Goal: Task Accomplishment & Management: Complete application form

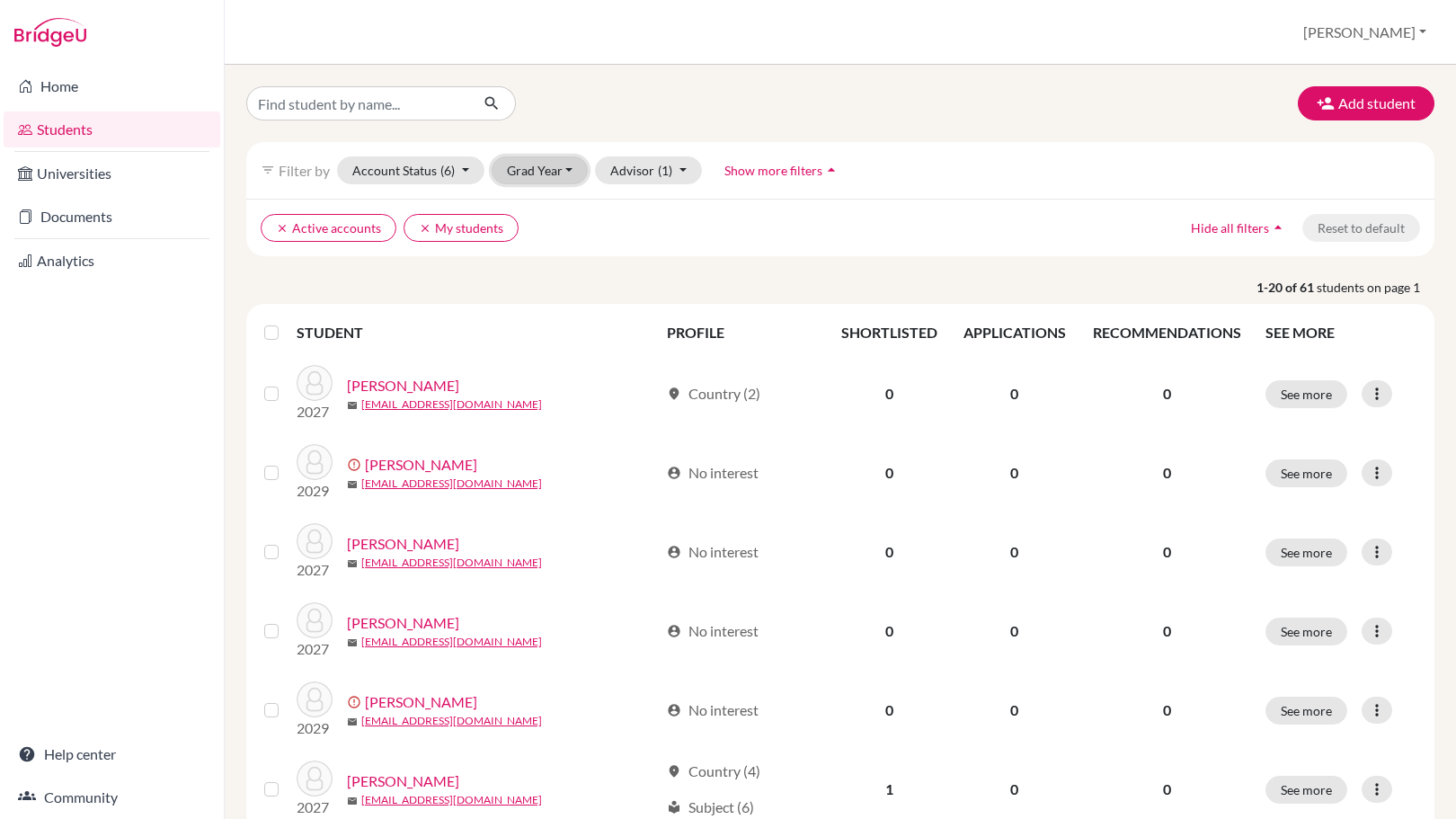
click at [563, 178] on button "Grad Year" at bounding box center [540, 169] width 98 height 27
click at [558, 303] on div "2026" at bounding box center [545, 294] width 62 height 22
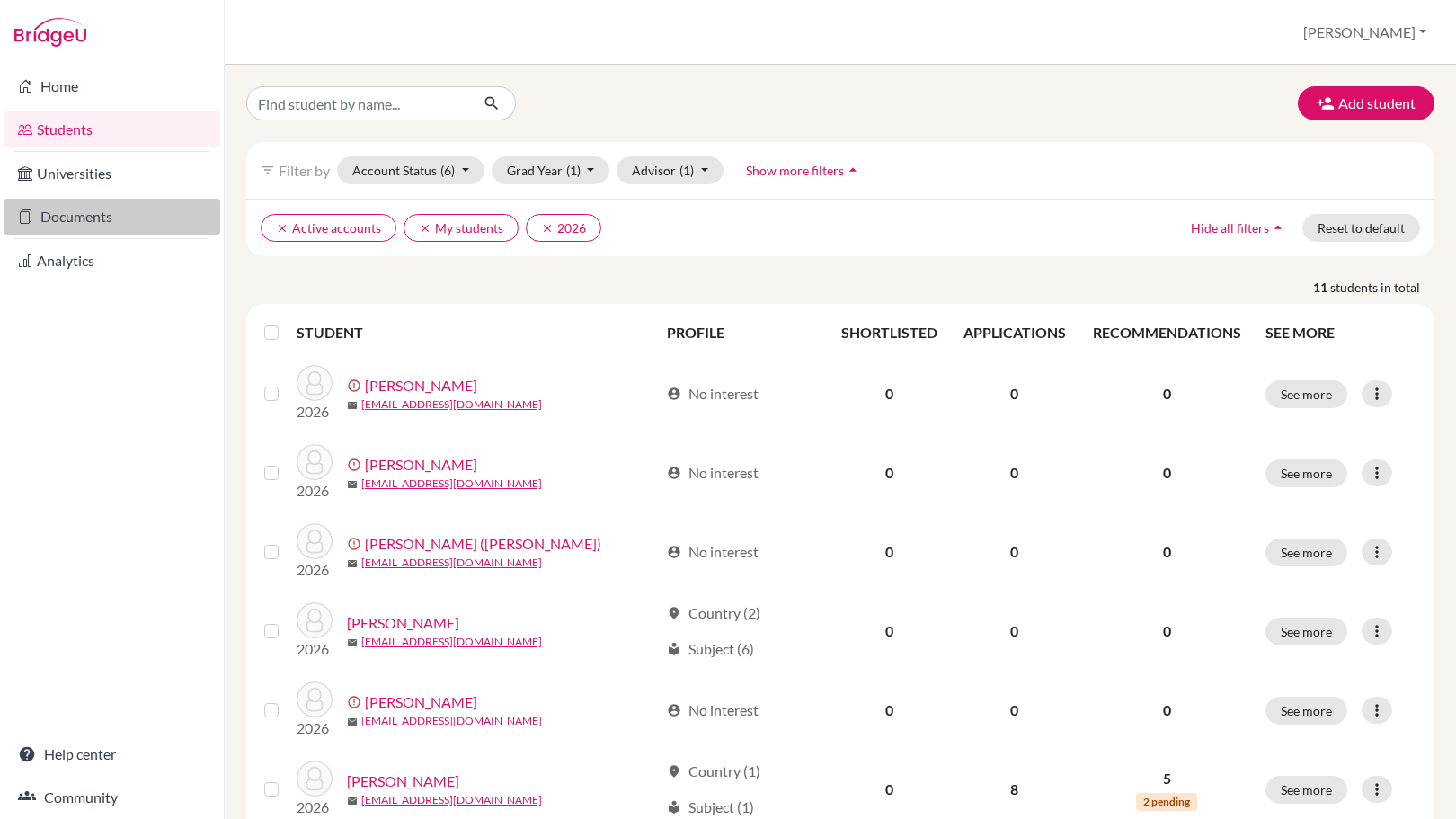
click at [83, 209] on link "Documents" at bounding box center [112, 217] width 217 height 36
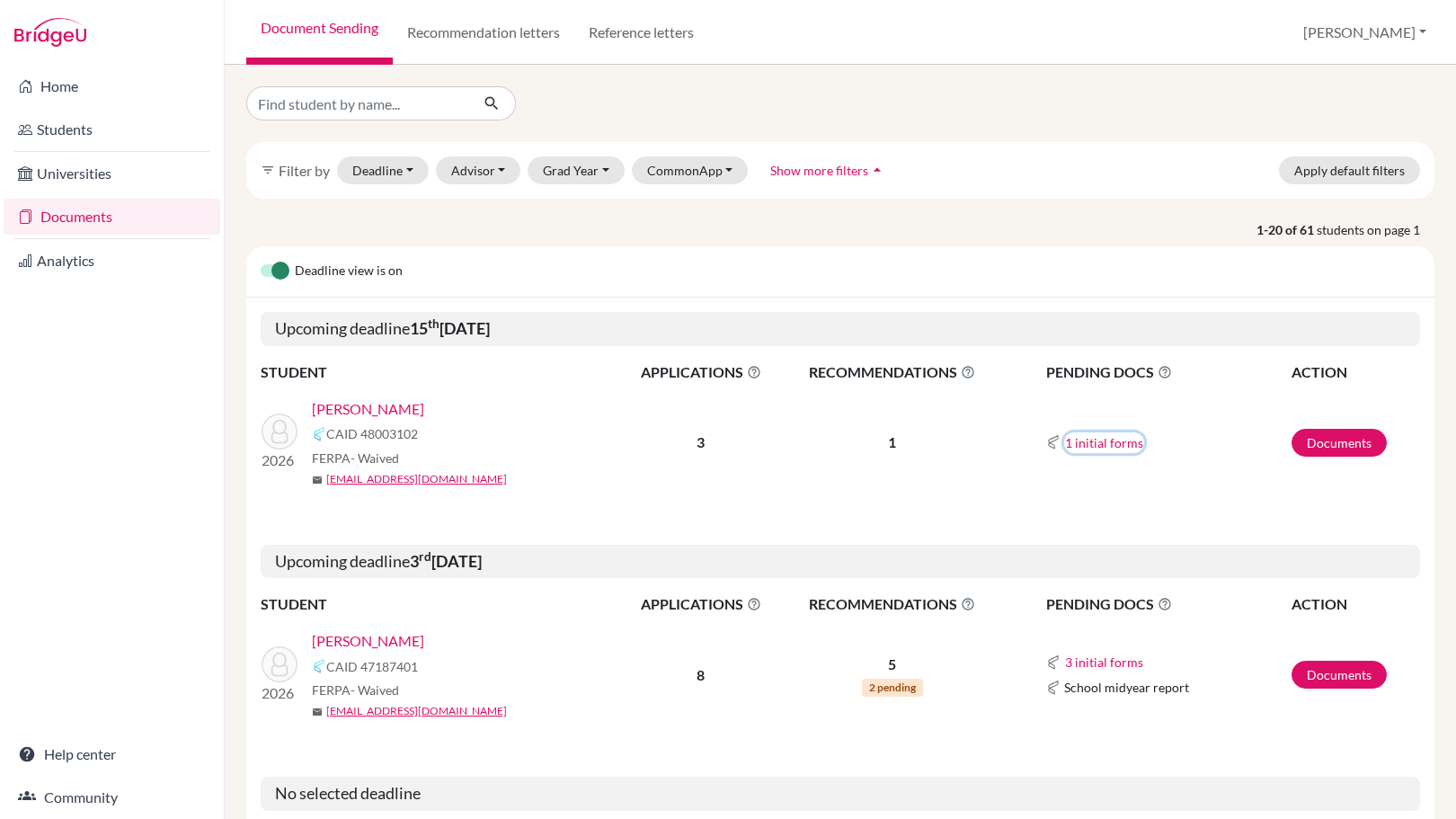
click at [1079, 444] on button "1 initial forms" at bounding box center [1104, 443] width 80 height 21
click at [1352, 444] on link "Documents" at bounding box center [1340, 442] width 96 height 27
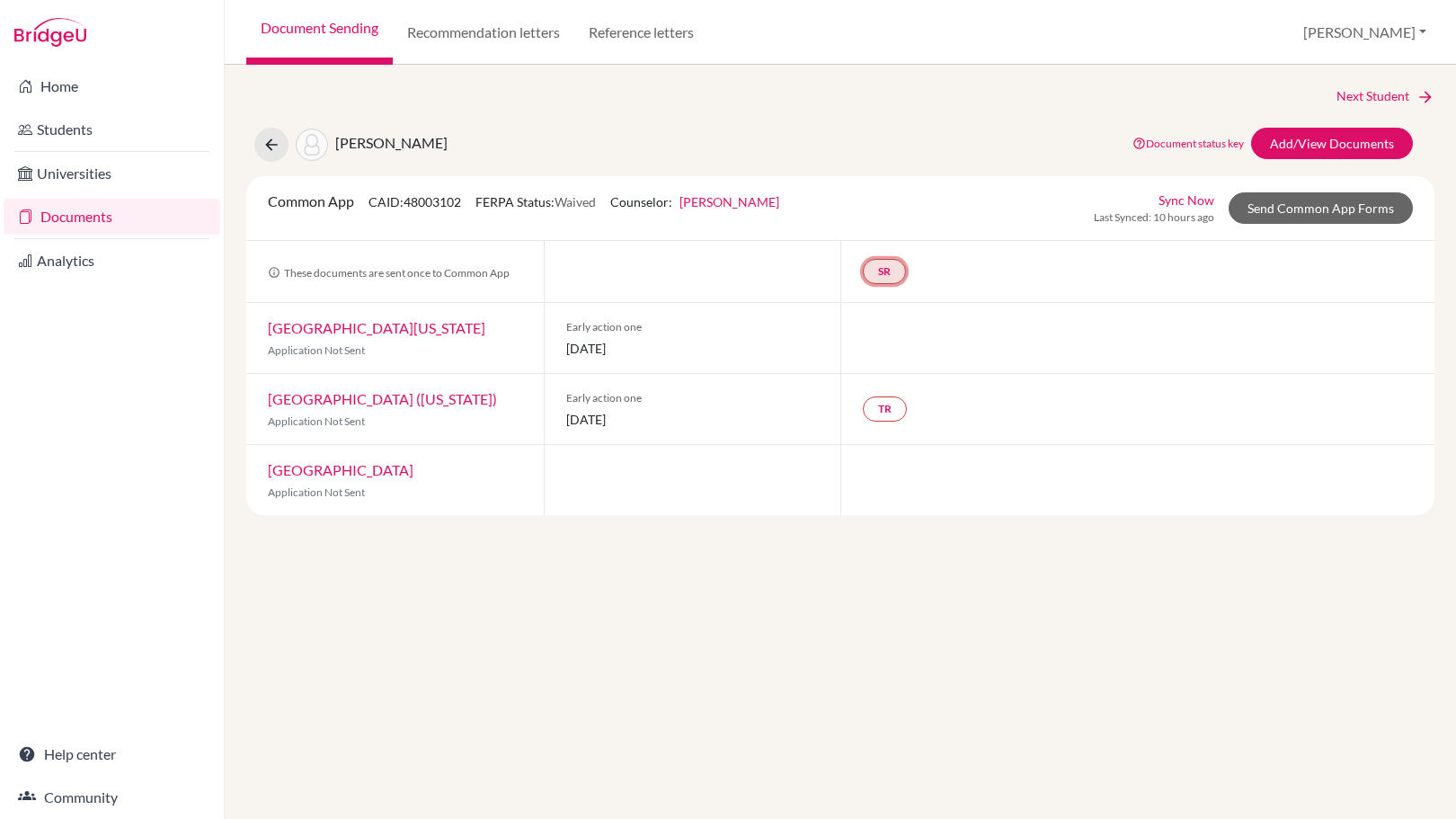
click at [889, 272] on link "SR" at bounding box center [885, 271] width 44 height 26
click at [907, 219] on link "School report" at bounding box center [884, 217] width 77 height 15
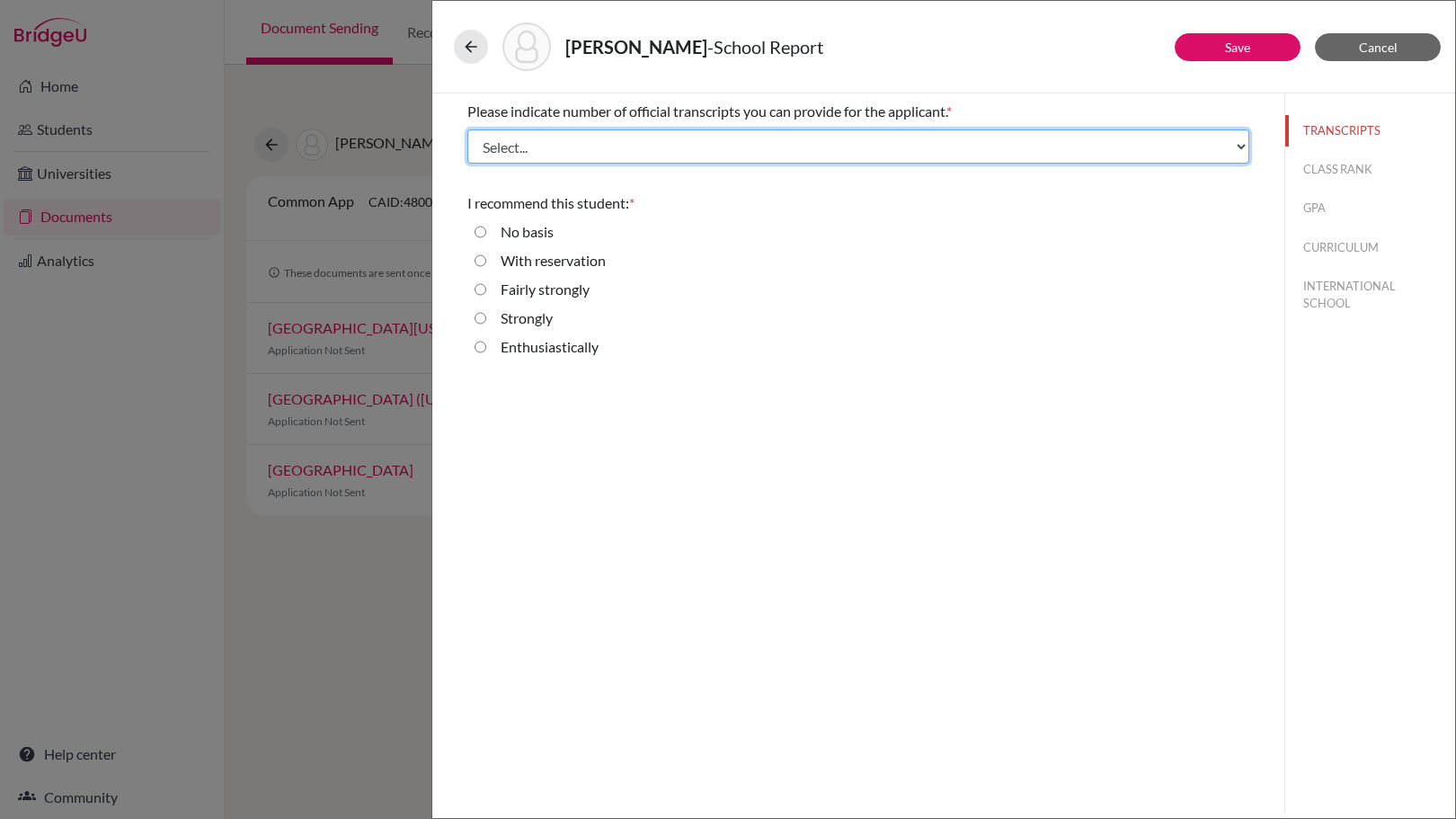
click at [852, 132] on select "Select... 1 2 3 4" at bounding box center [859, 147] width 782 height 34
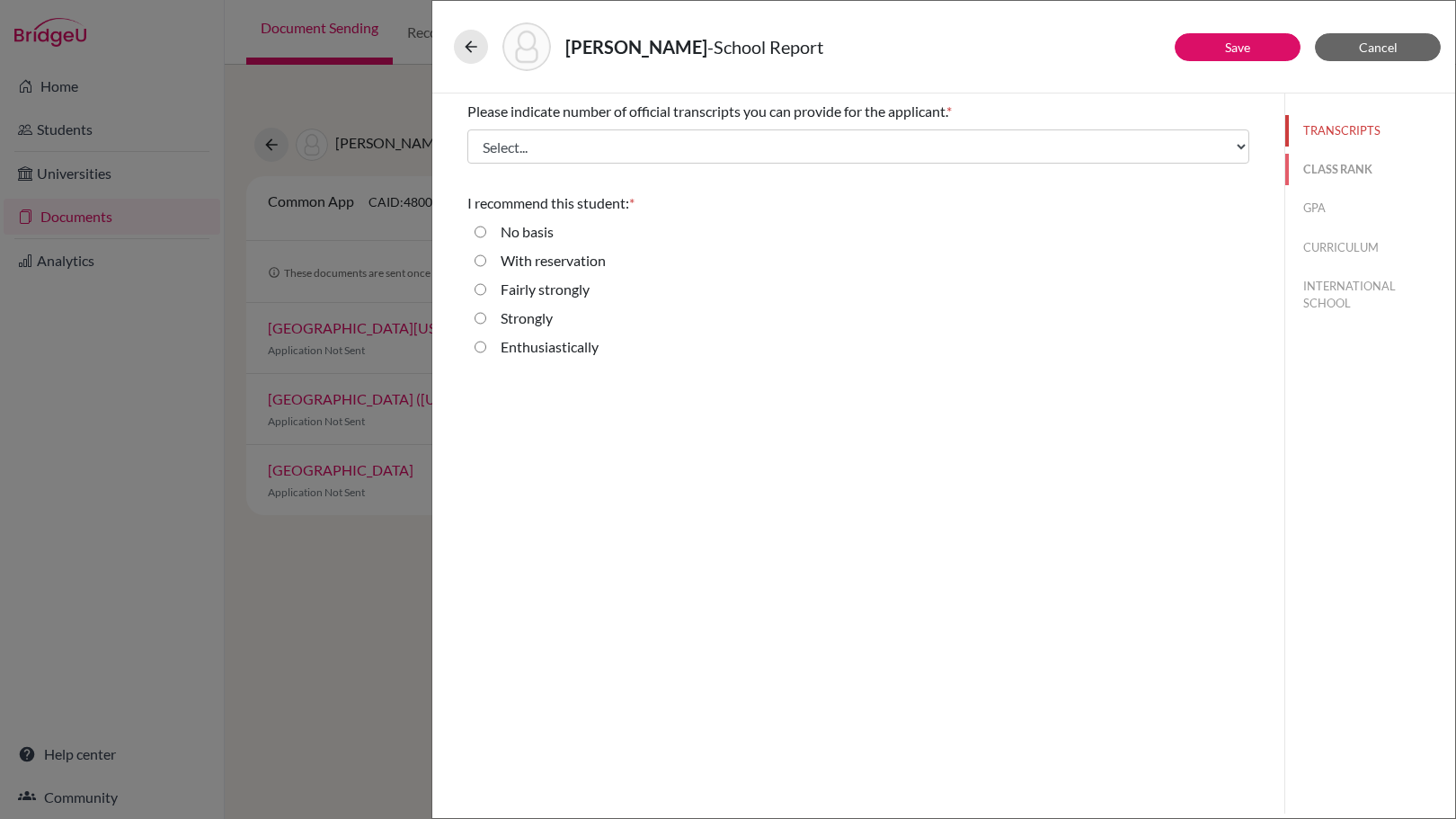
click at [1328, 156] on button "CLASS RANK" at bounding box center [1370, 169] width 169 height 31
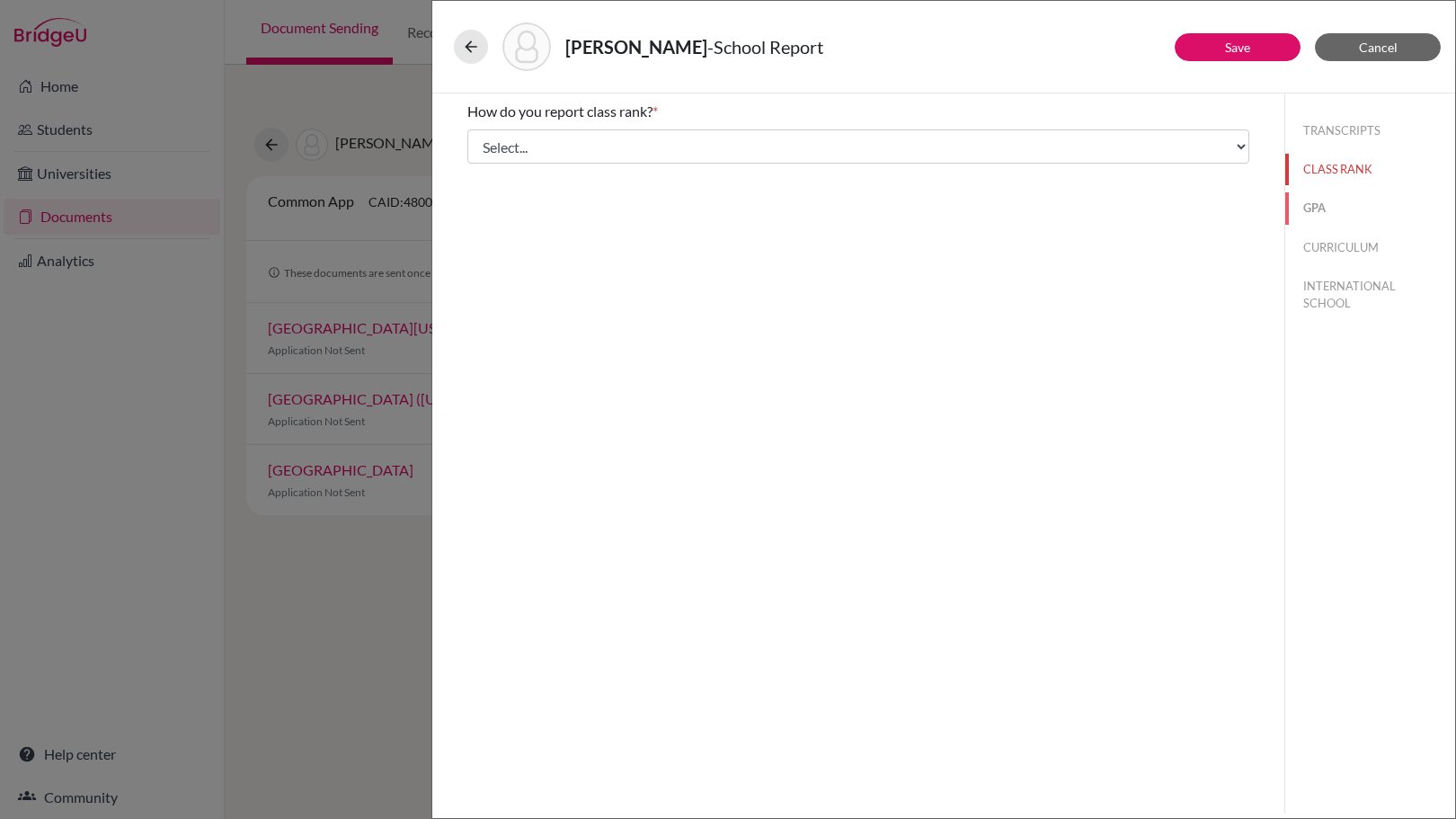
click at [1314, 208] on button "GPA" at bounding box center [1370, 207] width 169 height 31
click at [1333, 240] on button "CURRICULUM" at bounding box center [1370, 247] width 169 height 31
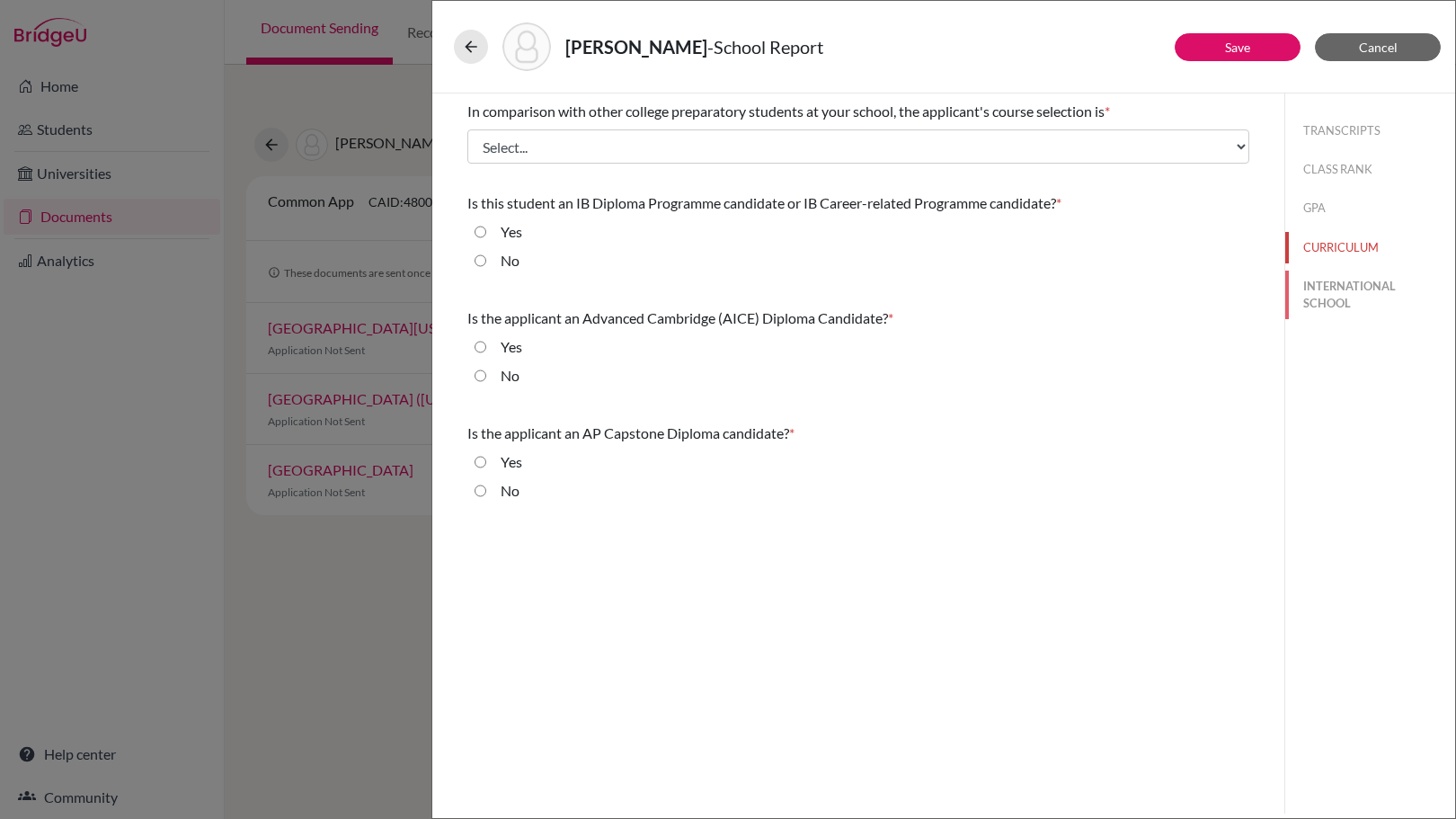
click at [1343, 280] on button "INTERNATIONAL SCHOOL" at bounding box center [1370, 294] width 169 height 48
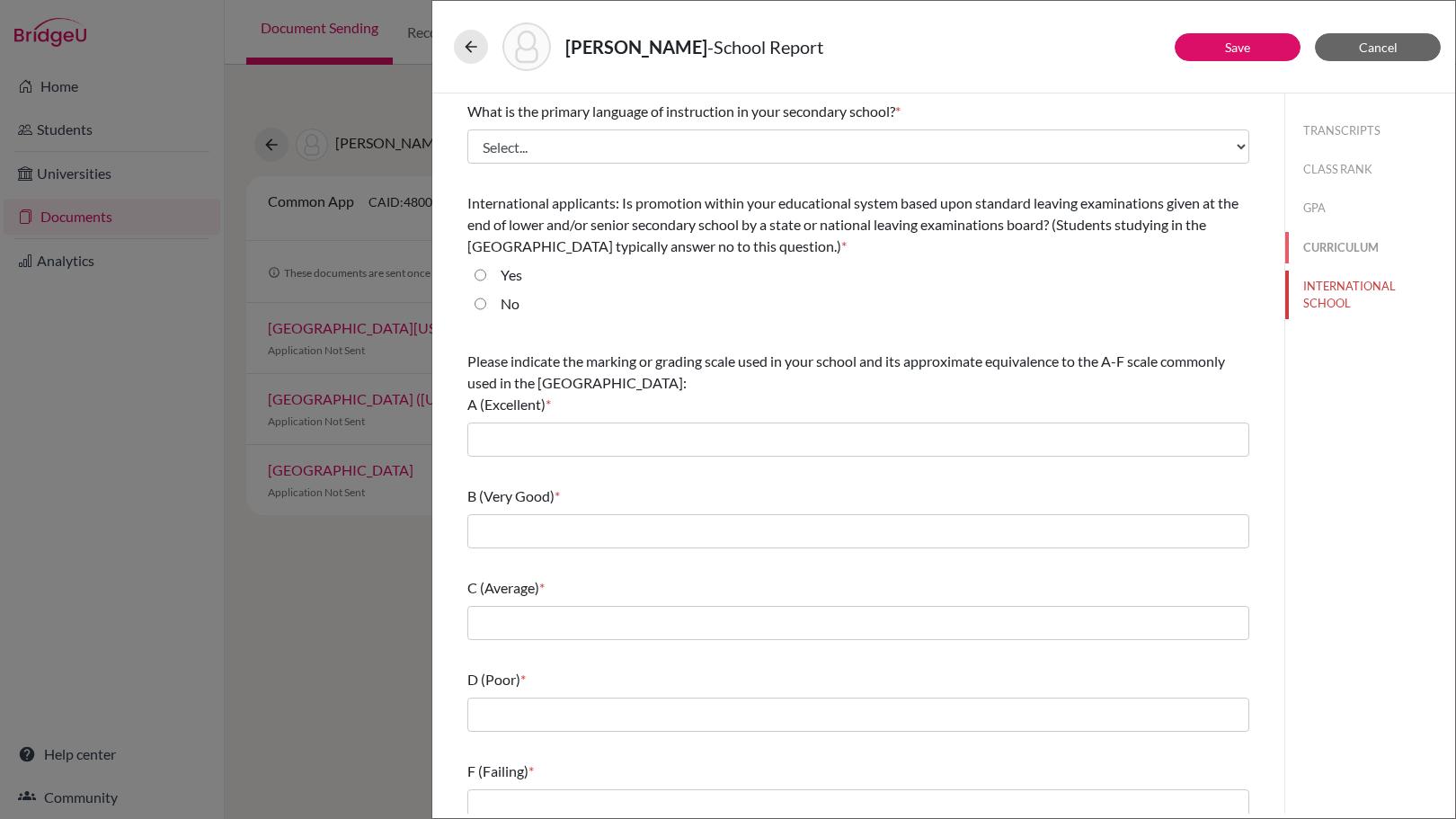
click at [1347, 240] on button "CURRICULUM" at bounding box center [1370, 247] width 169 height 31
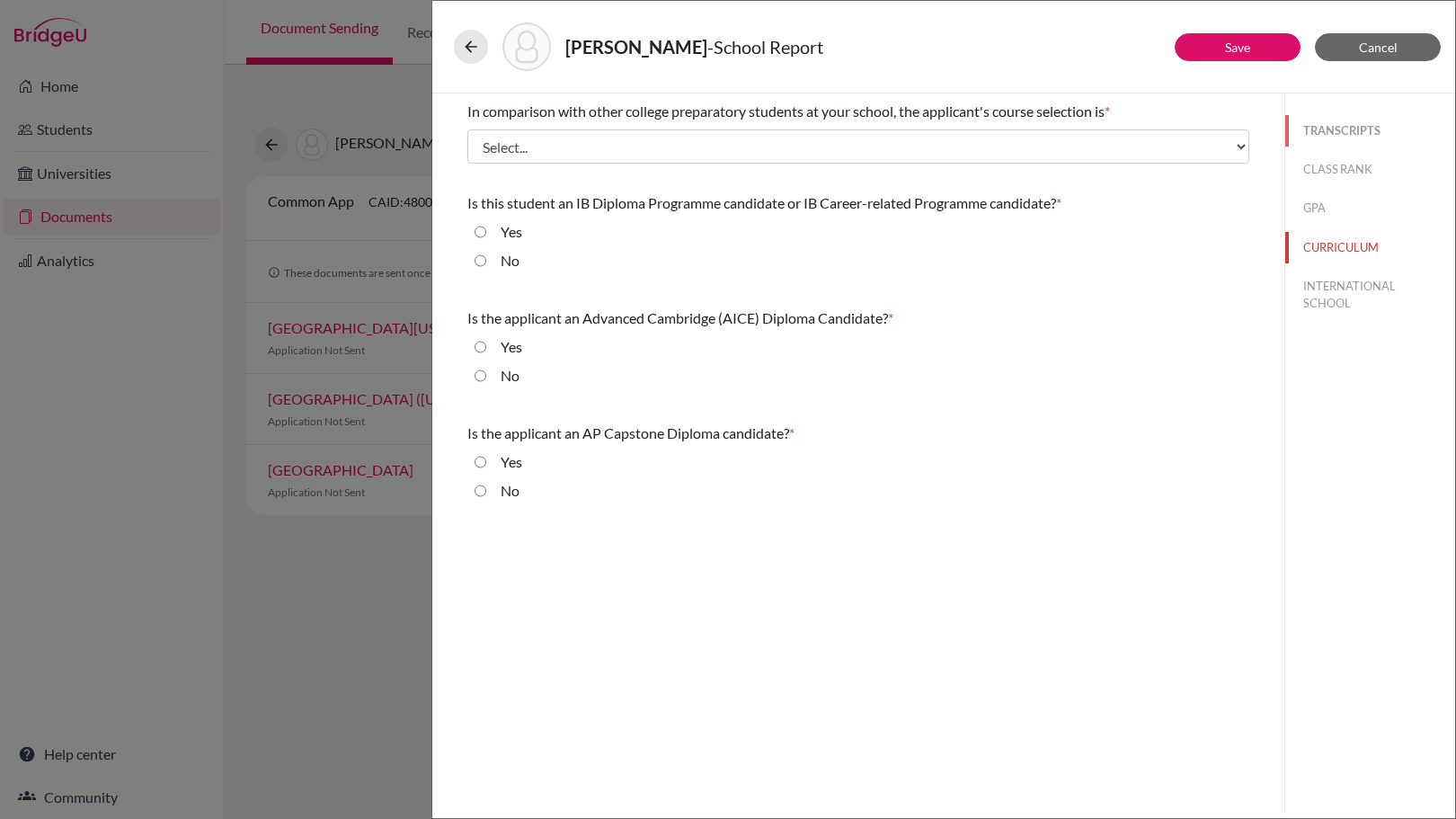
click at [1366, 121] on button "TRANSCRIPTS" at bounding box center [1370, 131] width 169 height 31
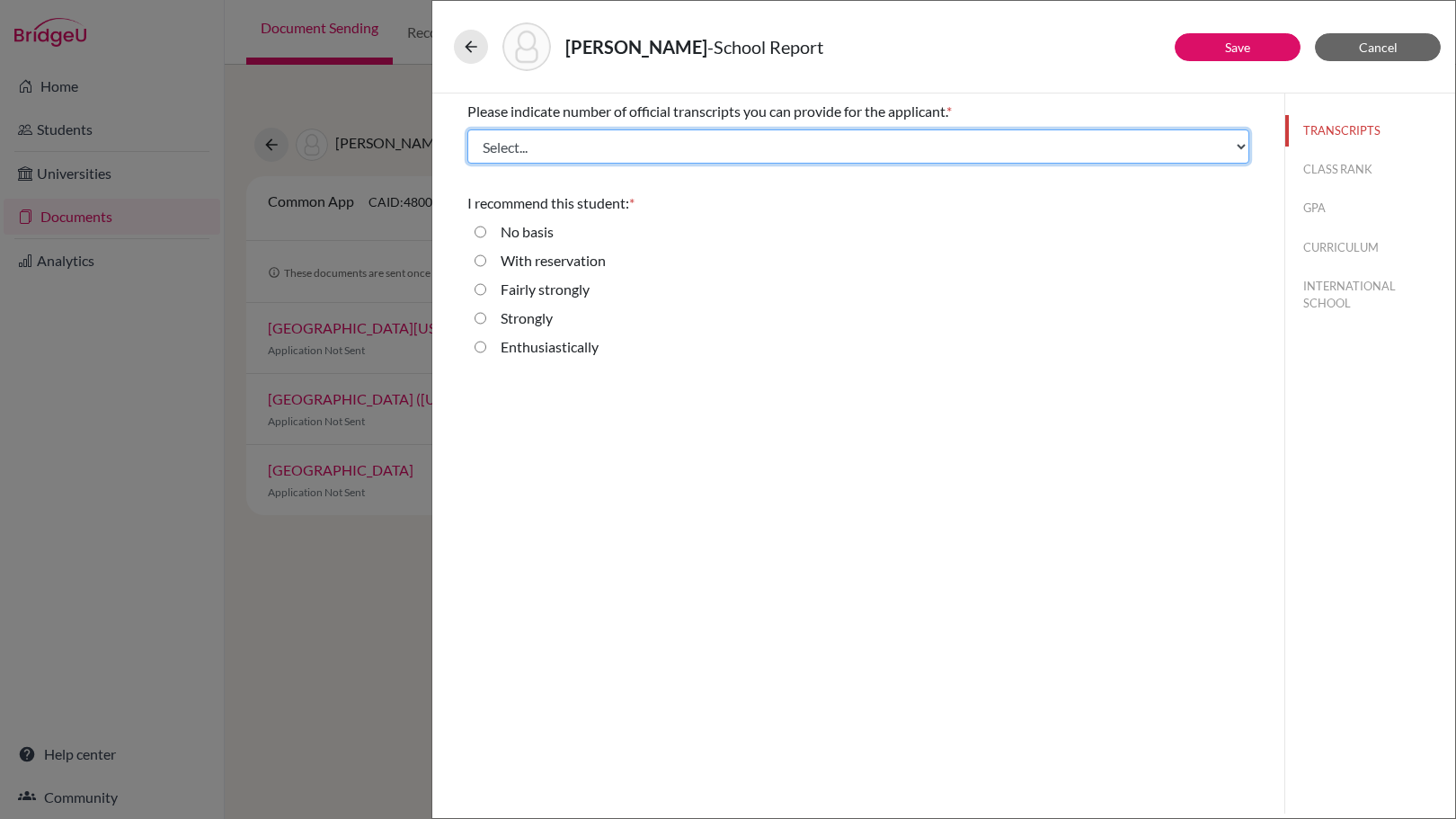
click at [710, 151] on select "Select... 1 2 3 4" at bounding box center [859, 147] width 782 height 34
click at [468, 130] on select "Select... 1 2 3 4" at bounding box center [859, 147] width 782 height 34
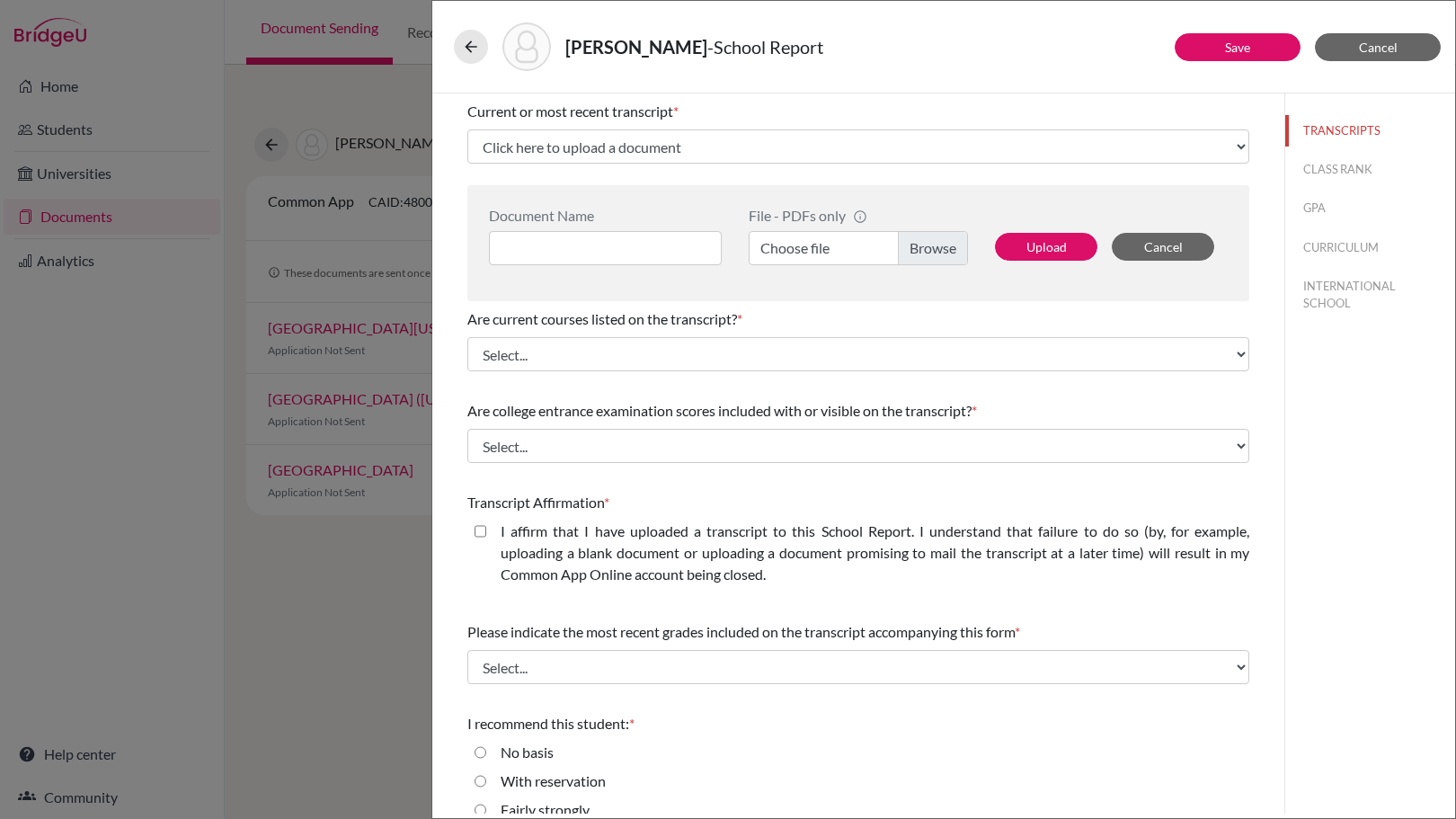
scroll to position [170, 0]
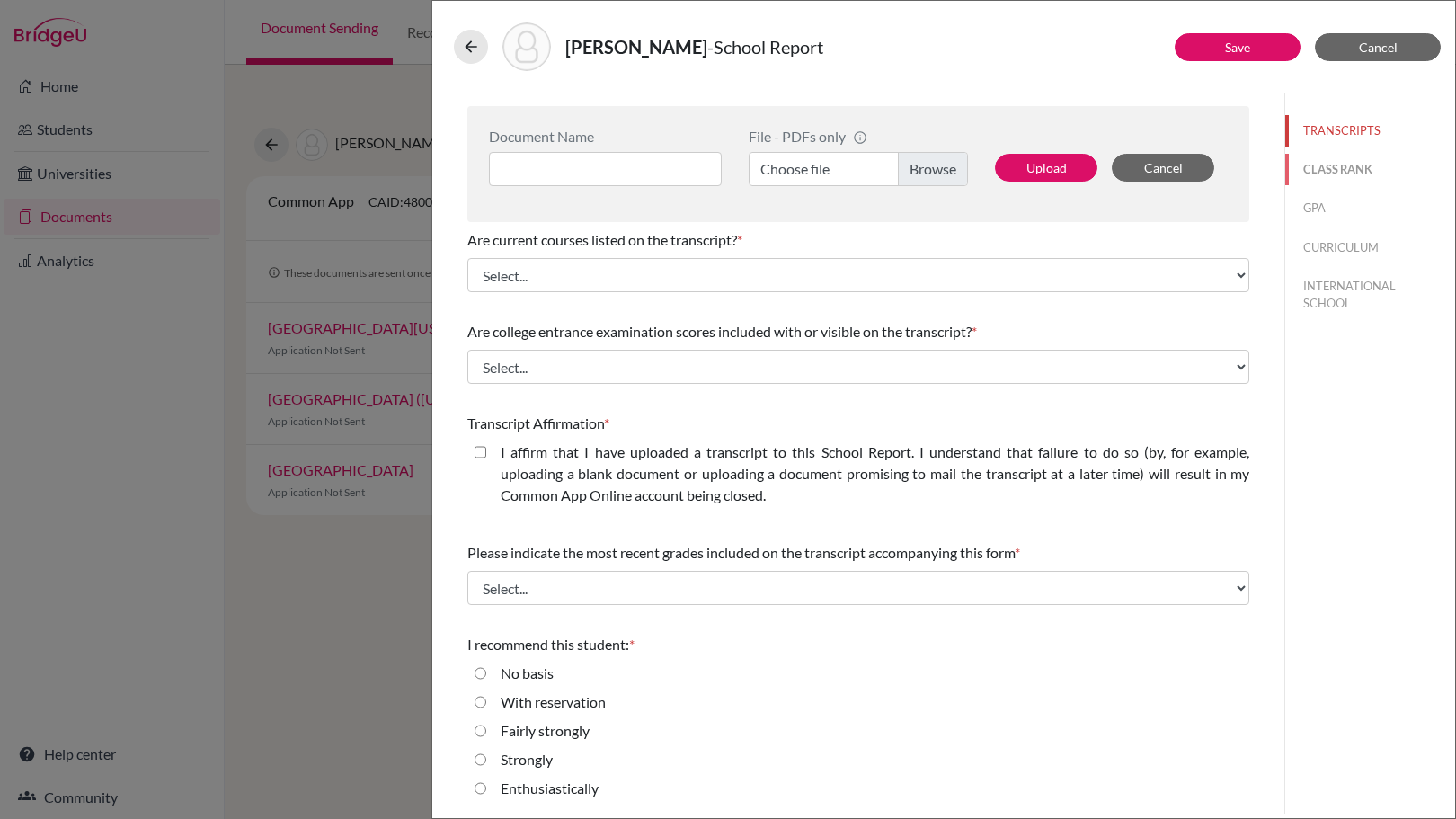
click at [1352, 164] on button "CLASS RANK" at bounding box center [1370, 169] width 169 height 31
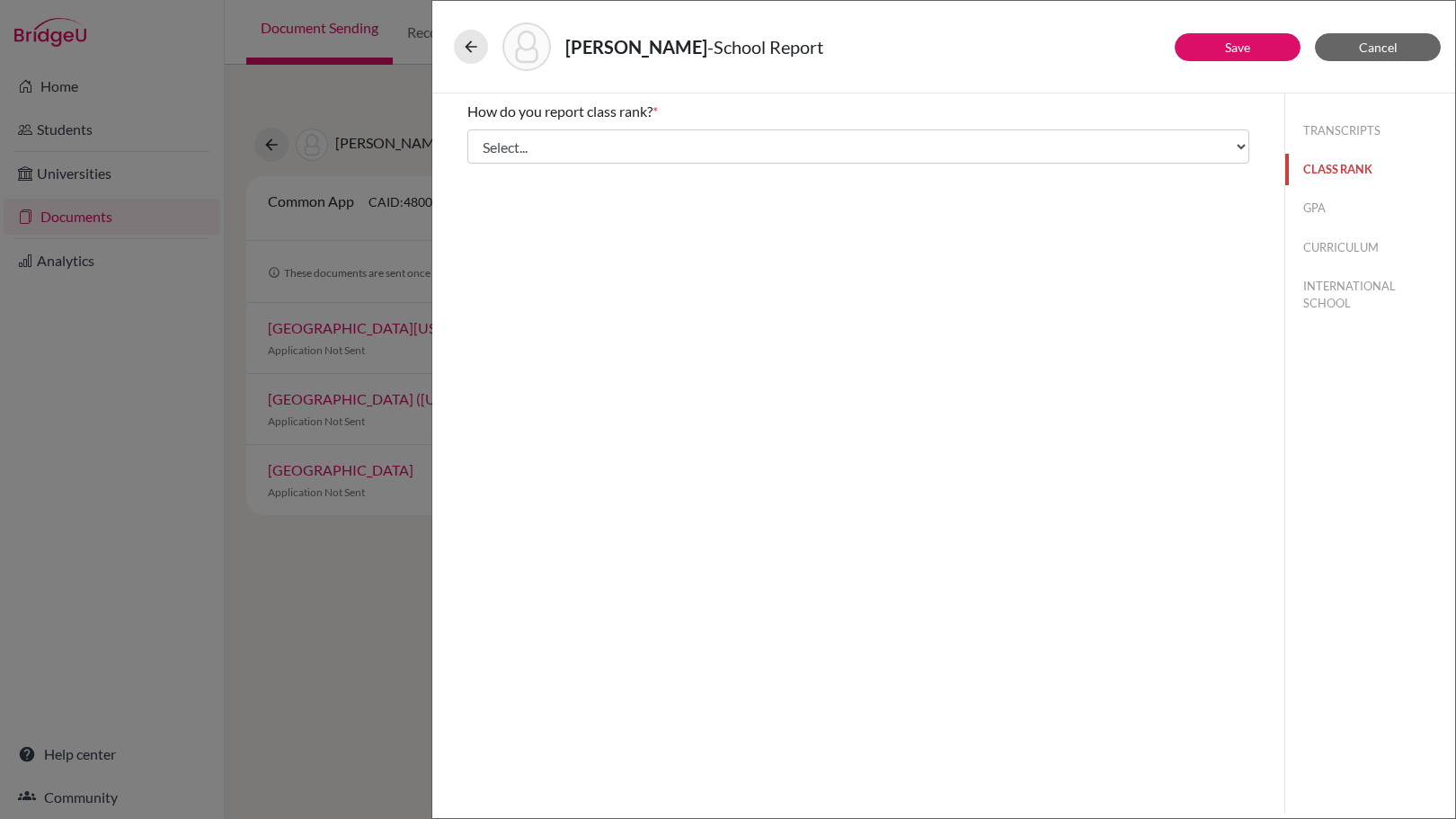
scroll to position [0, 0]
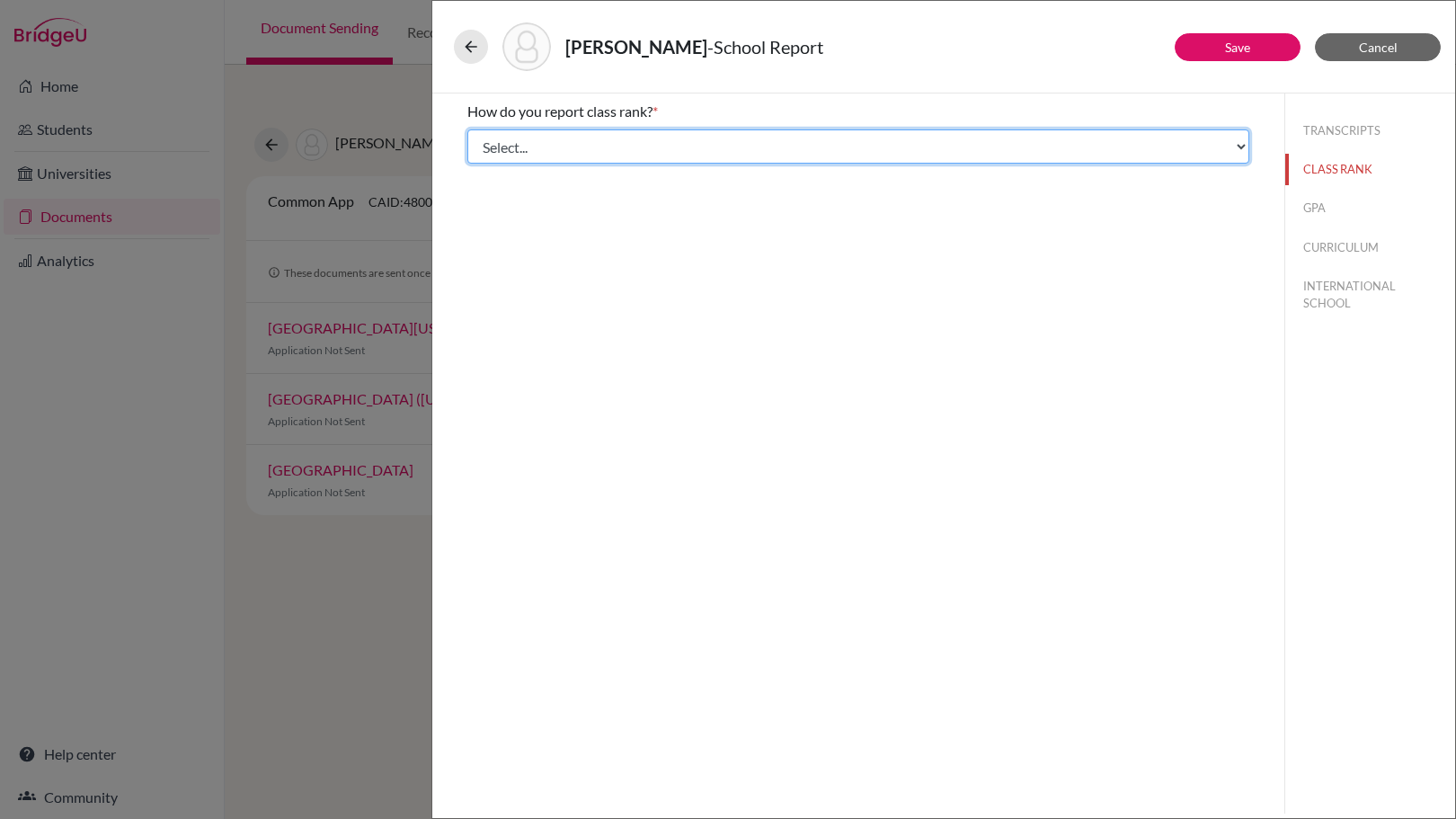
click at [853, 145] on select "Select... Exact Decile Quintile Quartile None" at bounding box center [859, 147] width 782 height 34
select select "1"
click at [468, 130] on select "Select... Exact Decile Quintile Quartile None" at bounding box center [859, 147] width 782 height 34
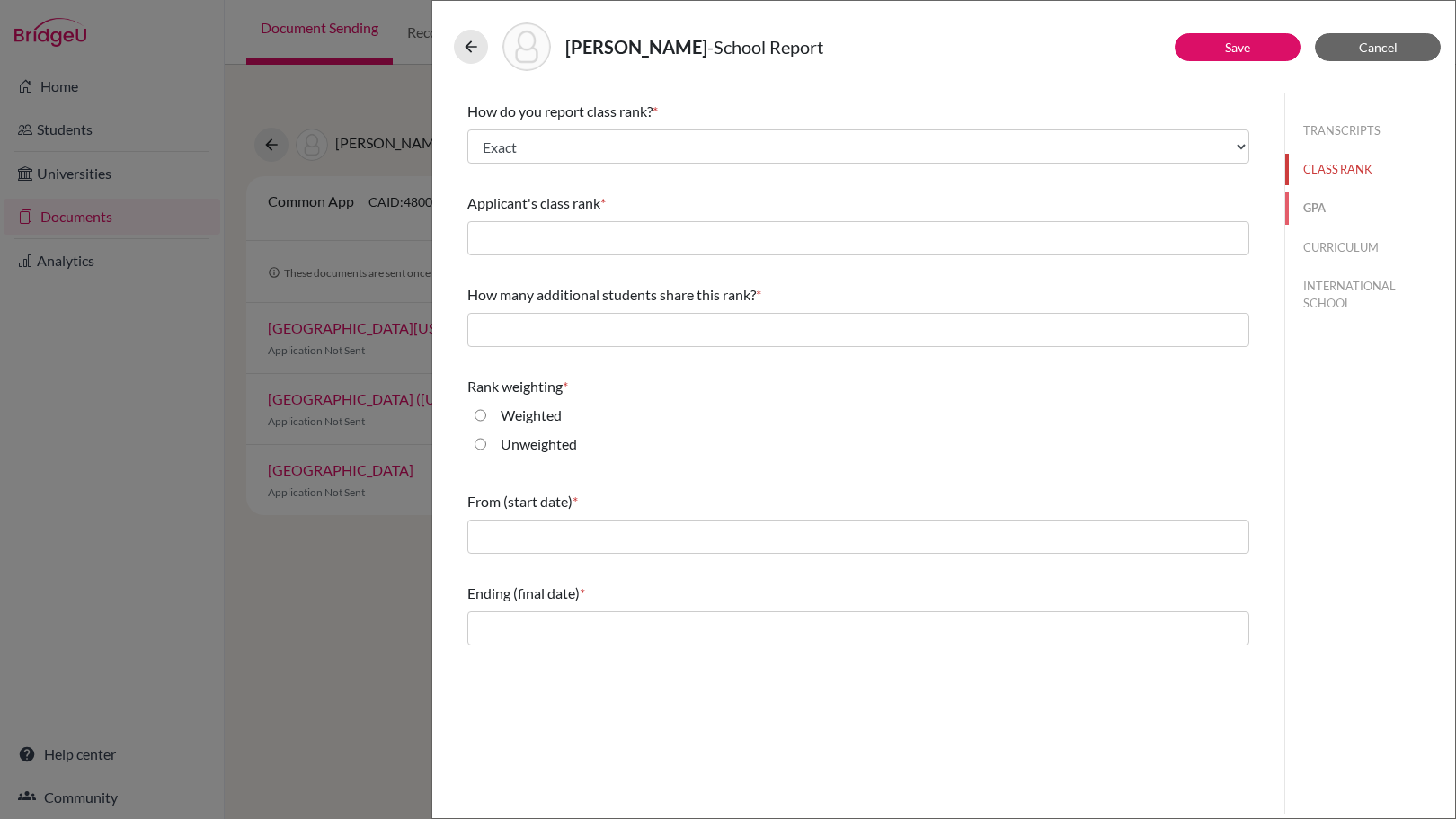
click at [1311, 217] on button "GPA" at bounding box center [1370, 207] width 169 height 31
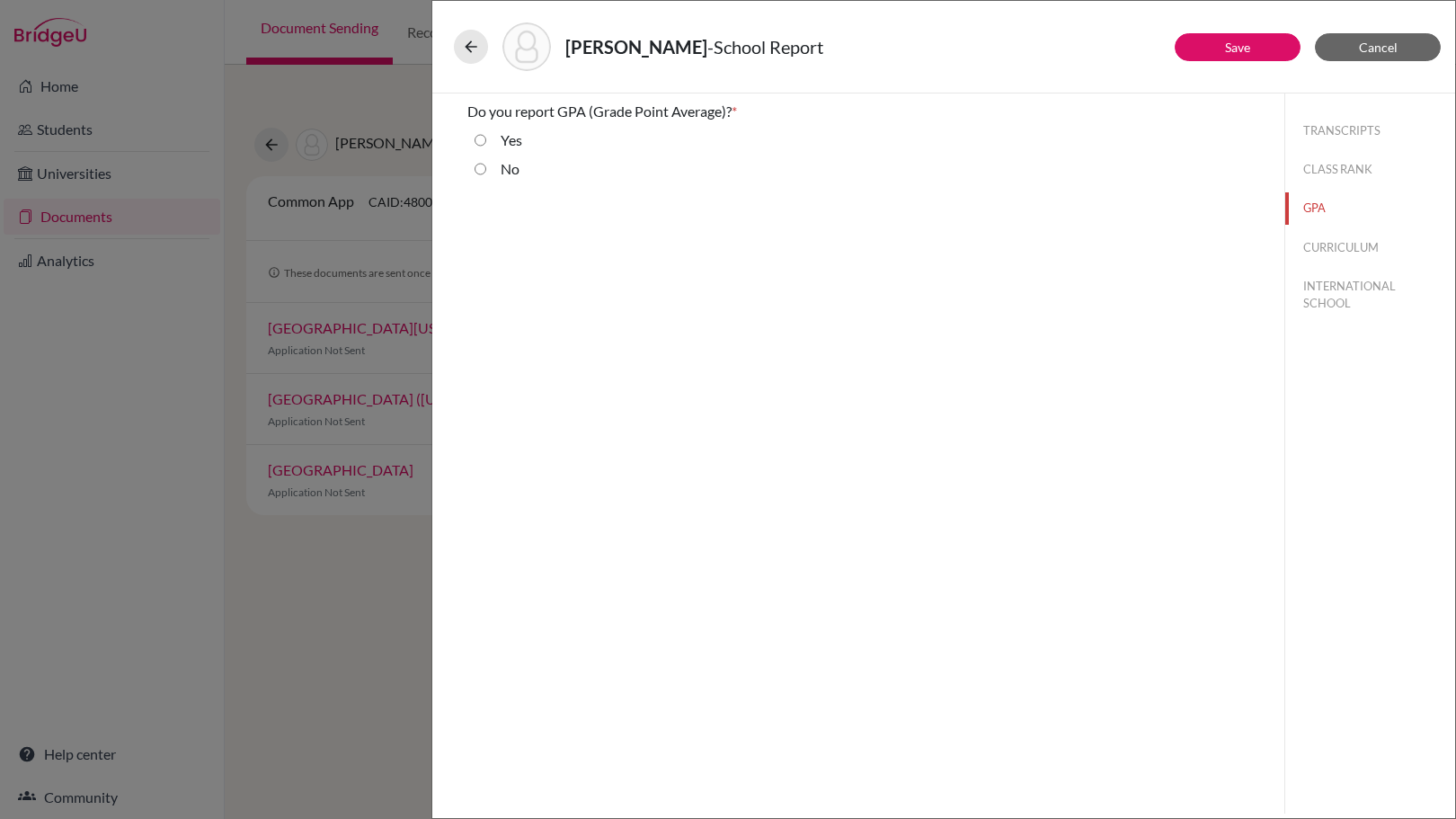
click at [487, 134] on div "Yes" at bounding box center [505, 144] width 36 height 28
click at [472, 141] on div "Yes" at bounding box center [859, 144] width 782 height 28
click at [484, 135] on input "Yes" at bounding box center [480, 140] width 11 height 22
radio input "true"
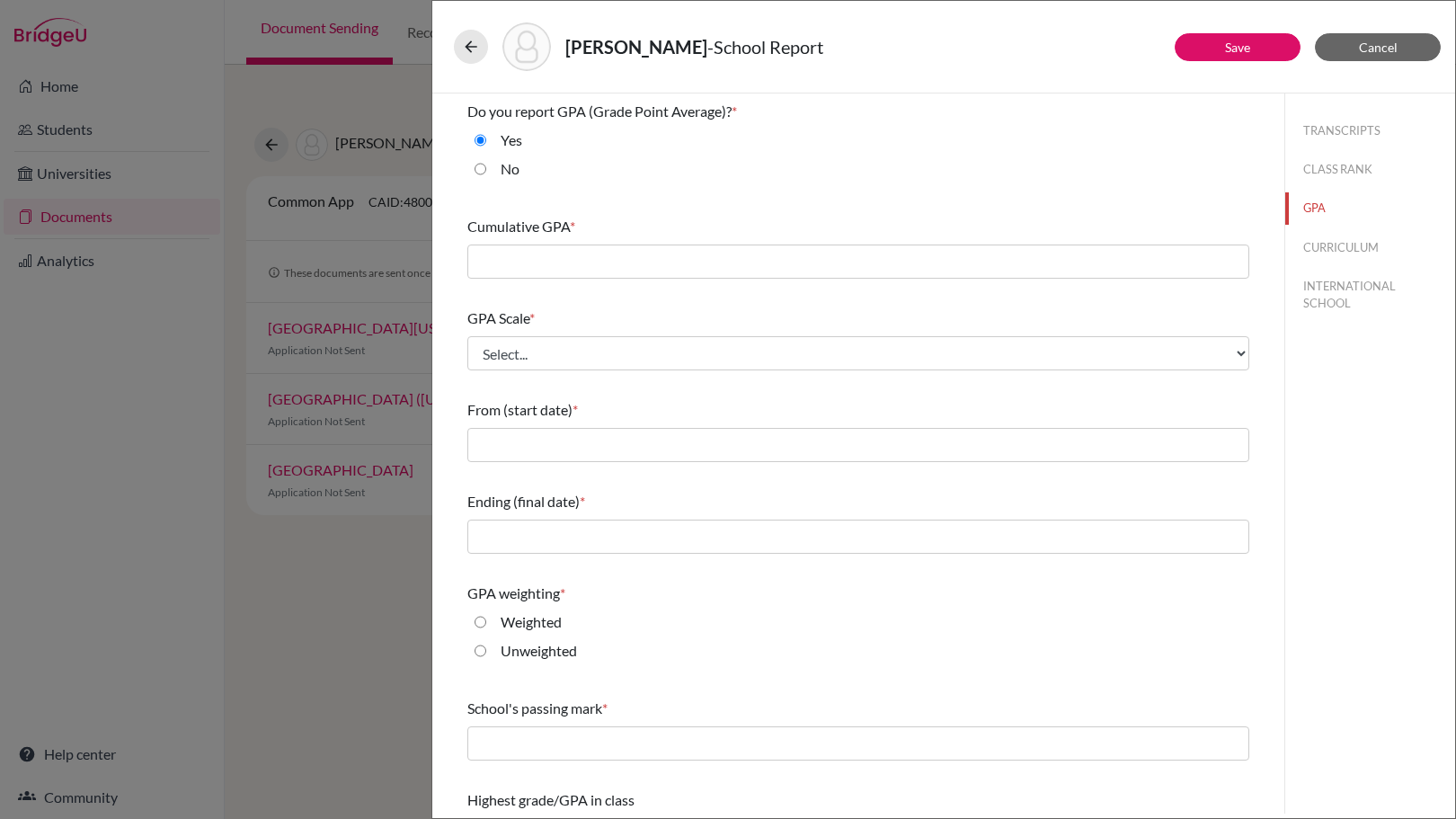
click at [630, 373] on div "GPA Scale * Select... 4 5 6 7 8 9 10 11 12 13 14 15 16 17 18 19 20 100" at bounding box center [859, 339] width 782 height 78
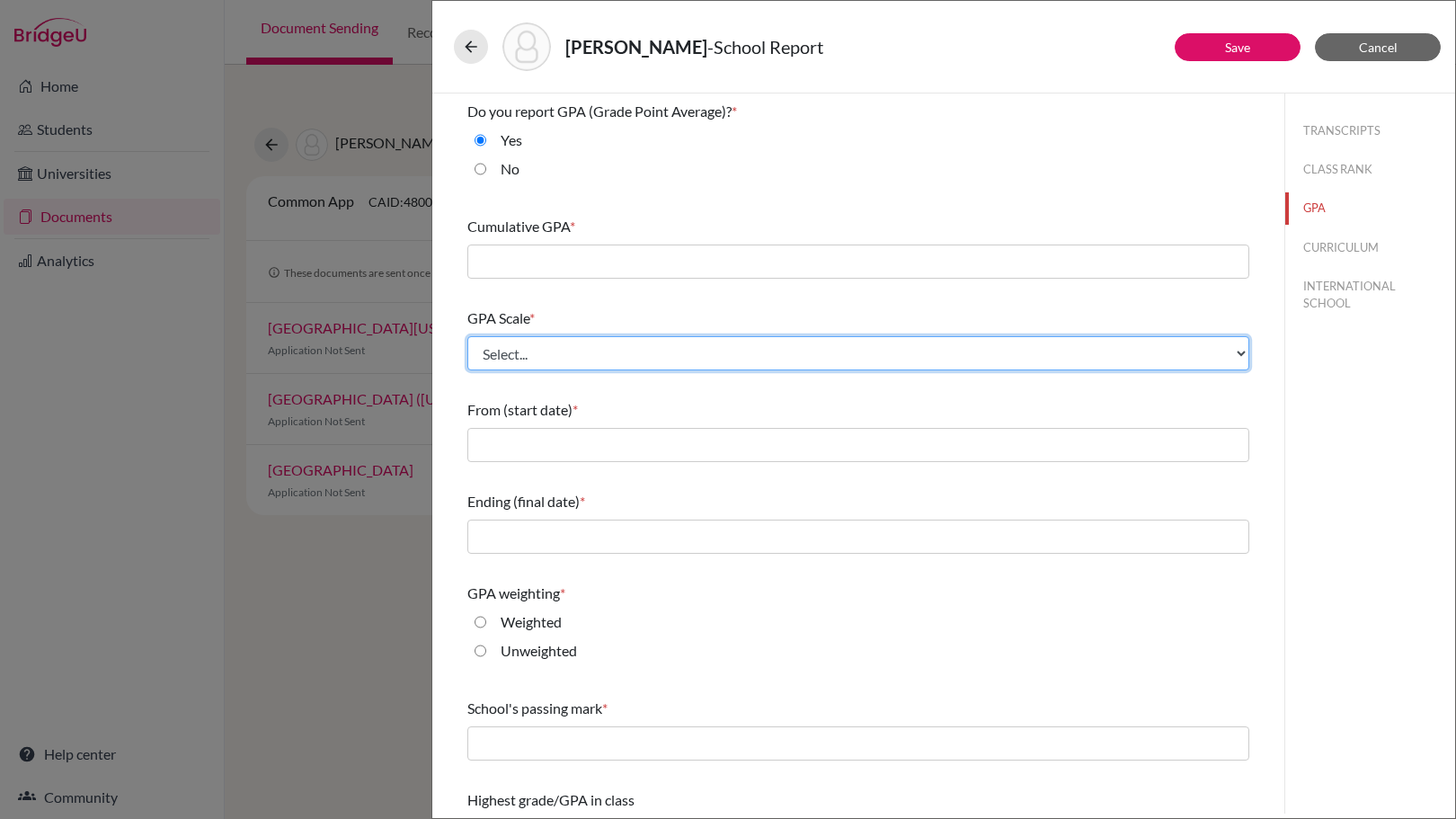
click at [632, 348] on select "Select... 4 5 6 7 8 9 10 11 12 13 14 15 16 17 18 19 20 100" at bounding box center [859, 353] width 782 height 34
select select "4"
click at [468, 336] on select "Select... 4 5 6 7 8 9 10 11 12 13 14 15 16 17 18 19 20 100" at bounding box center [859, 353] width 782 height 34
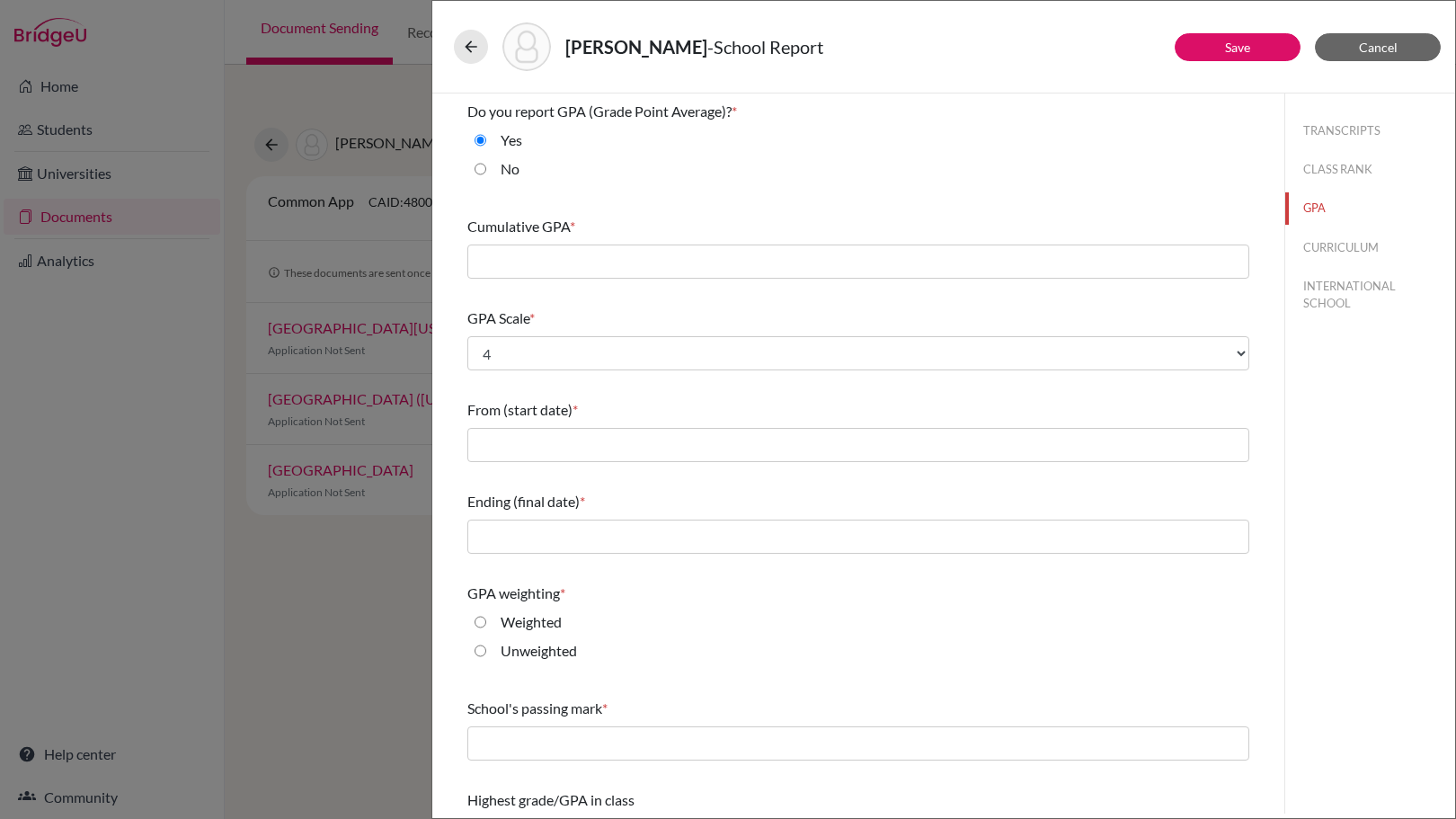
click at [503, 642] on label "Unweighted" at bounding box center [539, 650] width 77 height 22
click at [487, 642] on input "Unweighted" at bounding box center [480, 650] width 11 height 22
radio input "true"
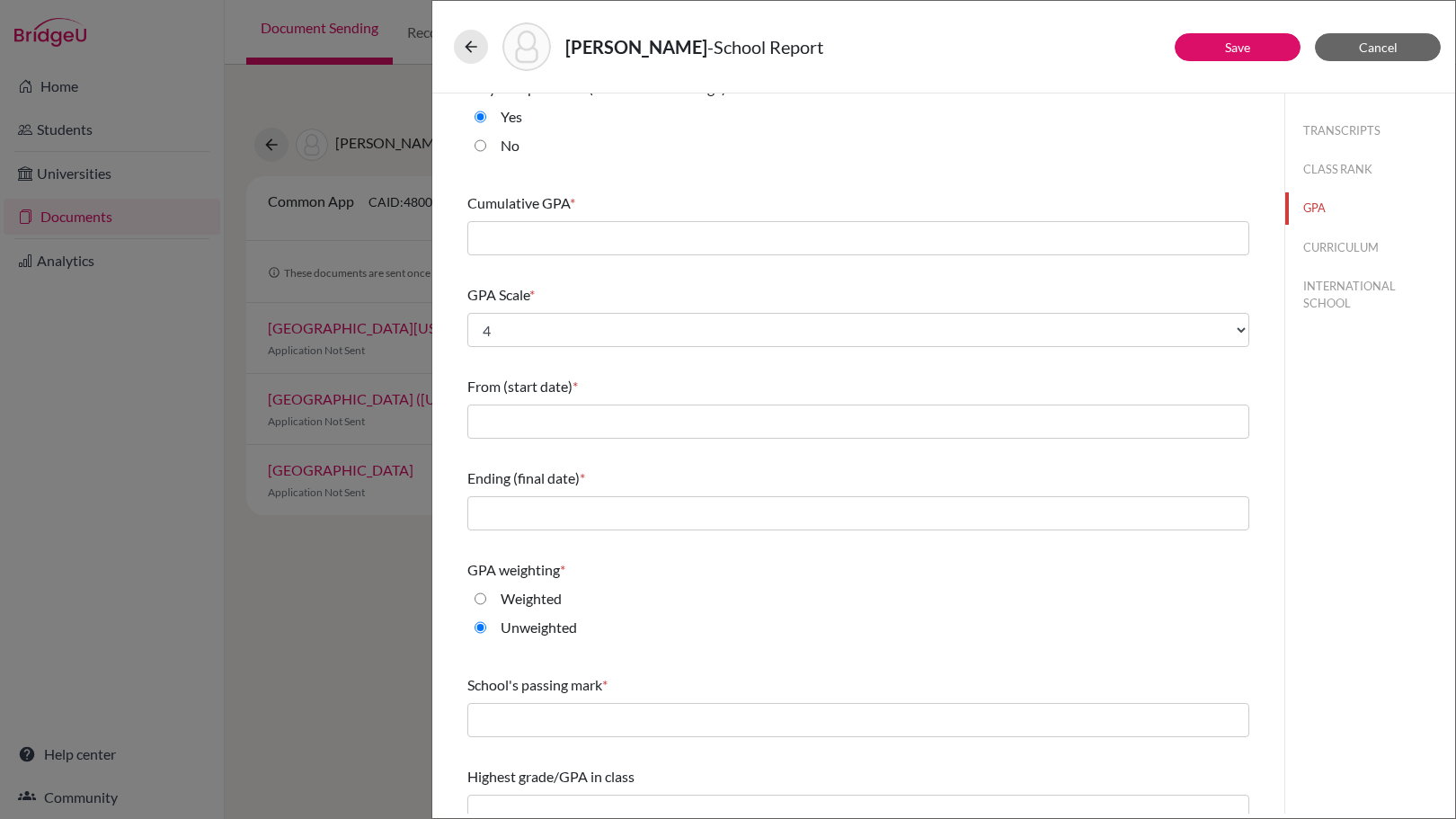
scroll to position [45, 0]
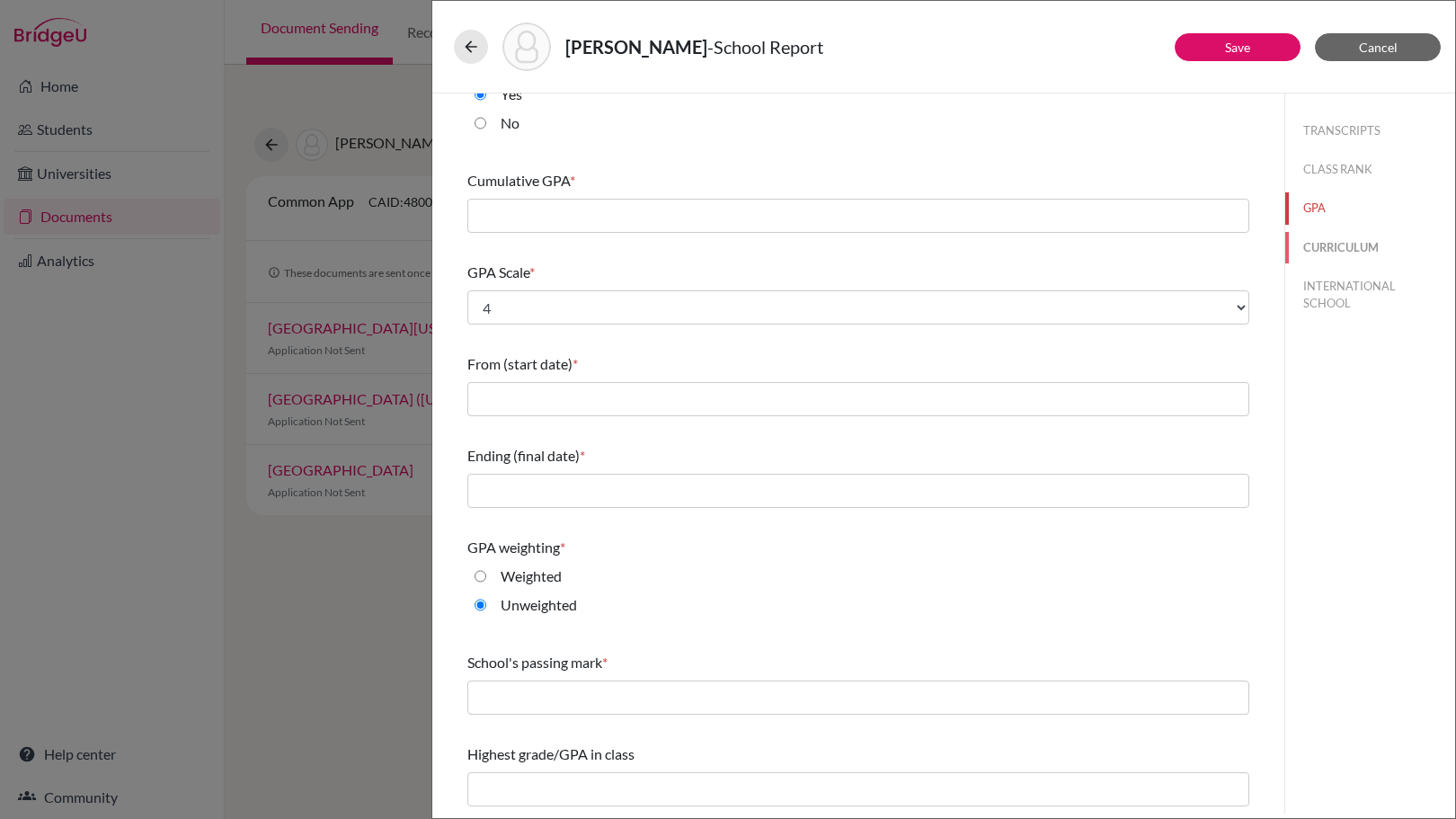
click at [1358, 252] on button "CURRICULUM" at bounding box center [1370, 247] width 169 height 31
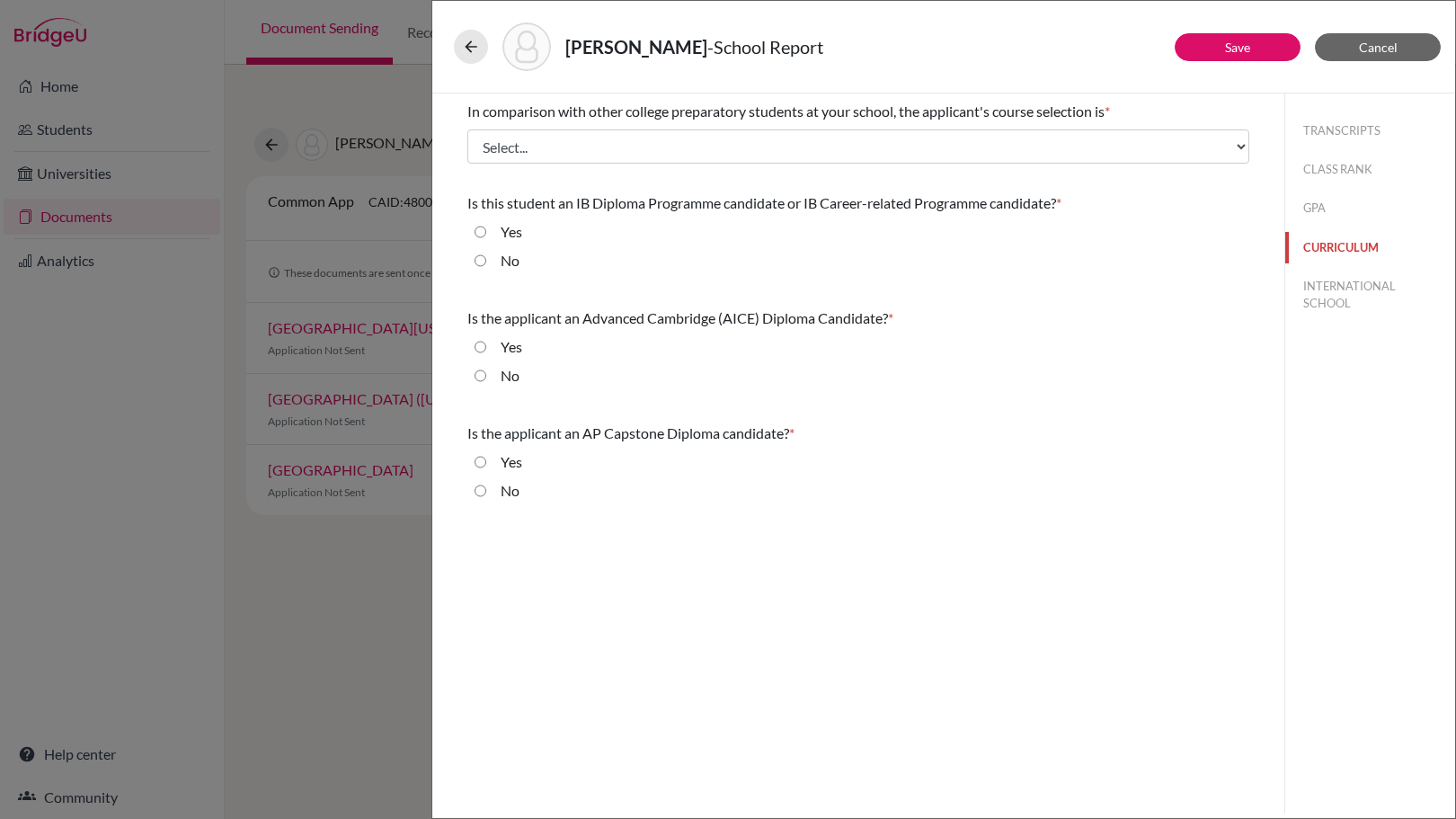
scroll to position [0, 0]
click at [490, 256] on div "No" at bounding box center [503, 264] width 33 height 28
click at [476, 258] on input "No" at bounding box center [480, 260] width 11 height 22
radio input "true"
click at [480, 377] on input "No" at bounding box center [480, 376] width 11 height 22
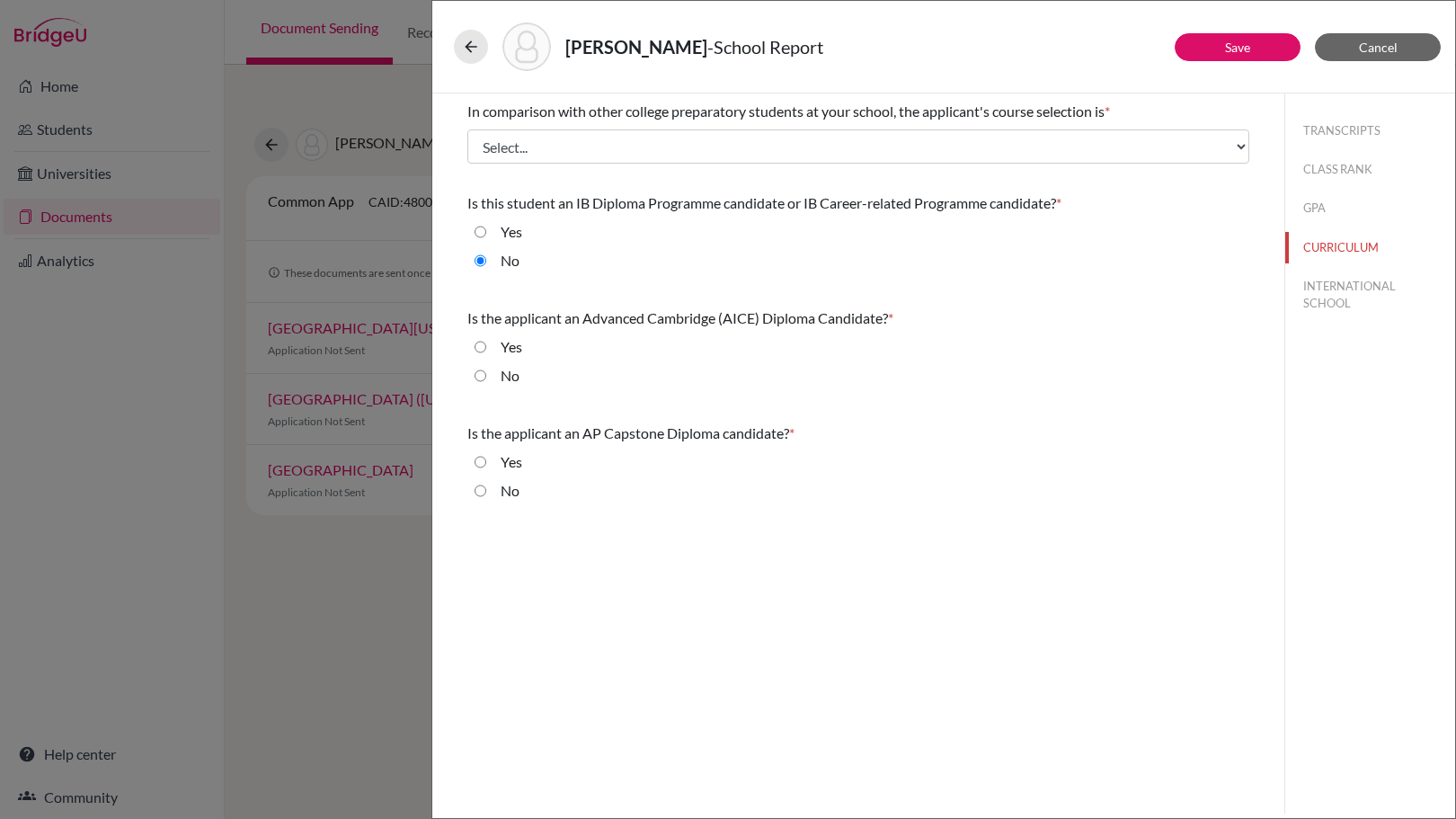
radio input "true"
click at [483, 488] on input "No" at bounding box center [480, 490] width 11 height 22
radio input "true"
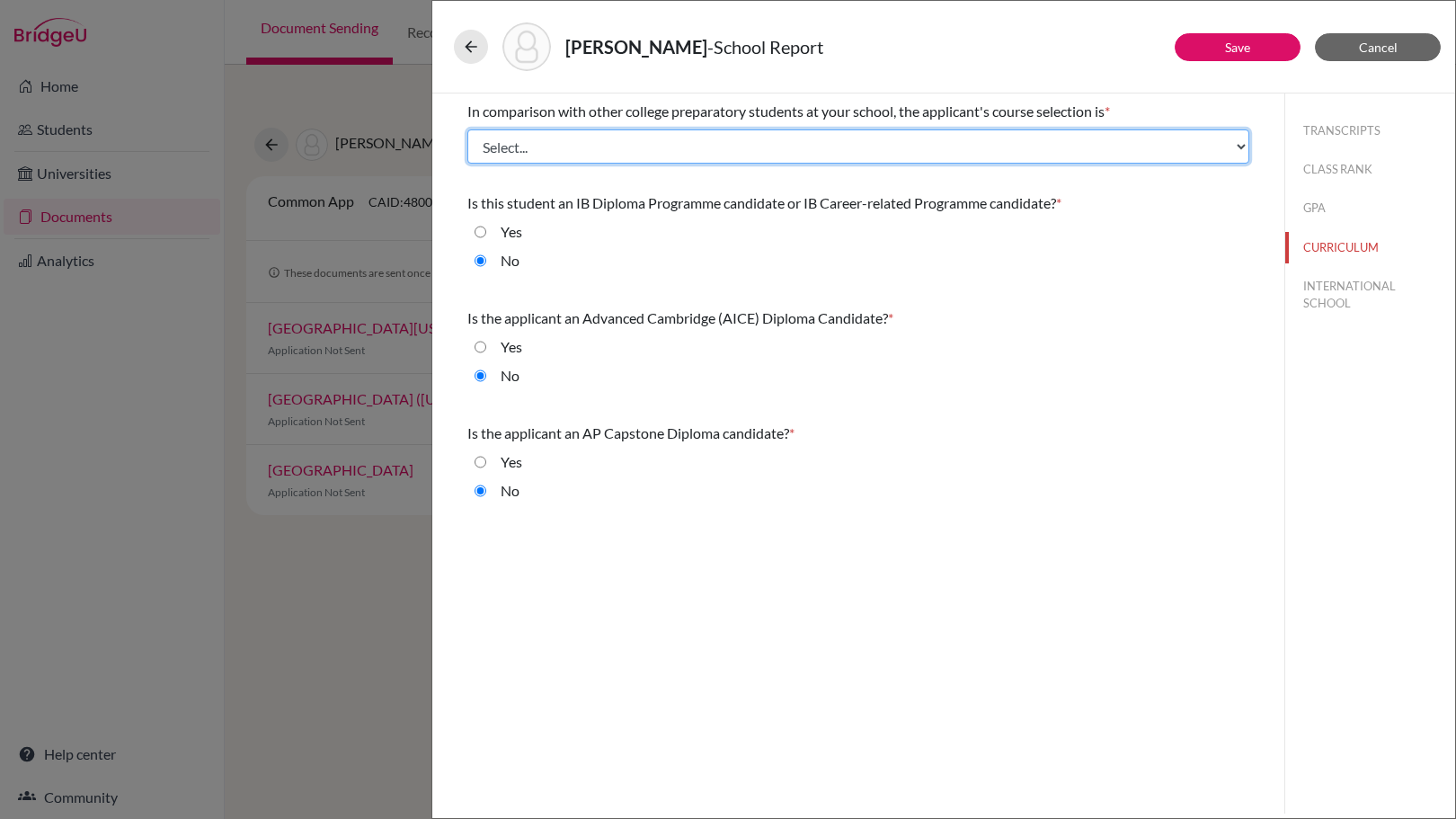
click at [623, 151] on select "Select... Less than demanding Average Demanding Very demanding Most demanding P…" at bounding box center [859, 147] width 782 height 34
click at [468, 130] on select "Select... Less than demanding Average Demanding Very demanding Most demanding P…" at bounding box center [859, 147] width 782 height 34
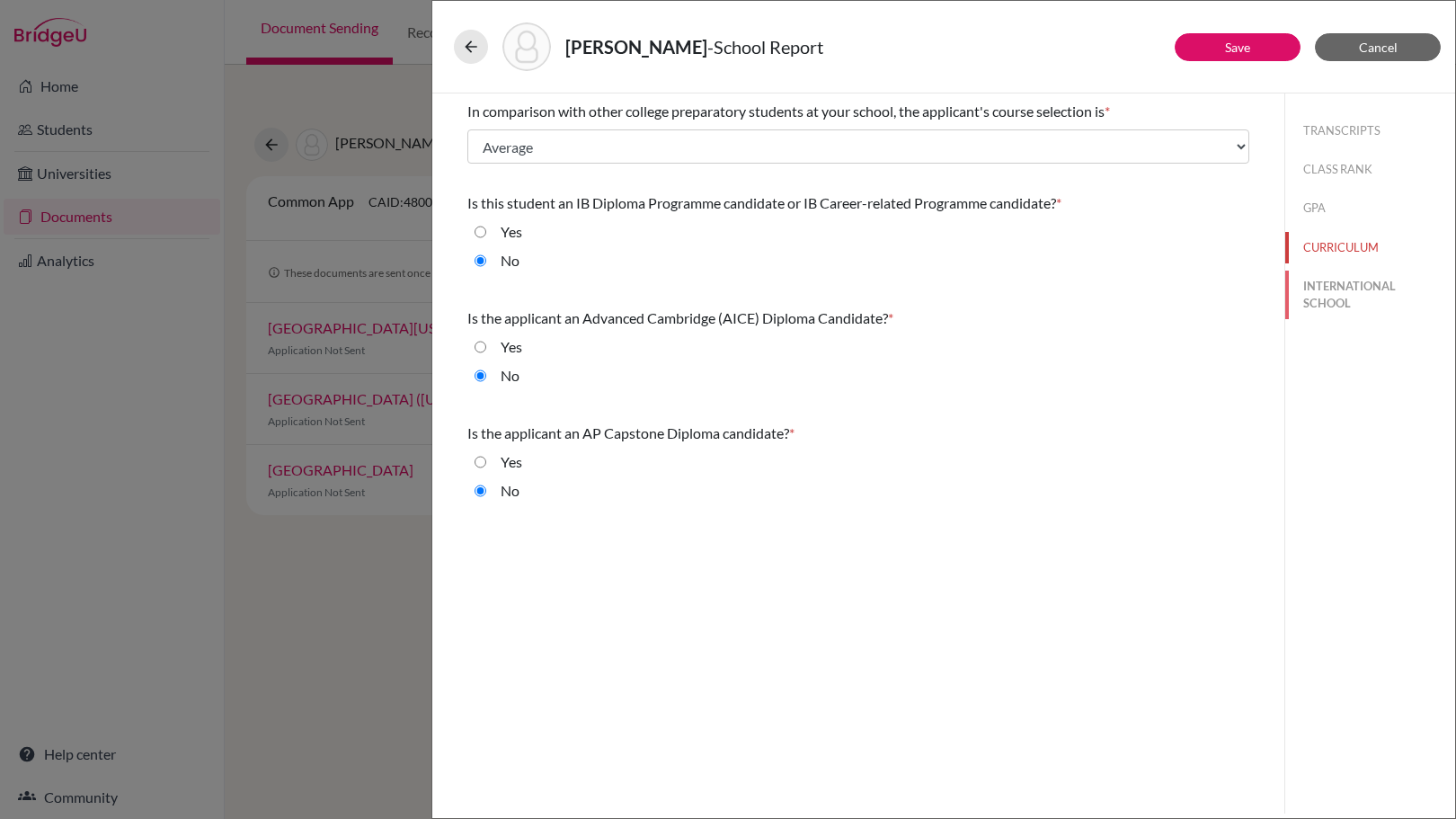
click at [1365, 297] on button "INTERNATIONAL SCHOOL" at bounding box center [1370, 294] width 169 height 48
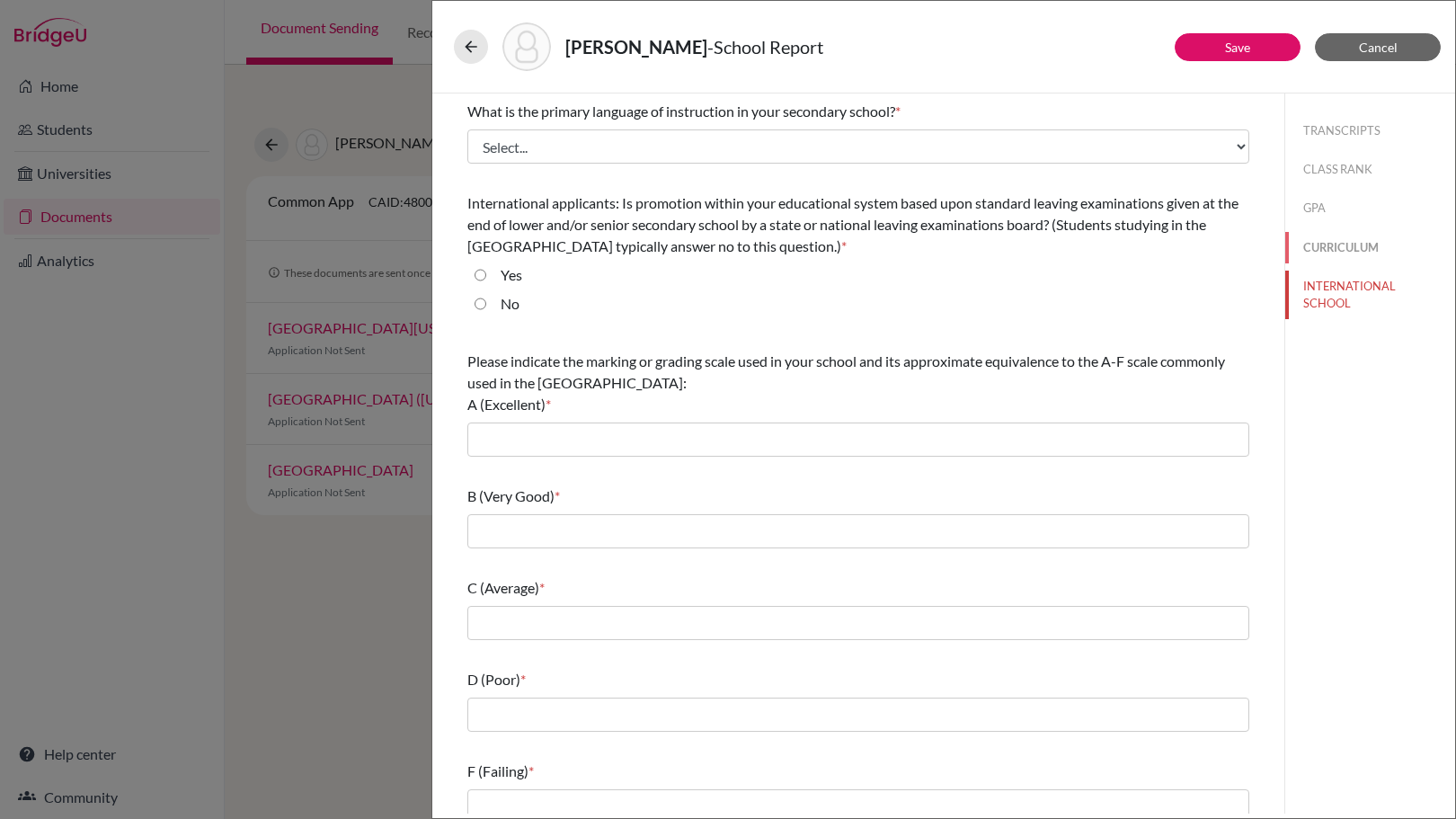
click at [1342, 245] on button "CURRICULUM" at bounding box center [1370, 247] width 169 height 31
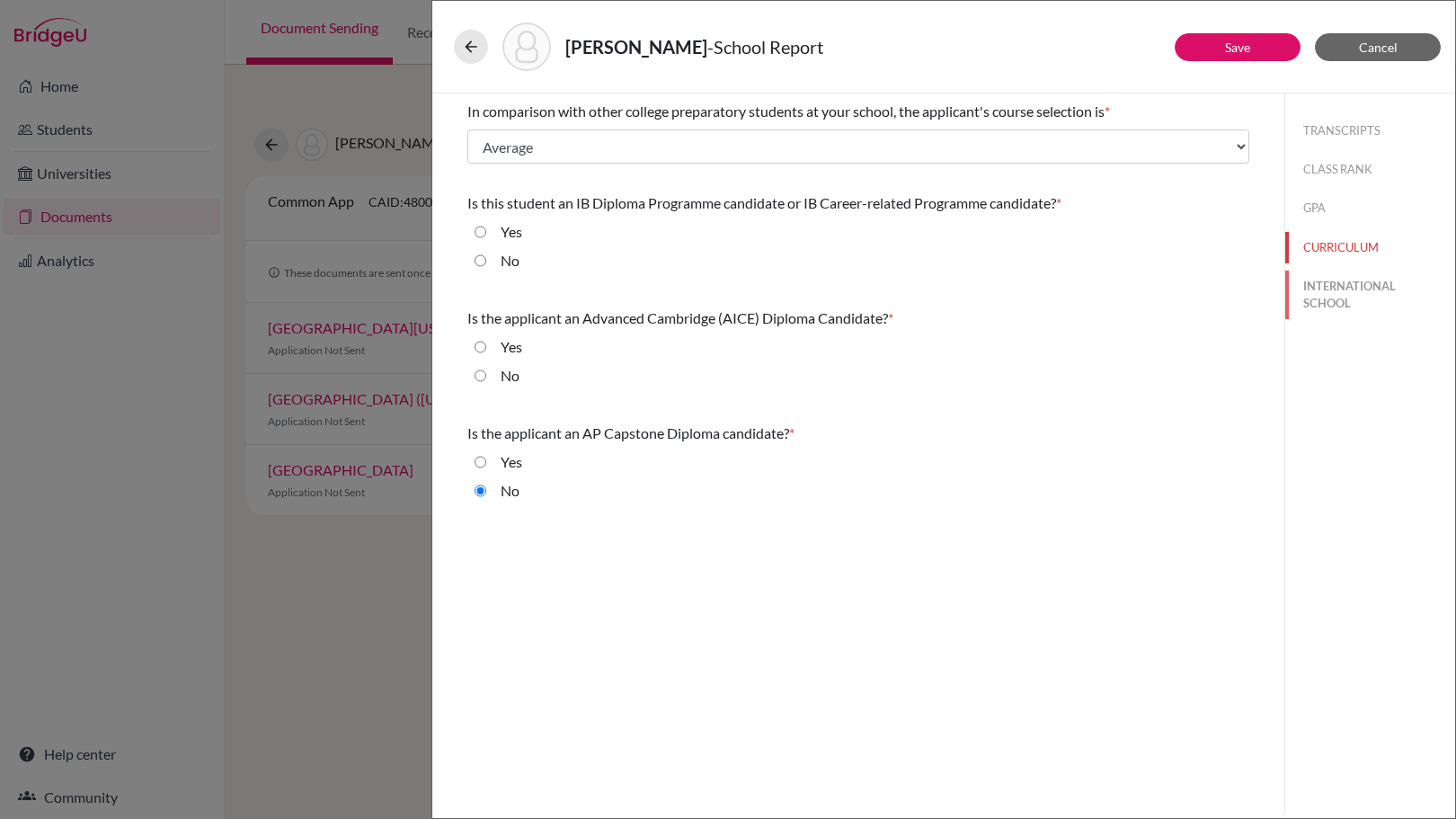
click at [1339, 288] on button "INTERNATIONAL SCHOOL" at bounding box center [1370, 294] width 169 height 48
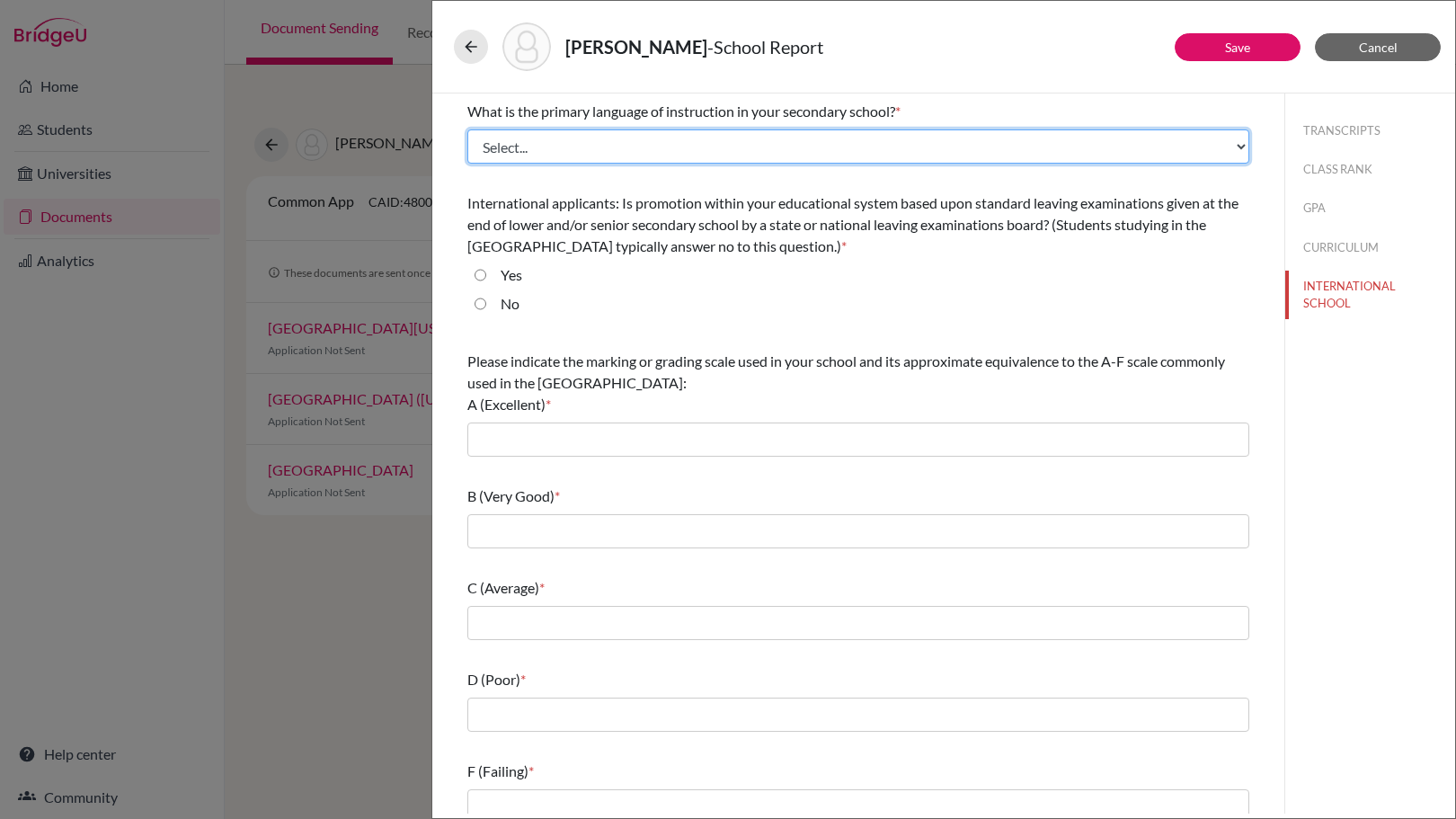
click at [608, 138] on select "Select... Albanian Arabic Armenian Assamese Azerbaijani Belarusian Bengali Bulg…" at bounding box center [859, 147] width 782 height 34
select select "14"
click at [468, 130] on select "Select... Albanian Arabic Armenian Assamese Azerbaijani Belarusian Bengali Bulg…" at bounding box center [859, 147] width 782 height 34
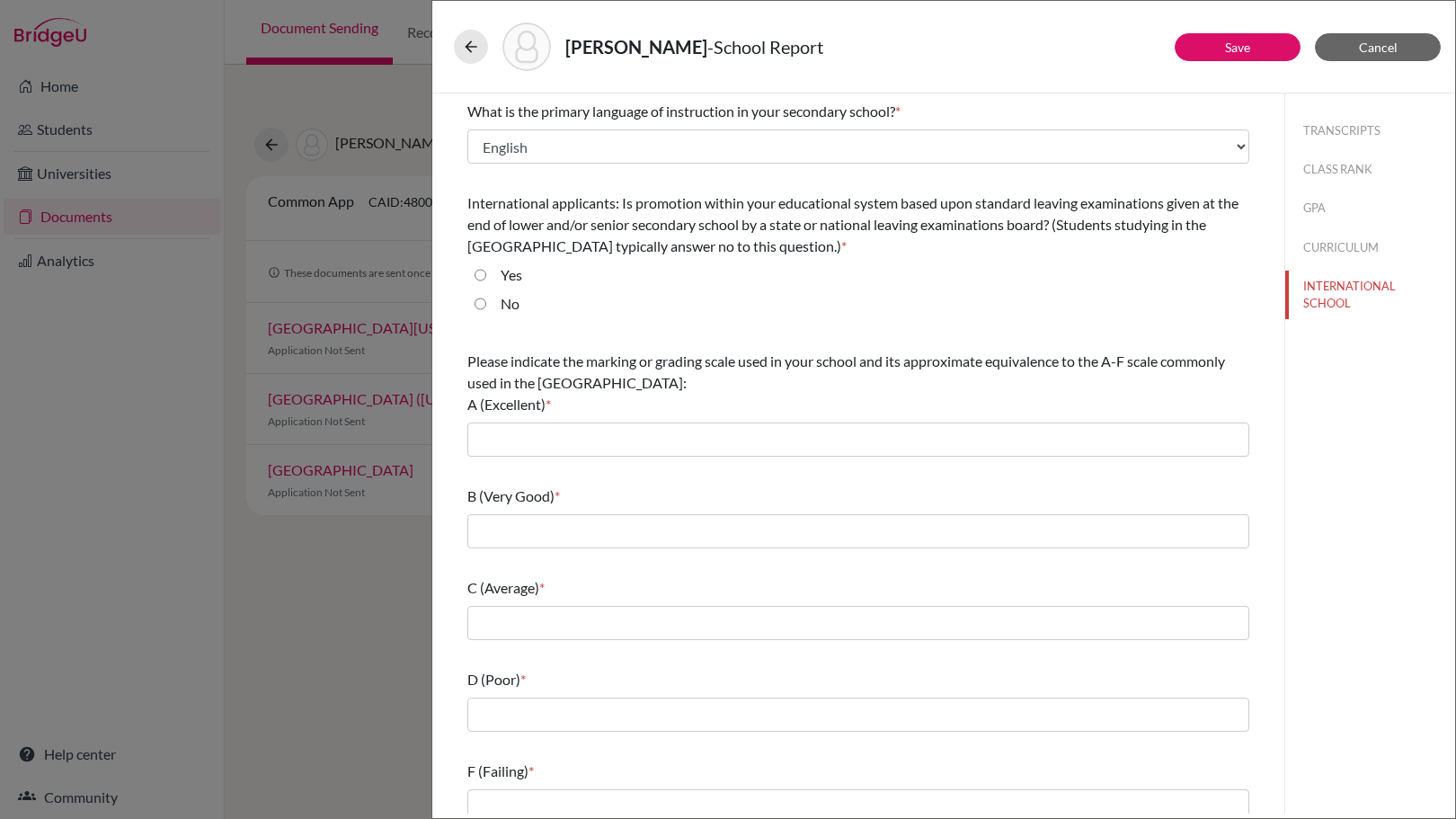
click at [499, 306] on div "No" at bounding box center [503, 308] width 33 height 28
click at [508, 306] on label "No" at bounding box center [510, 304] width 19 height 22
click at [487, 306] on input "No" at bounding box center [480, 304] width 11 height 22
radio input "true"
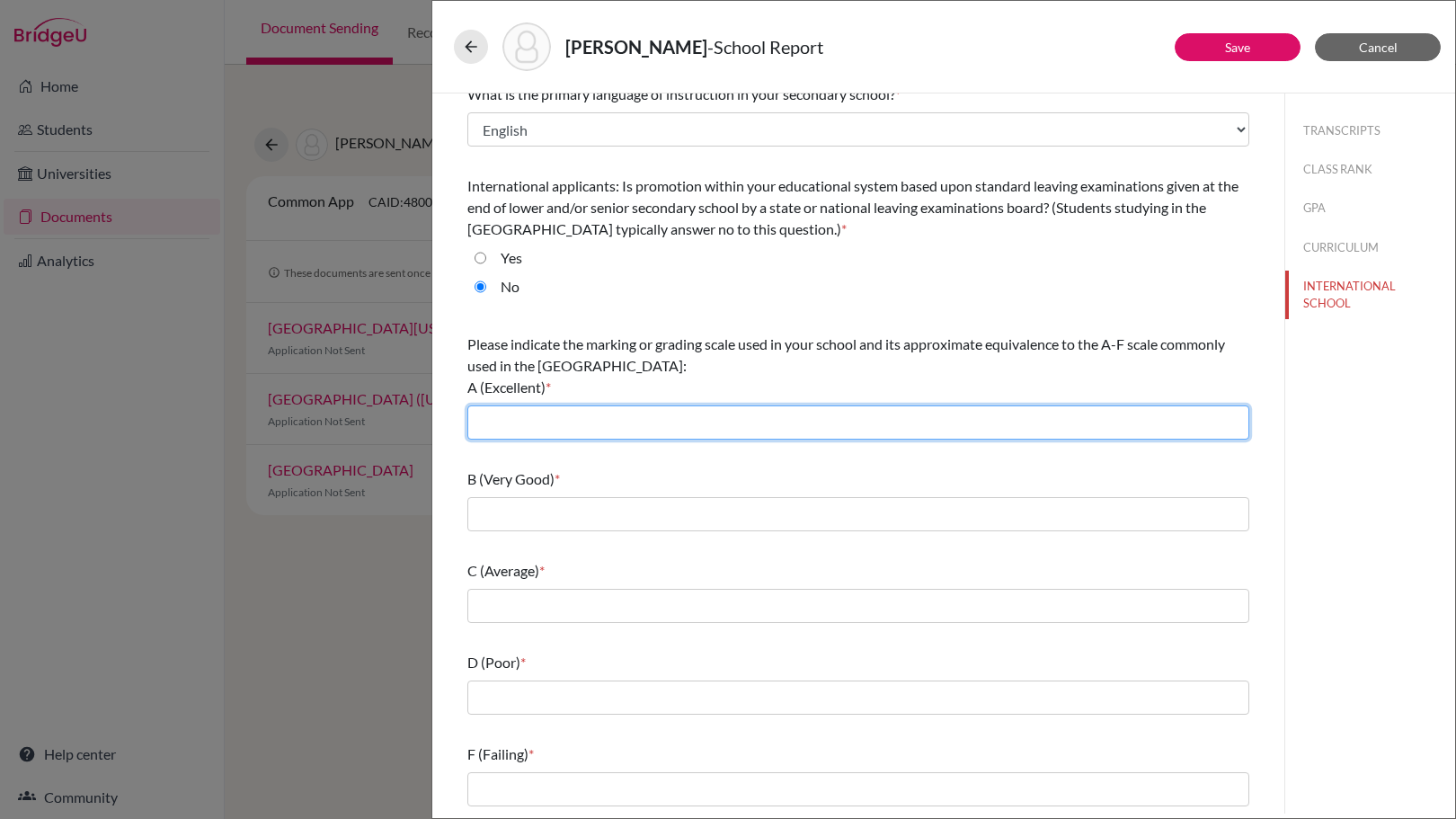
click at [617, 420] on input "text" at bounding box center [859, 422] width 782 height 34
type input "90-100"
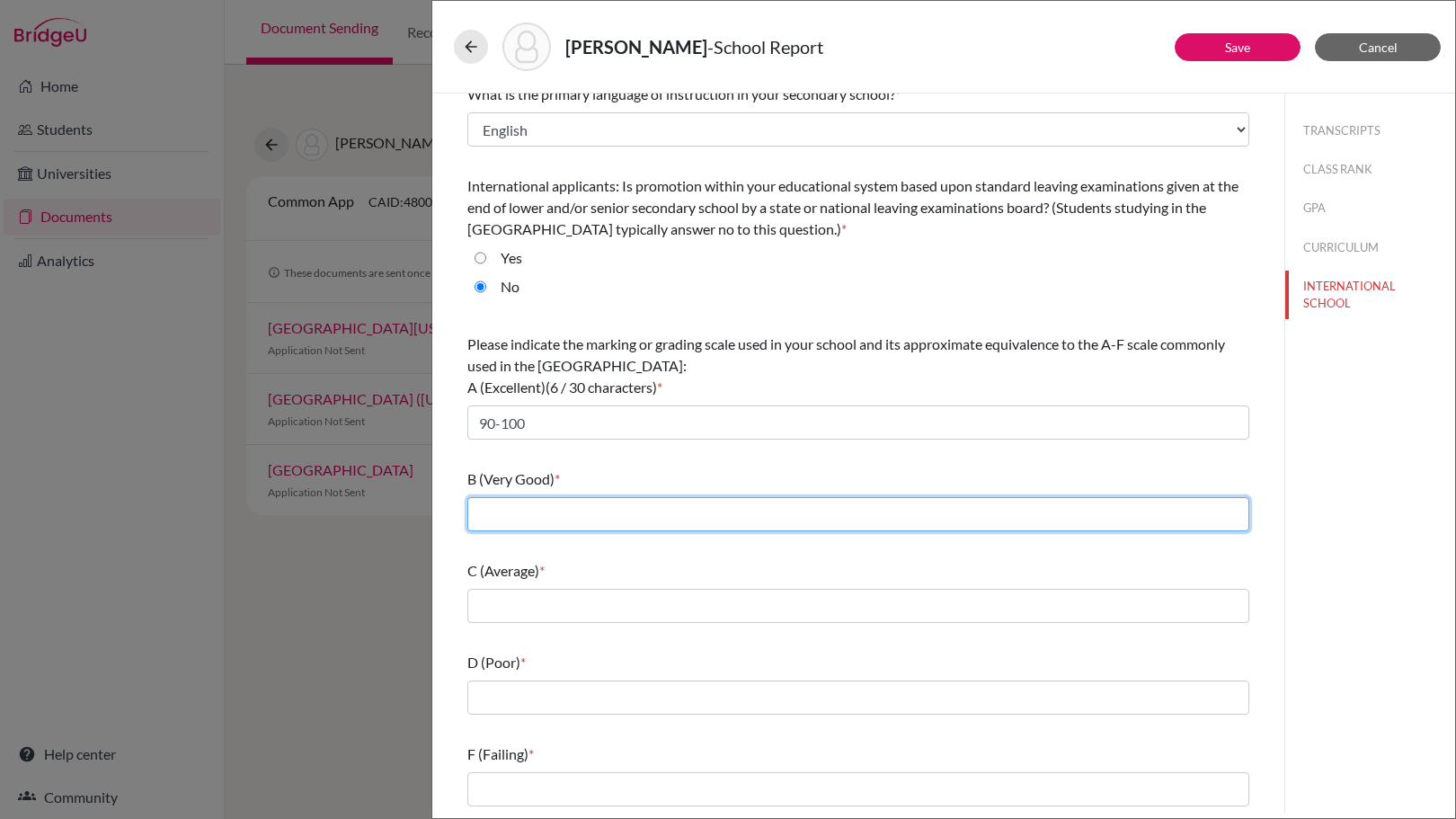
drag, startPoint x: 593, startPoint y: 508, endPoint x: 599, endPoint y: 529, distance: 21.8
click at [593, 508] on input "text" at bounding box center [859, 514] width 782 height 34
type input "80-89"
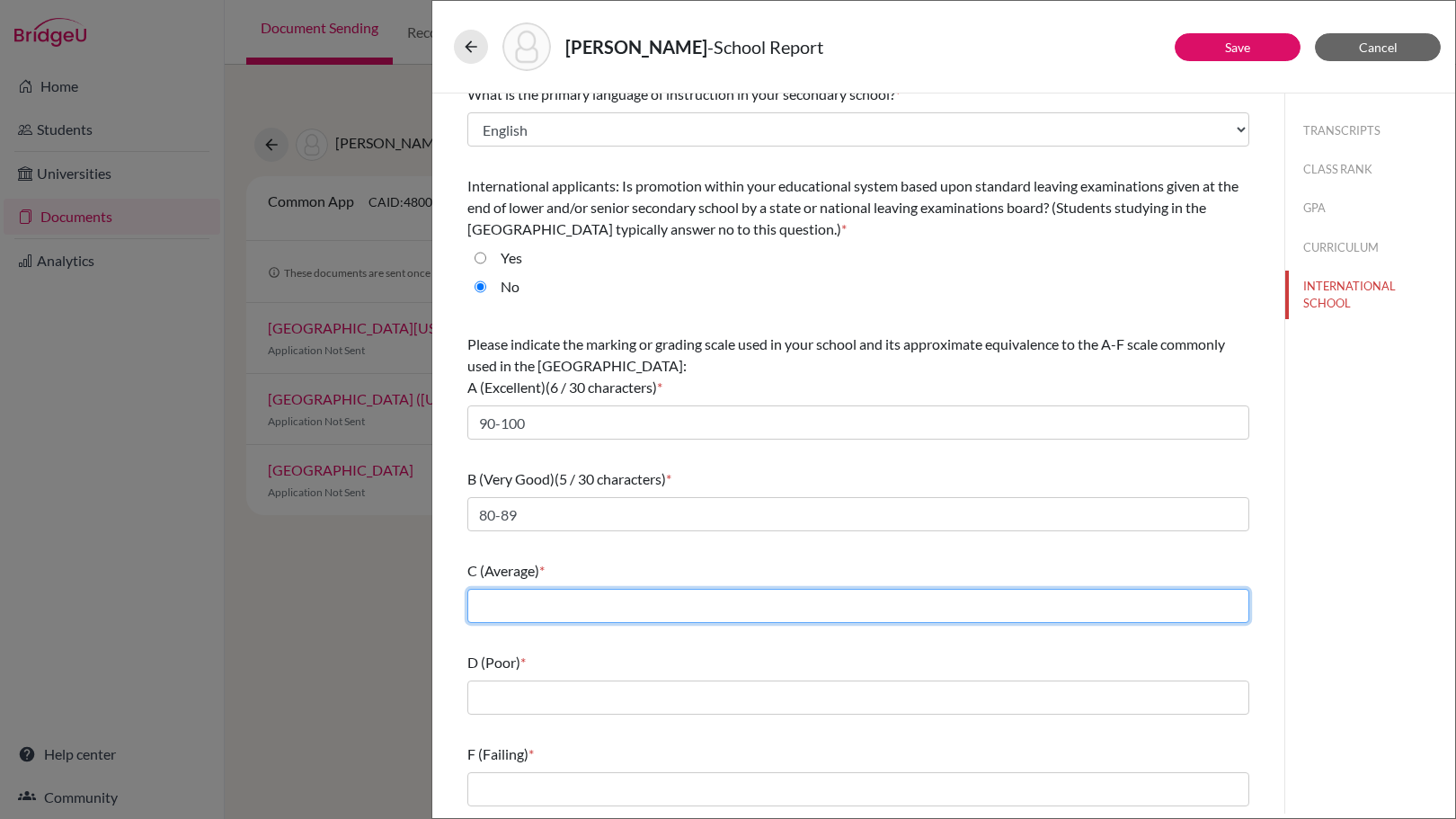
click at [604, 609] on input "text" at bounding box center [859, 606] width 782 height 34
type input "70-79"
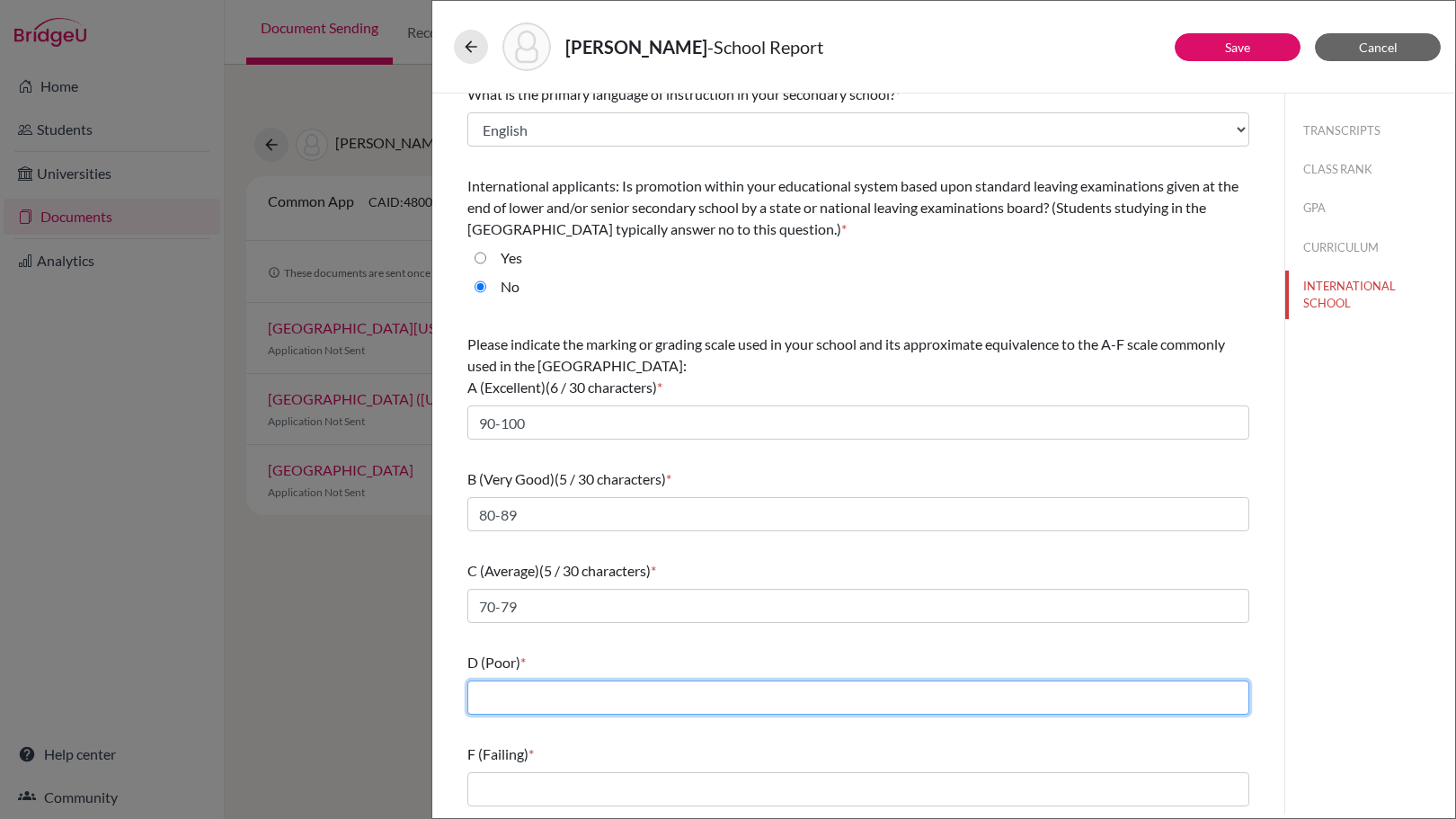
click at [603, 703] on input "text" at bounding box center [859, 698] width 782 height 34
type input "60-69"
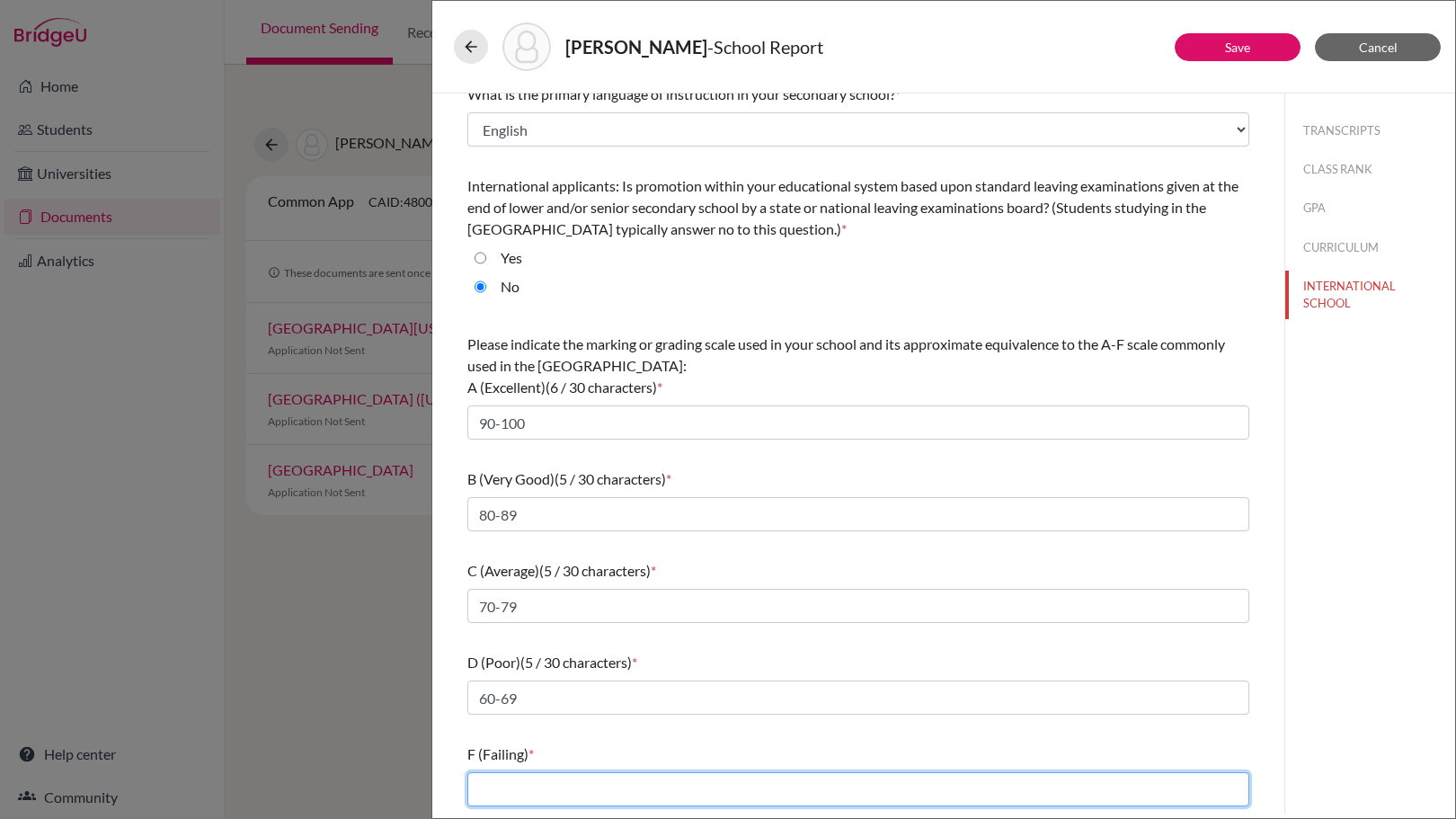
click at [594, 791] on input "text" at bounding box center [859, 790] width 782 height 34
type input "0-59"
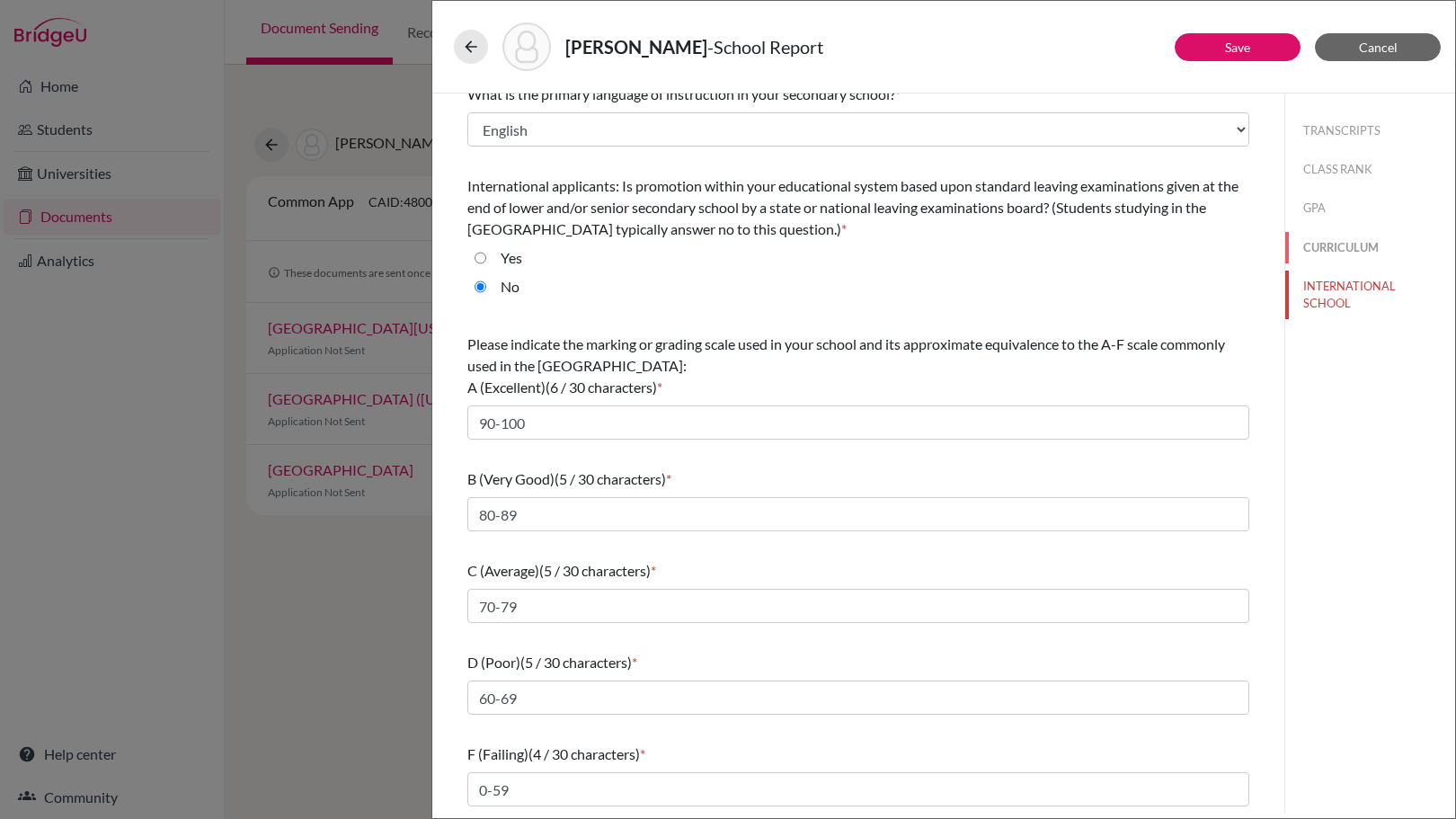
click at [1314, 253] on button "CURRICULUM" at bounding box center [1370, 247] width 169 height 31
select select "1"
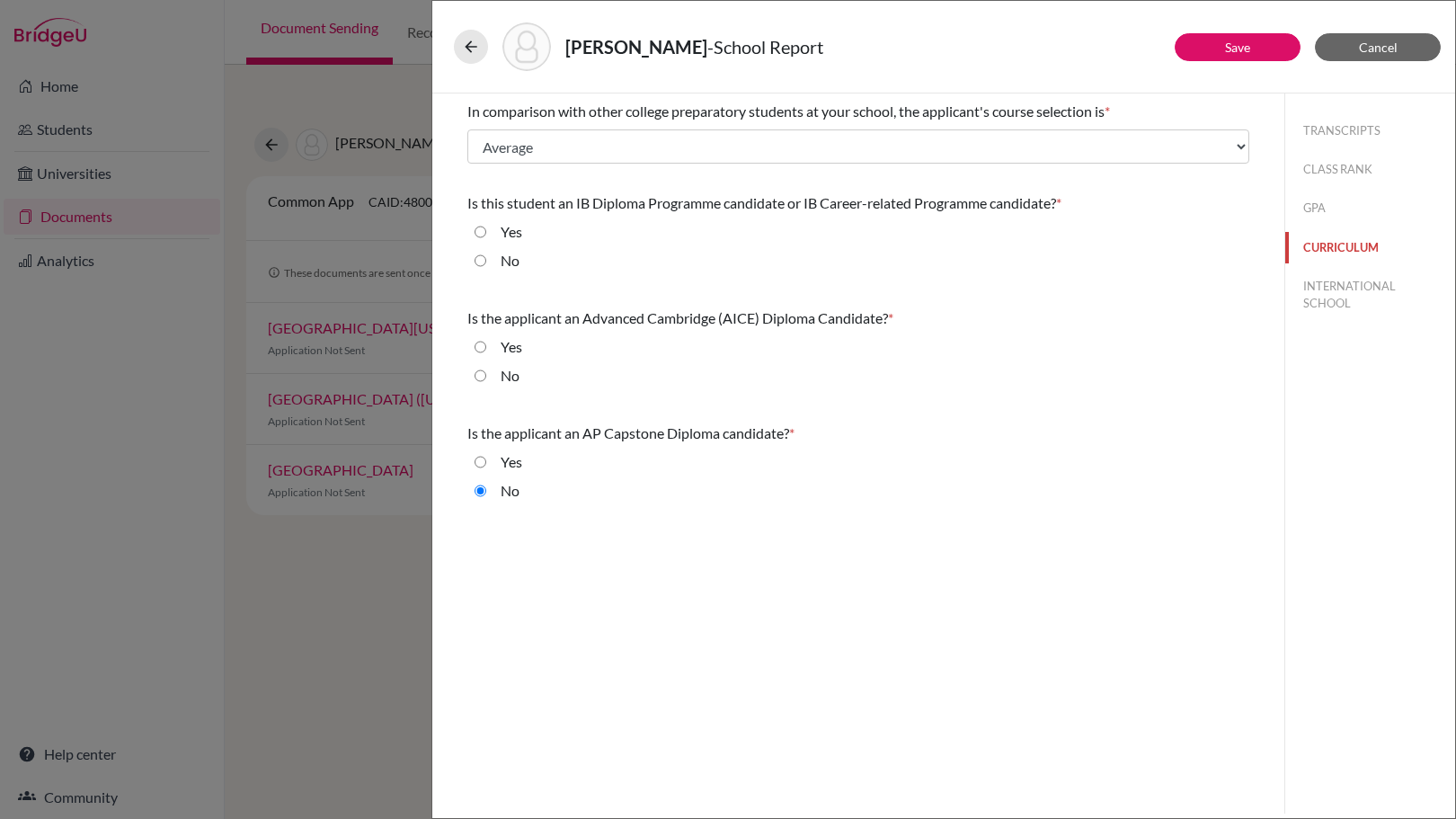
scroll to position [0, 0]
click at [1322, 207] on button "GPA" at bounding box center [1370, 207] width 169 height 31
select select "4"
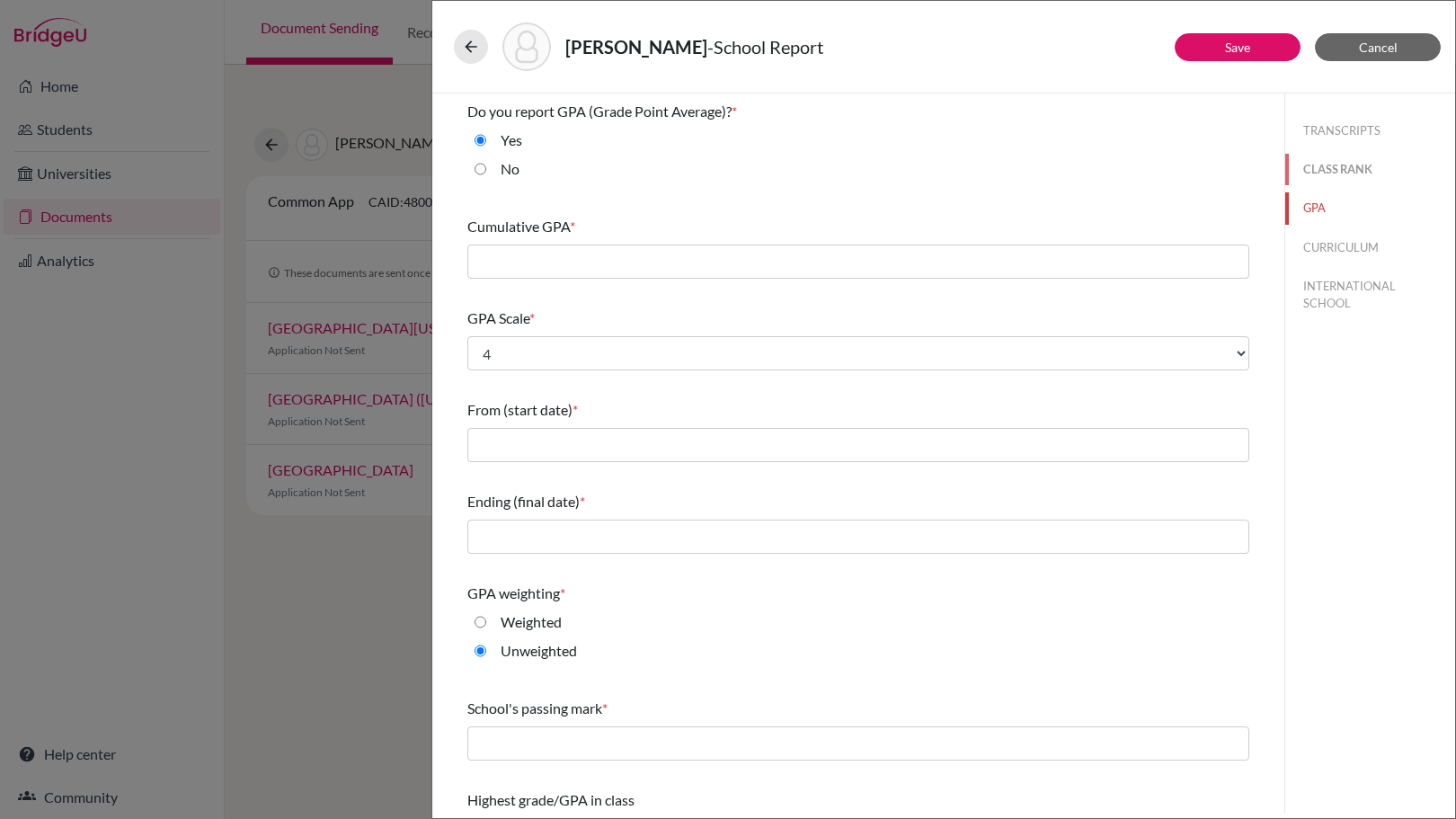
click at [1335, 169] on button "CLASS RANK" at bounding box center [1370, 169] width 169 height 31
select select "1"
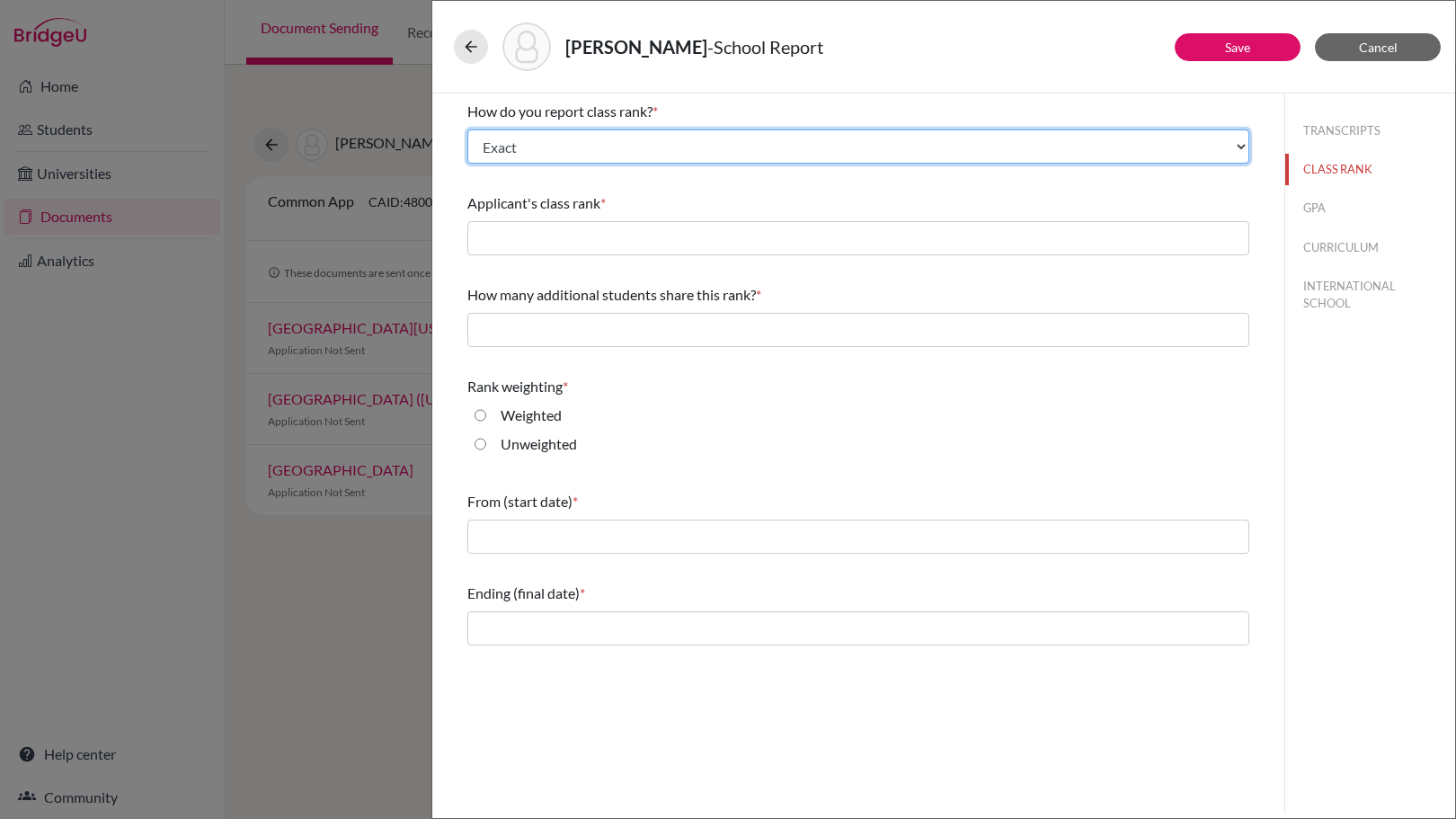
click at [625, 151] on select "Select... Exact Decile Quintile Quartile None" at bounding box center [859, 147] width 782 height 34
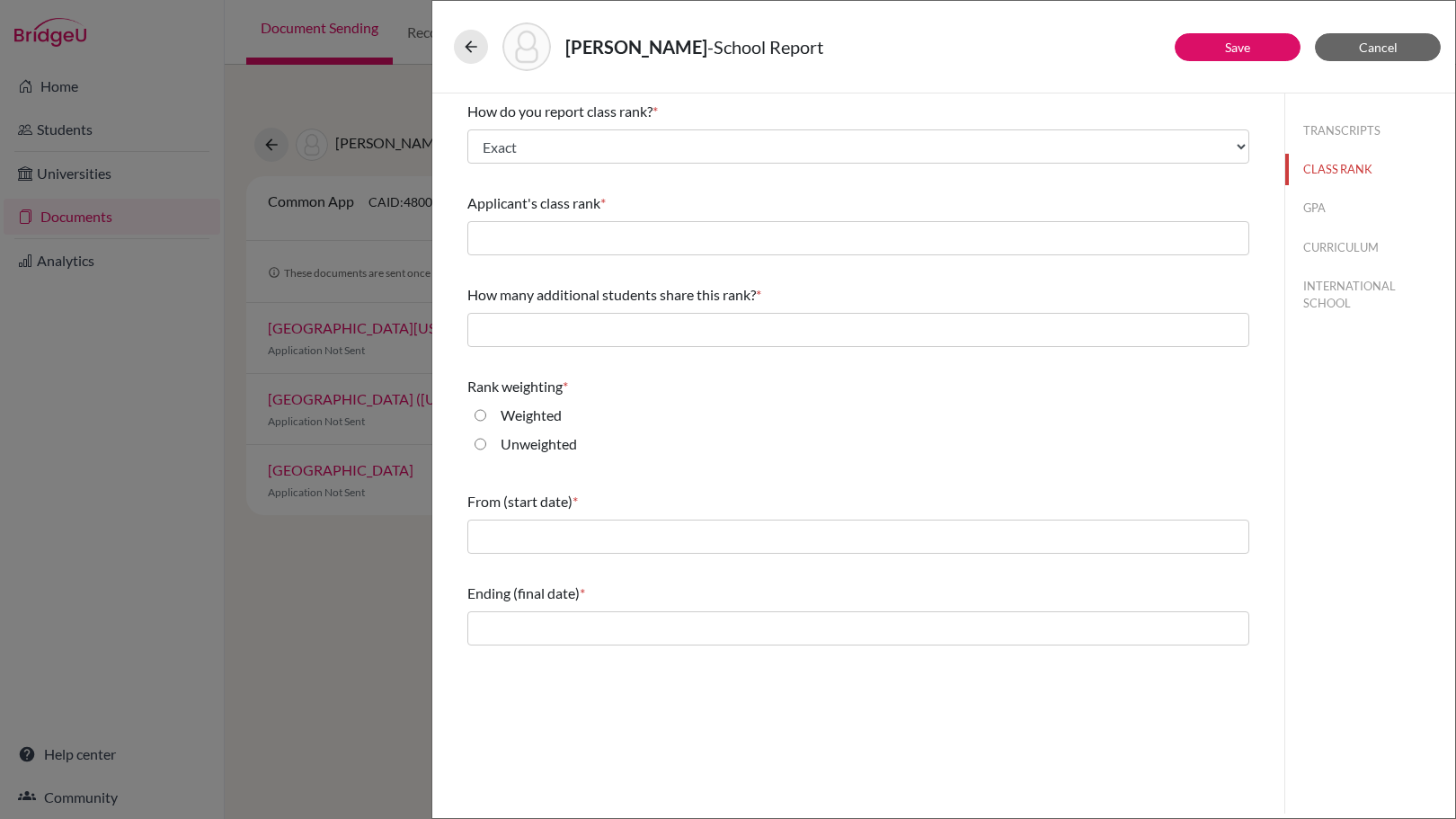
click at [771, 83] on div "McCullough, Isaiah - School Report" at bounding box center [943, 47] width 1008 height 78
click at [1345, 144] on button "TRANSCRIPTS" at bounding box center [1370, 131] width 169 height 31
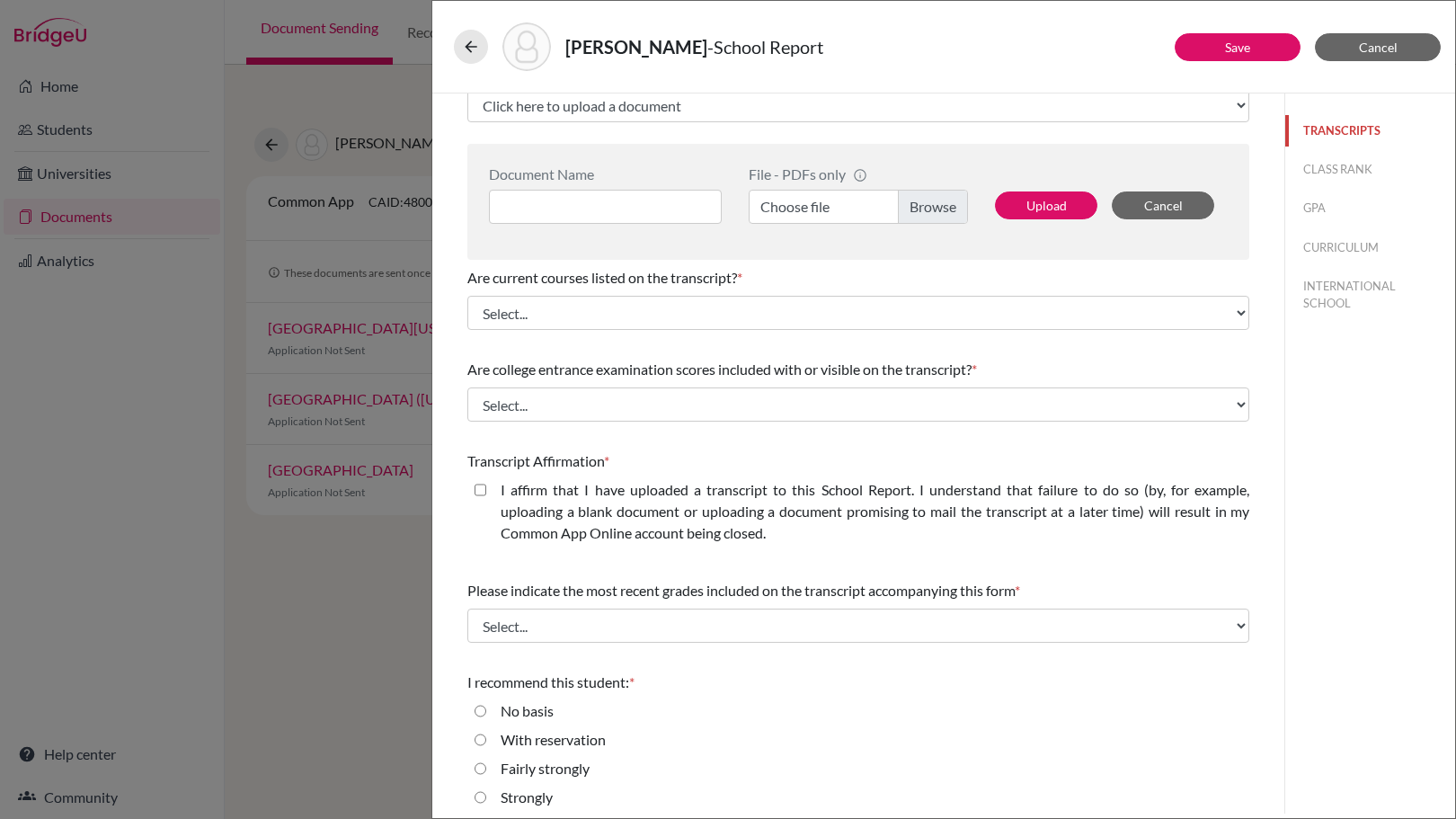
scroll to position [170, 0]
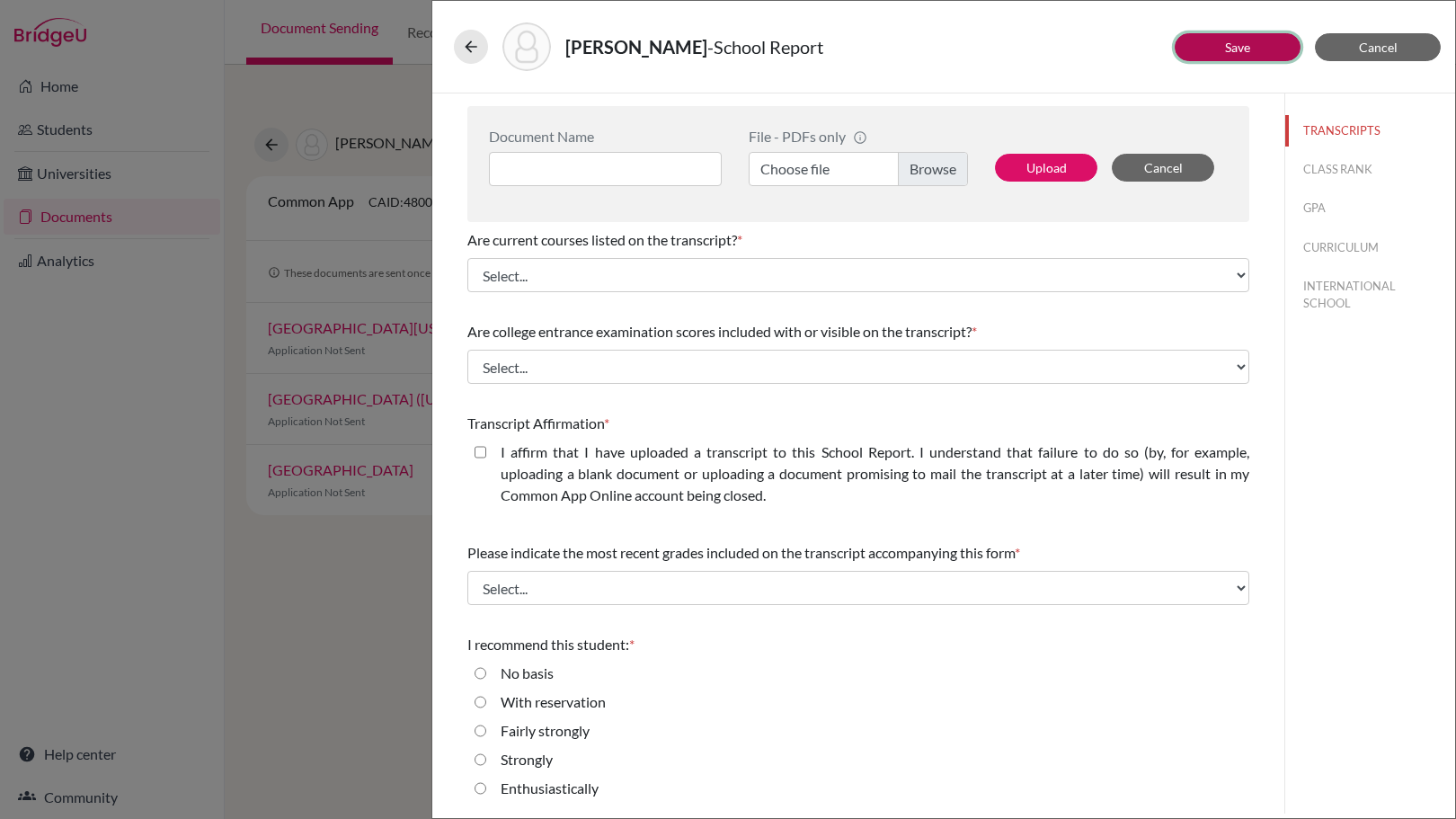
click at [1282, 47] on button "Save" at bounding box center [1237, 46] width 126 height 27
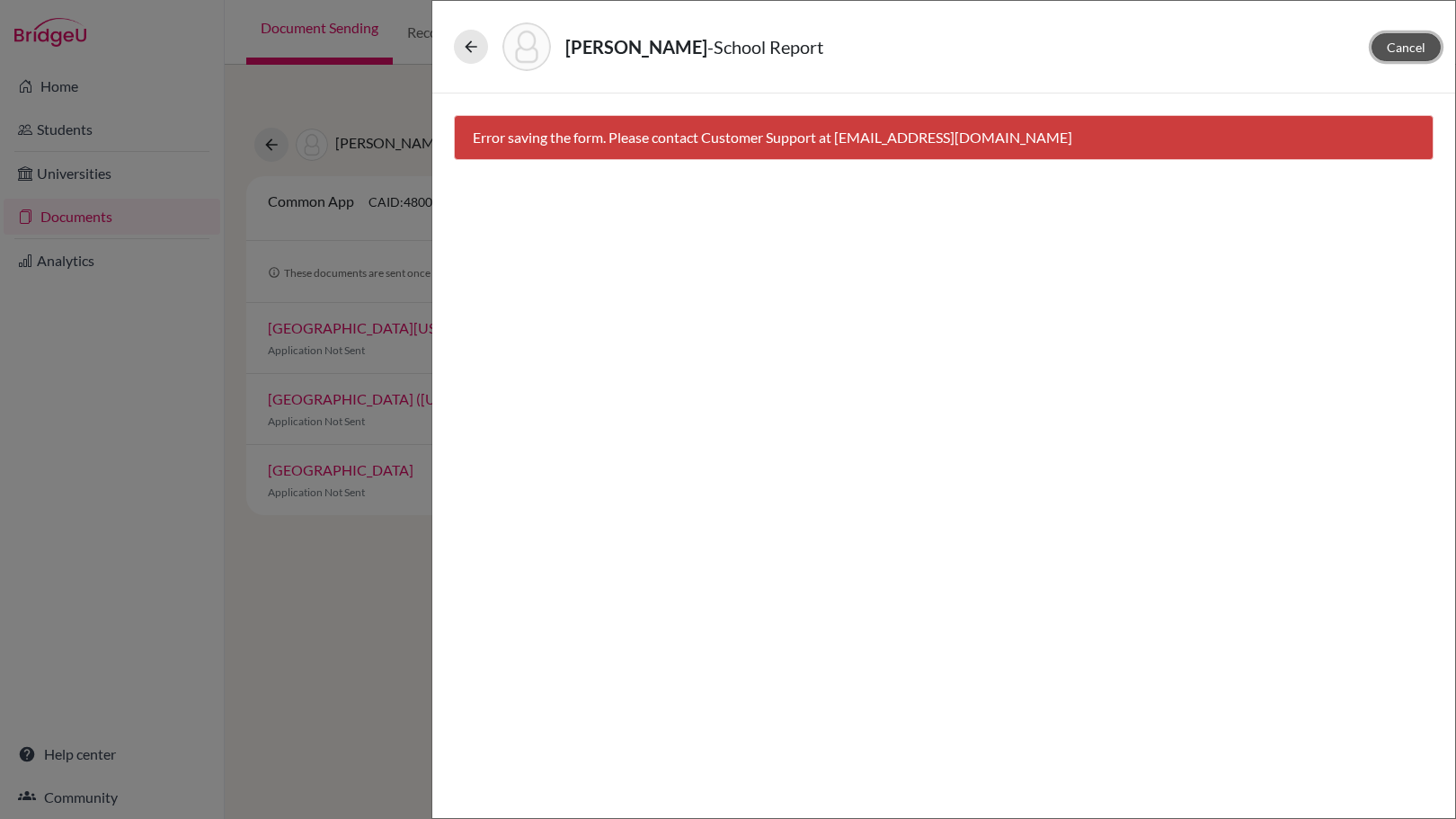
click at [1411, 41] on span "Cancel" at bounding box center [1406, 47] width 39 height 15
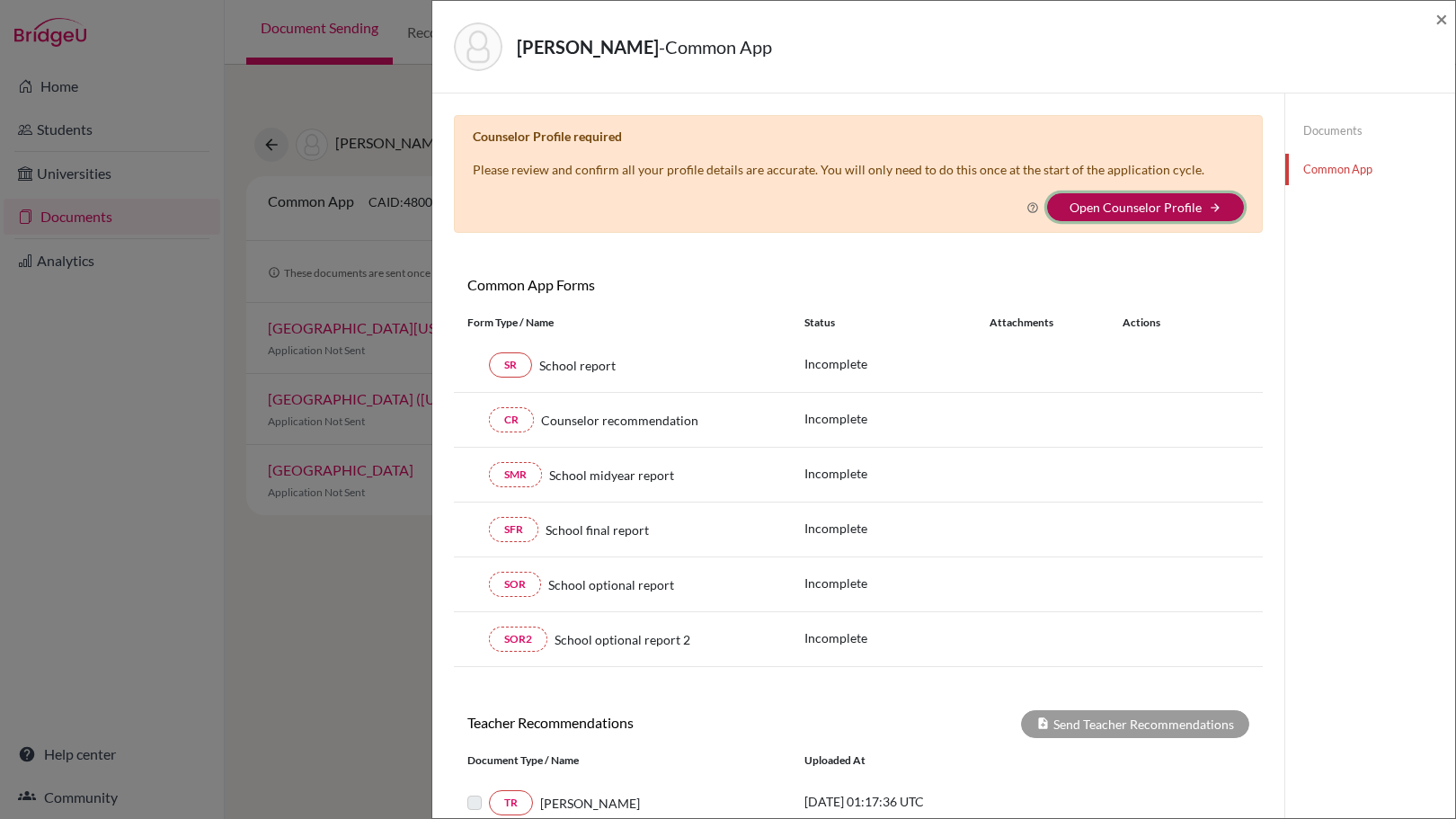
click at [1149, 197] on button "Open Counselor Profile arrow_forward" at bounding box center [1145, 206] width 197 height 27
click at [1209, 203] on icon "arrow_forward" at bounding box center [1215, 207] width 12 height 12
click at [1076, 205] on link "Open Counselor Profile" at bounding box center [1136, 207] width 133 height 15
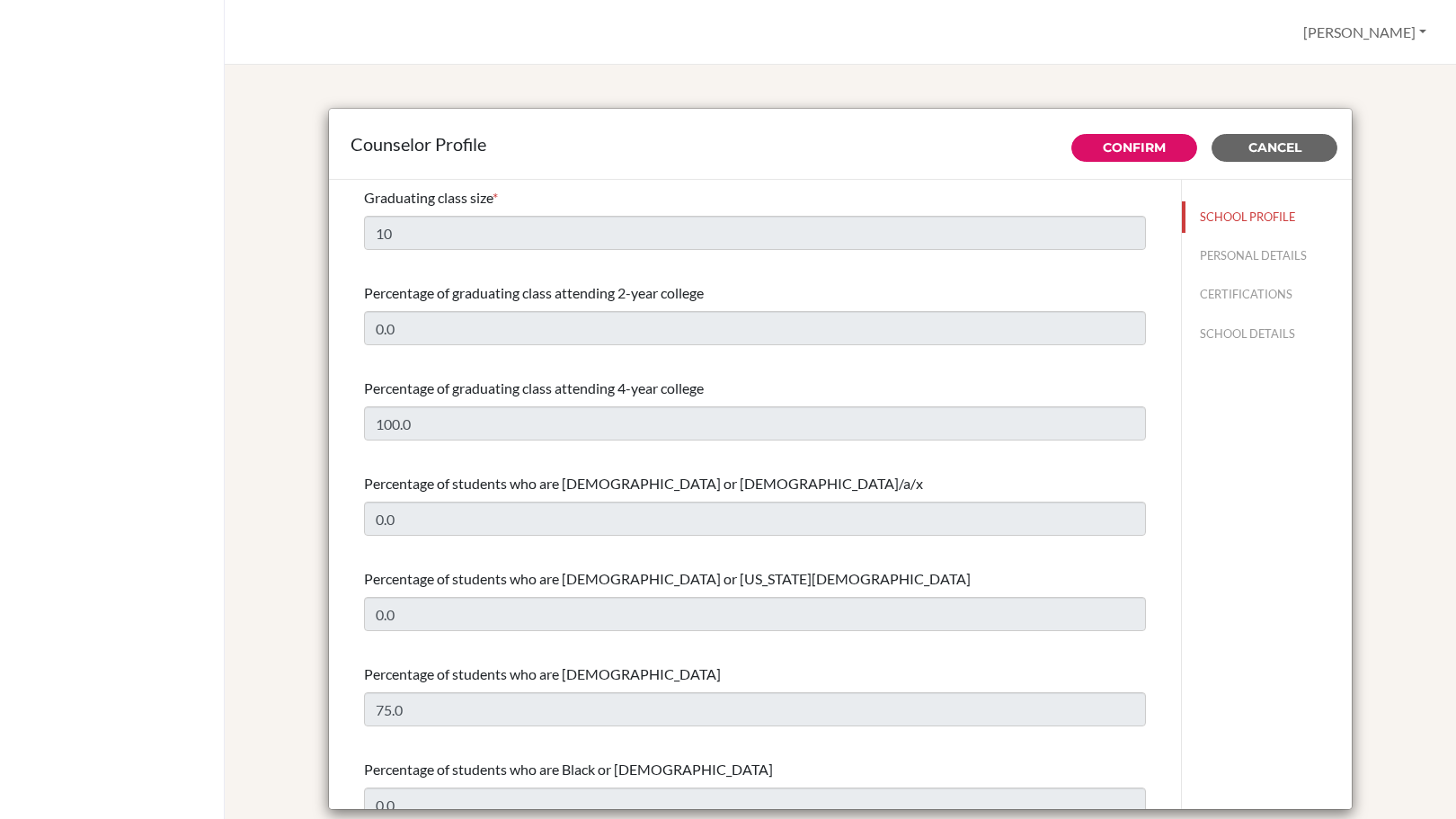
select select "0"
click at [1249, 151] on span "Cancel" at bounding box center [1275, 147] width 53 height 16
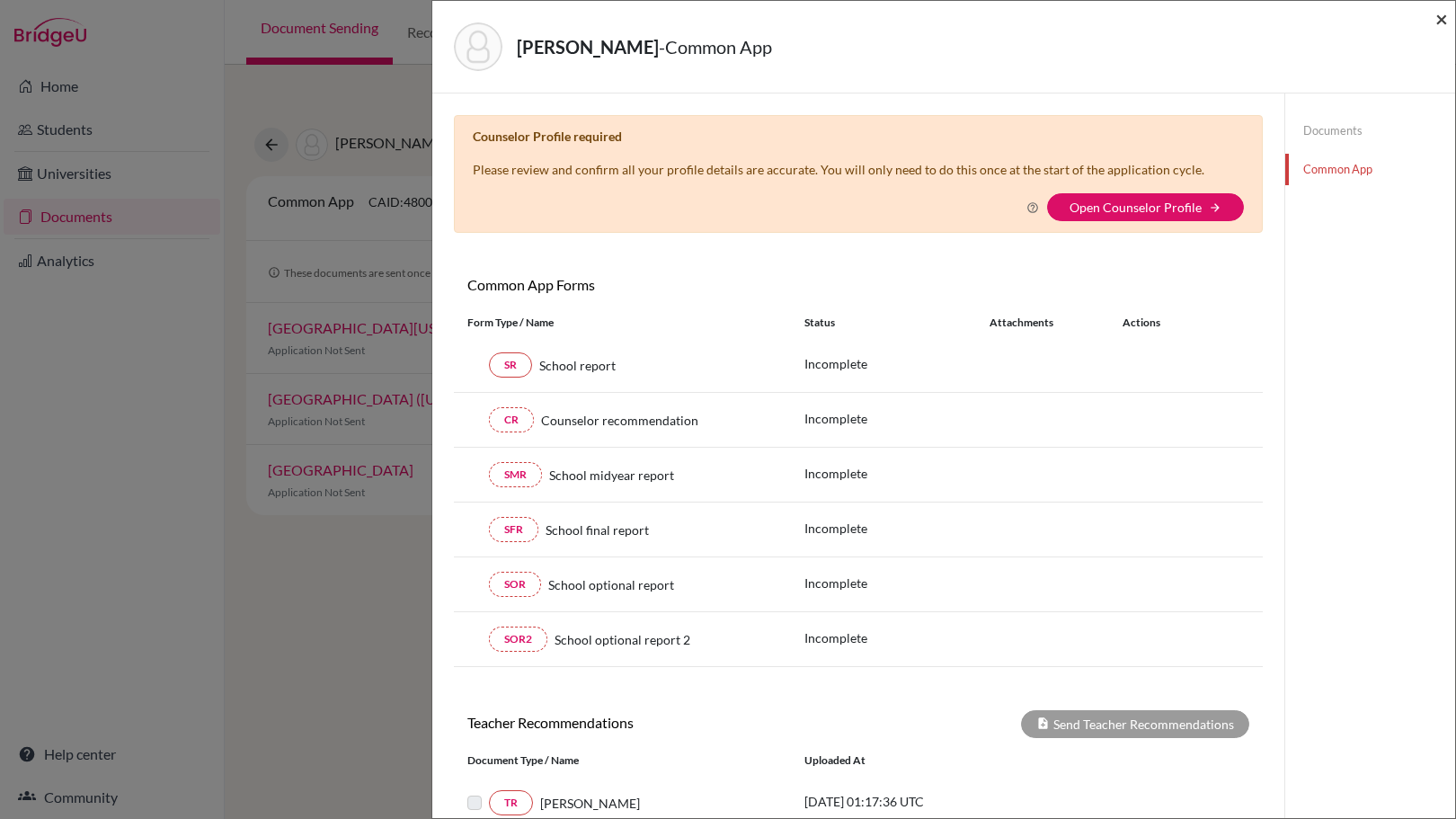
click at [1447, 24] on span "×" at bounding box center [1442, 19] width 12 height 27
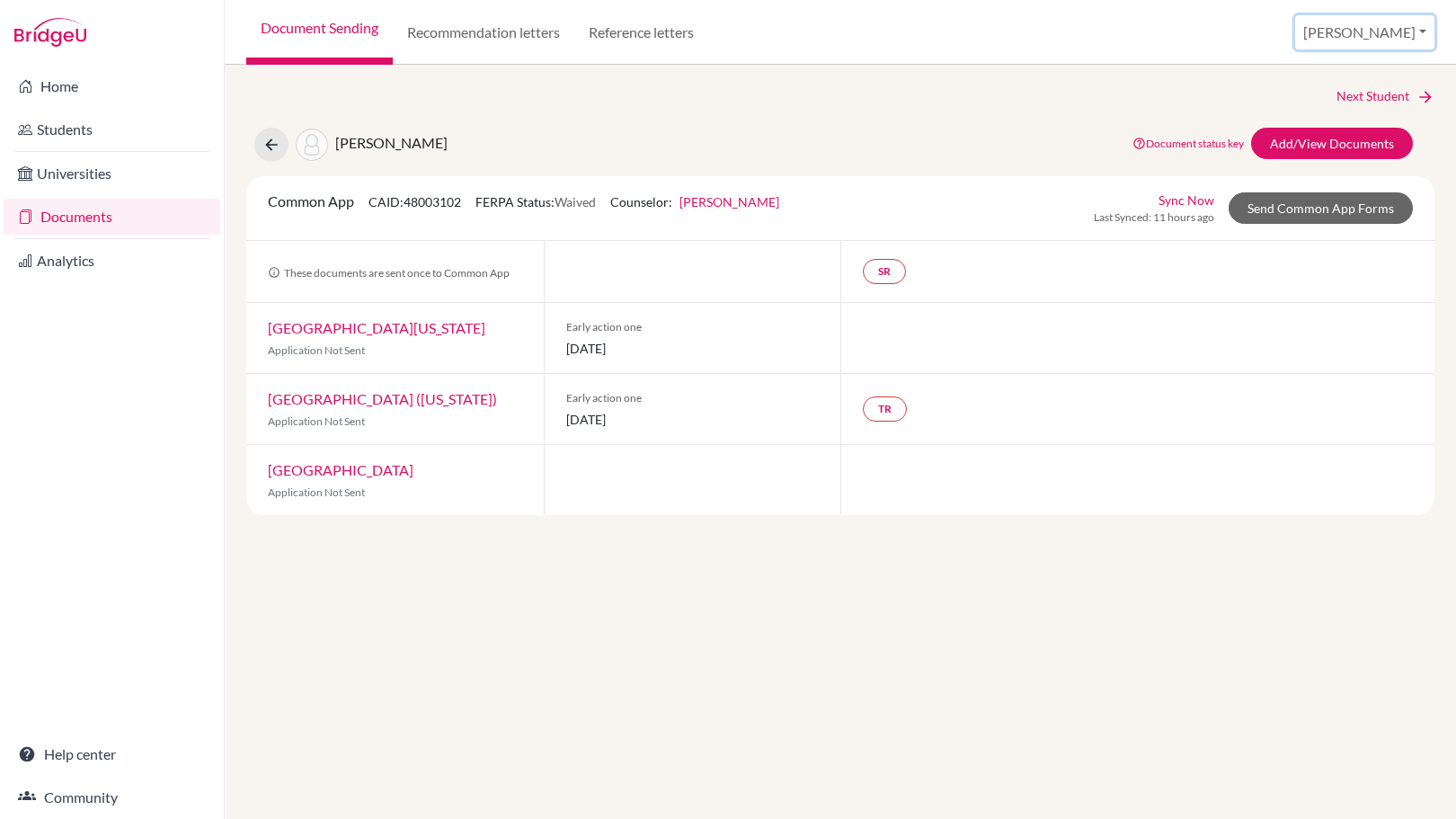
click at [1428, 23] on button "[PERSON_NAME]" at bounding box center [1364, 32] width 139 height 34
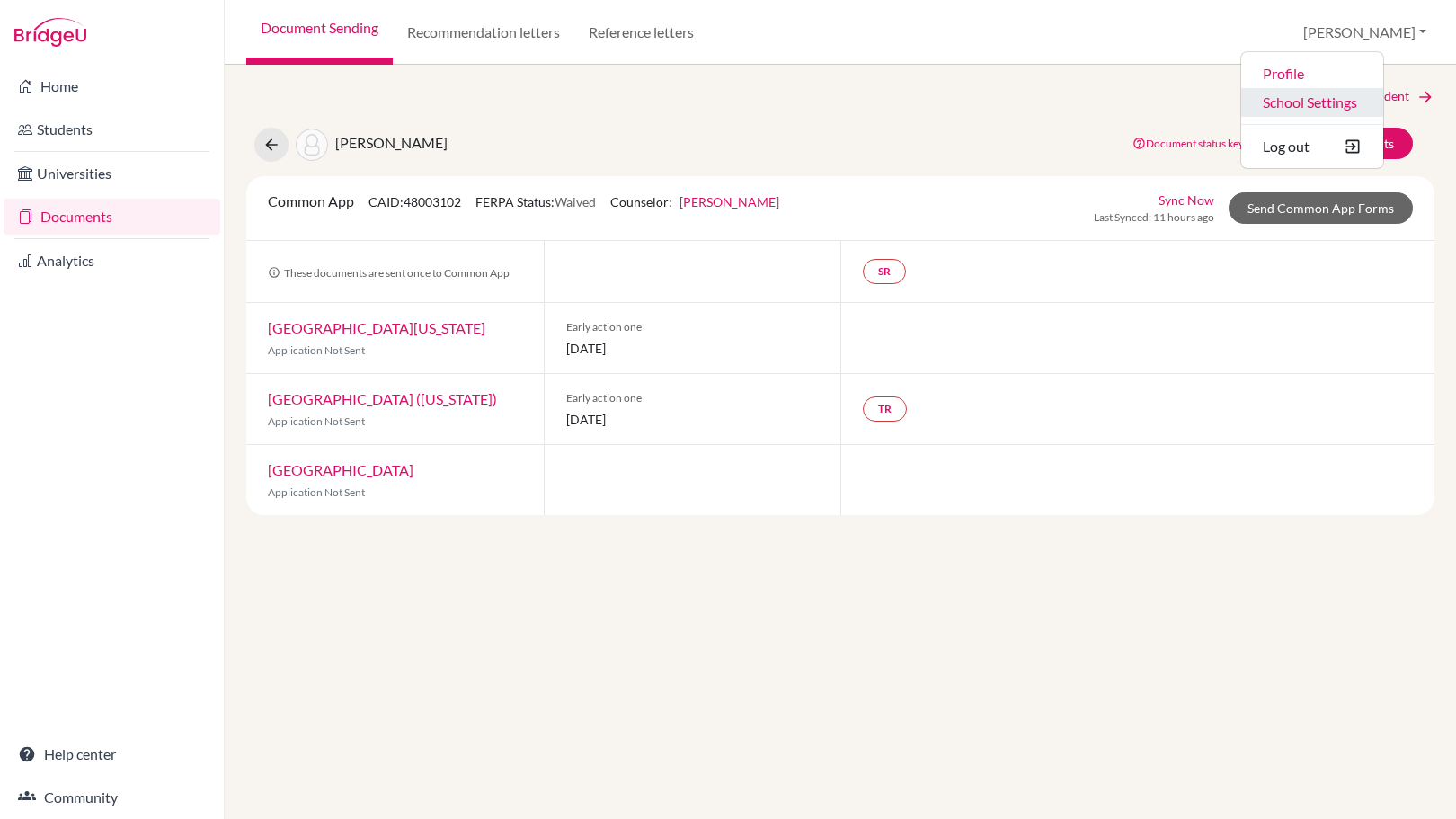
click at [1370, 98] on link "School Settings" at bounding box center [1312, 102] width 142 height 28
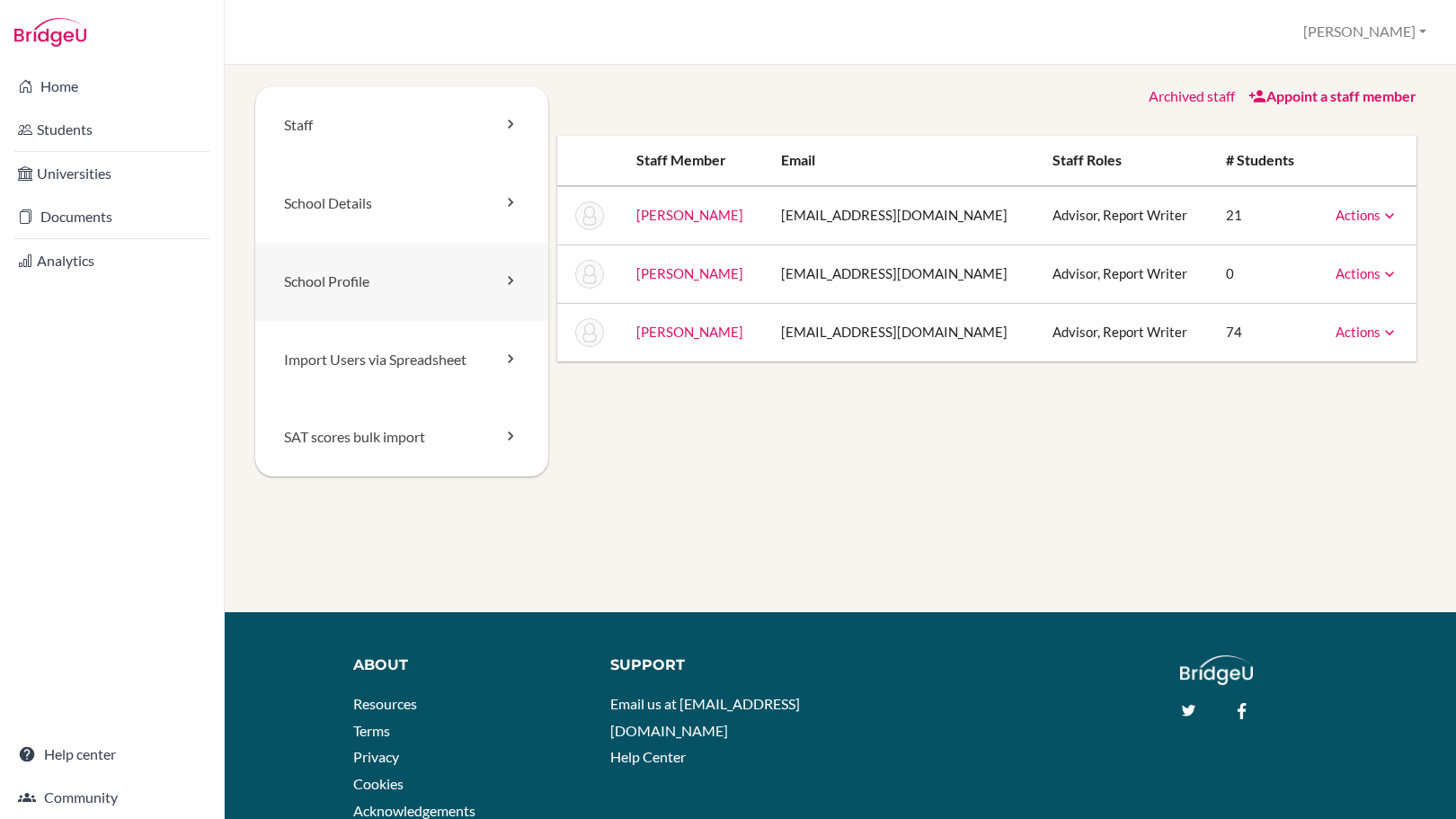
click at [404, 276] on link "School Profile" at bounding box center [402, 281] width 293 height 79
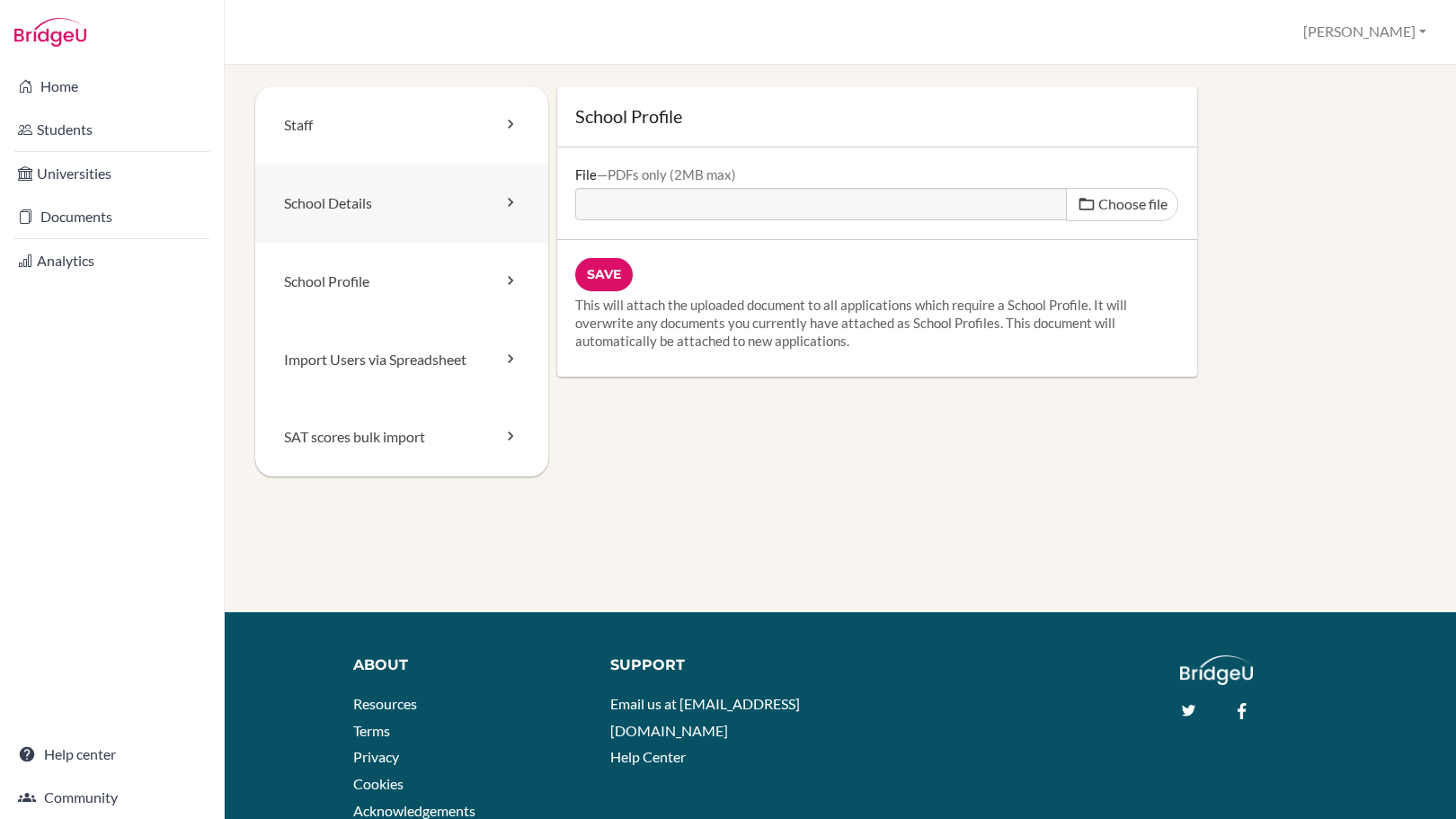
click at [396, 202] on link "School Details" at bounding box center [402, 204] width 293 height 79
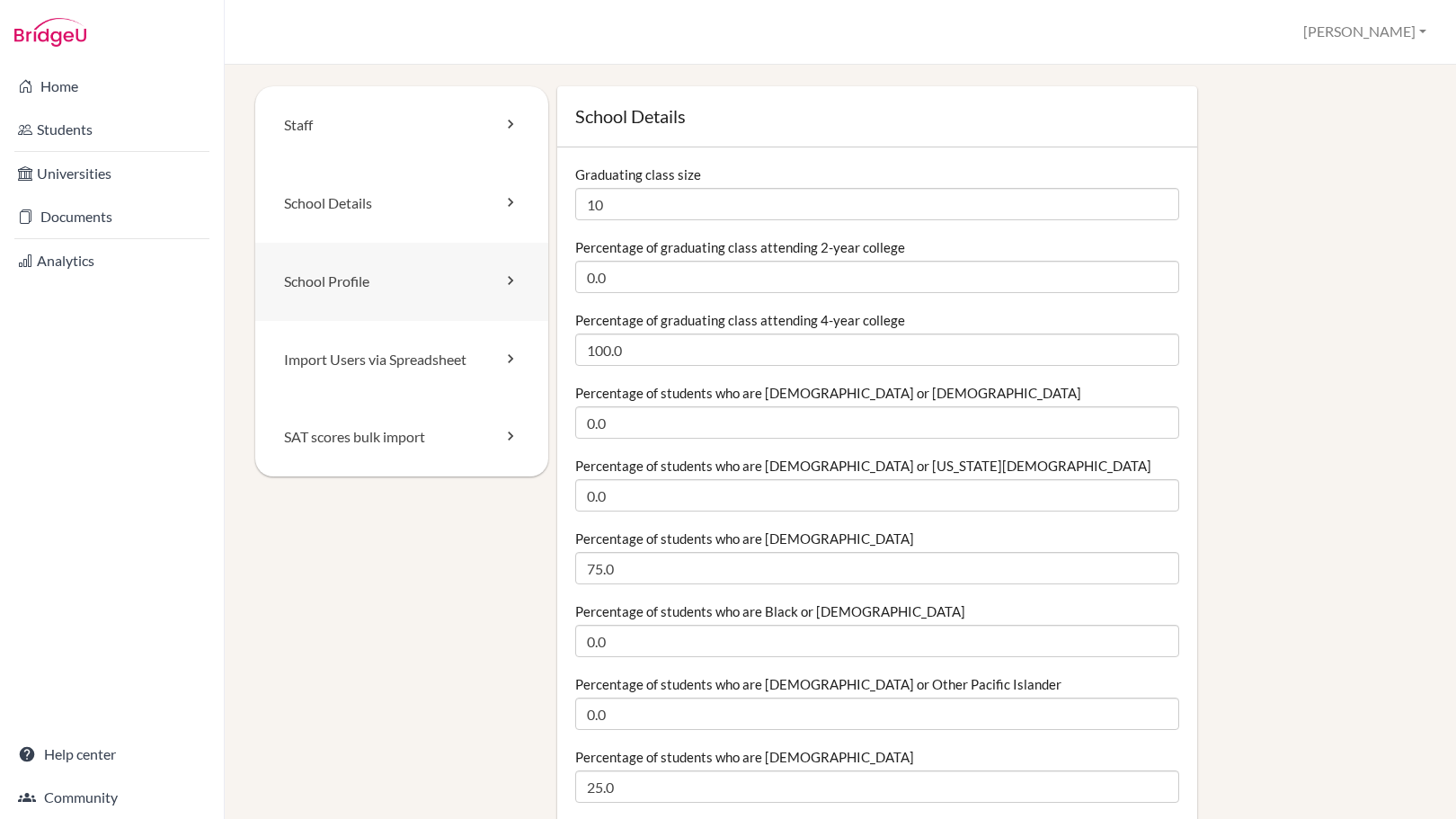
click at [401, 266] on link "School Profile" at bounding box center [402, 281] width 293 height 79
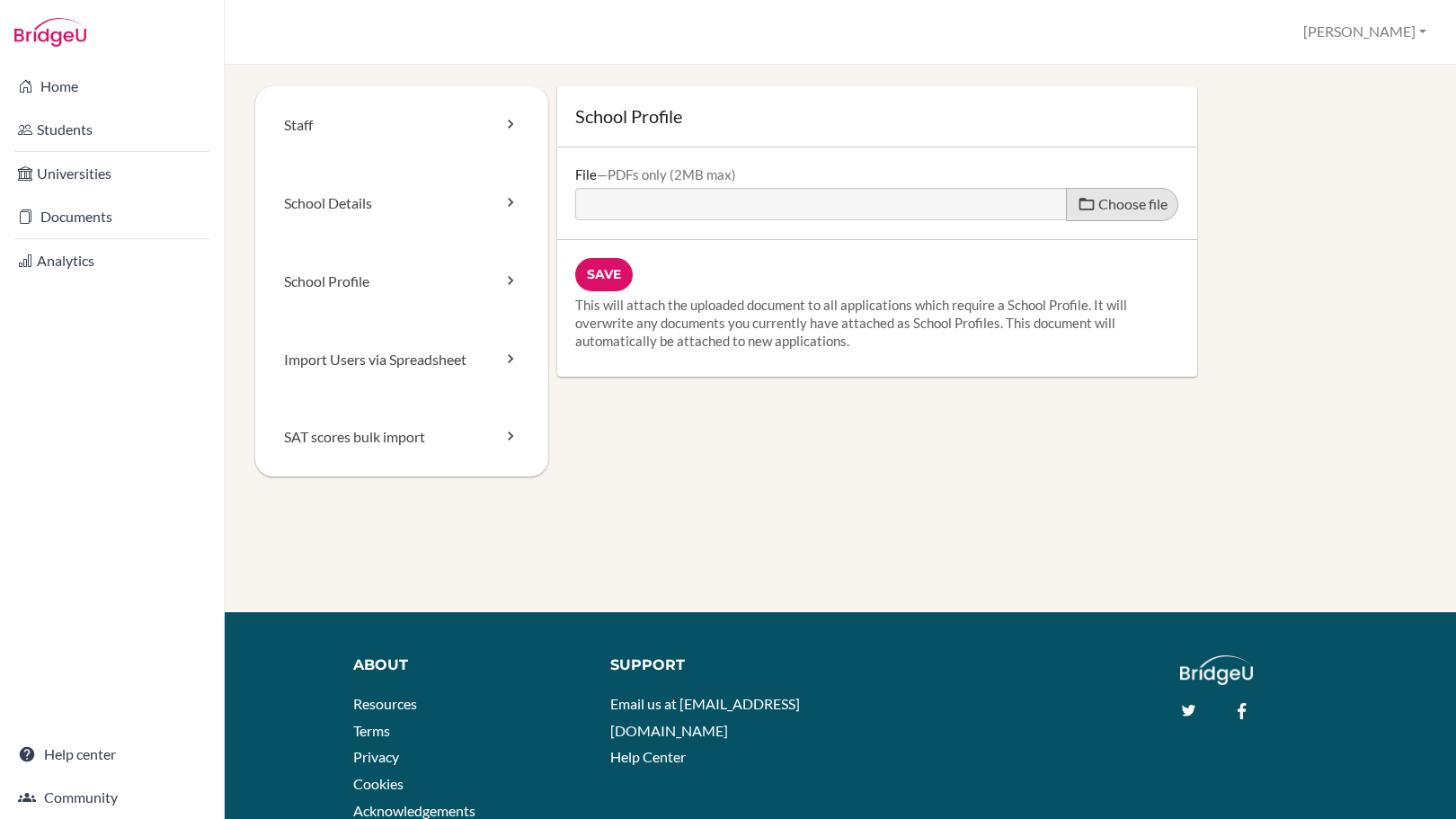
click at [1111, 205] on span "Choose file" at bounding box center [1132, 204] width 69 height 17
click at [850, 205] on input "Choose file" at bounding box center [713, 198] width 275 height 21
type input "C:\fakepath\School prof 25-26.pdf"
type input "School prof 25-26.pdf"
click at [611, 276] on input "Save" at bounding box center [604, 275] width 58 height 33
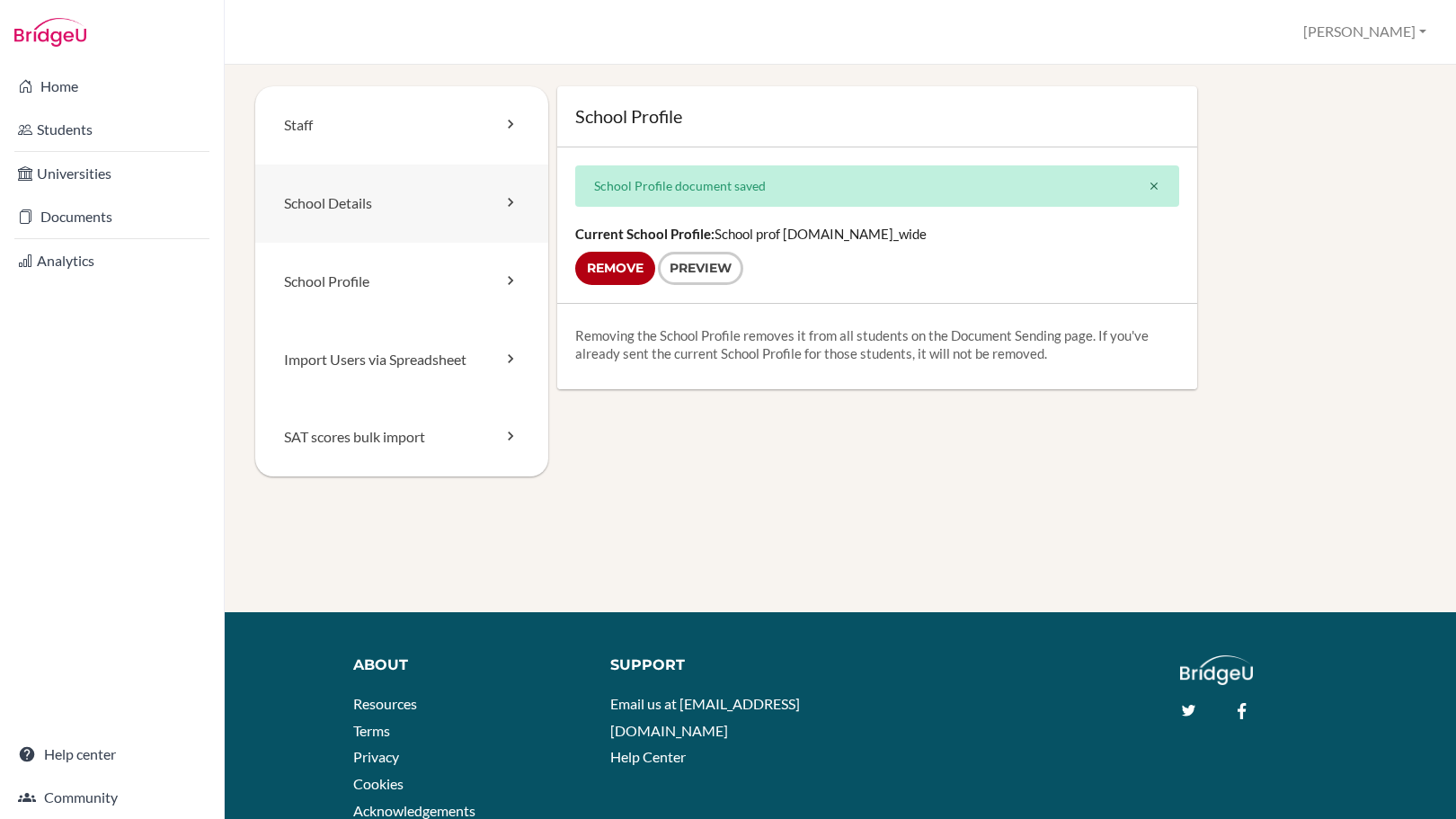
click at [505, 203] on icon at bounding box center [510, 202] width 18 height 18
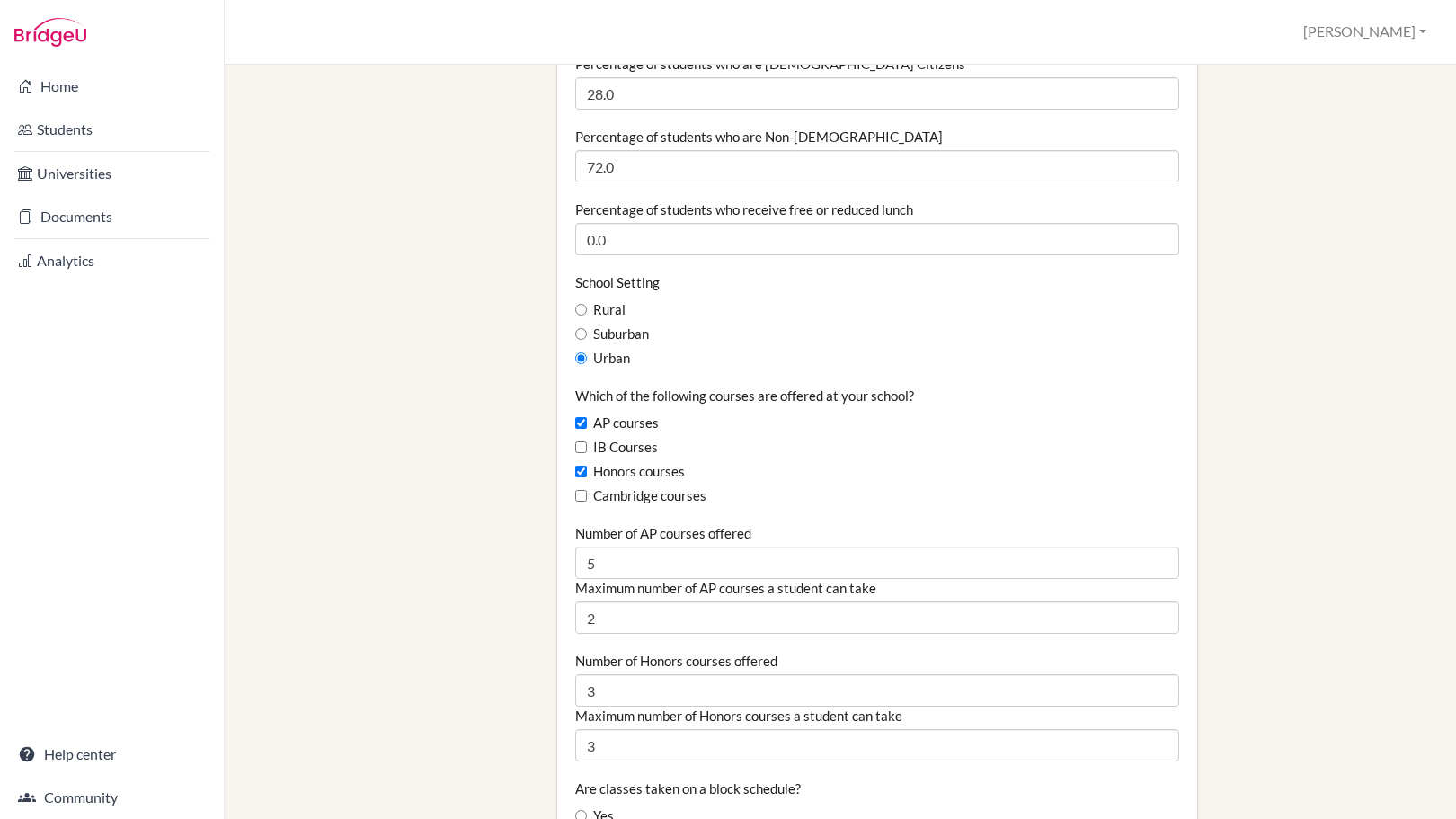
scroll to position [1079, 0]
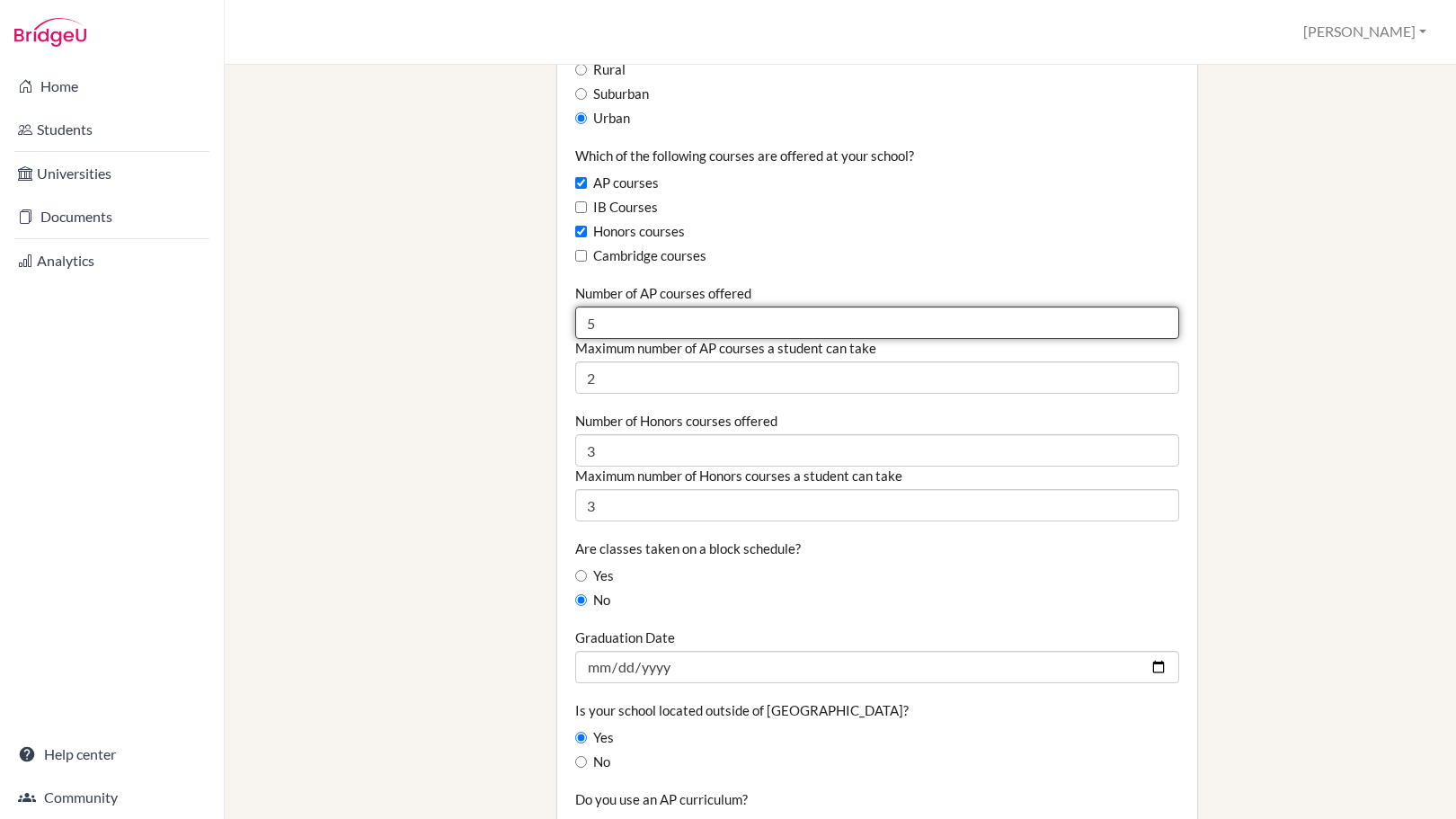
drag, startPoint x: 674, startPoint y: 314, endPoint x: 464, endPoint y: 334, distance: 211.0
click at [464, 334] on div "Staff School Details School Profile Import Users via Spreadsheet SAT scores bul…" at bounding box center [841, 447] width 1170 height 2879
type input "7"
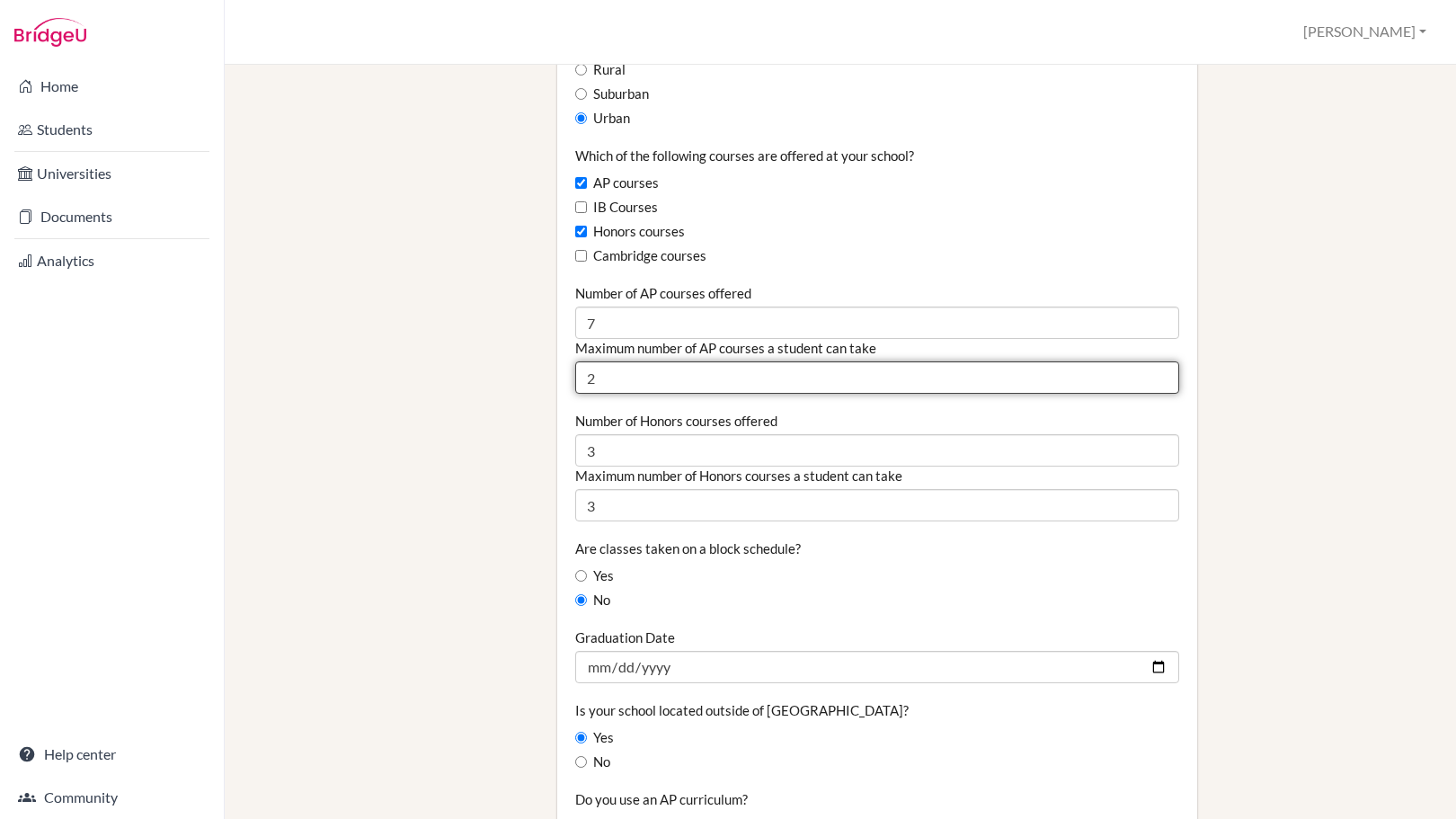
drag, startPoint x: 773, startPoint y: 380, endPoint x: 571, endPoint y: 393, distance: 202.4
click at [571, 393] on div "Graduating class size 10 Percentage of graduating class attending 2-year colleg…" at bounding box center [878, 429] width 640 height 2721
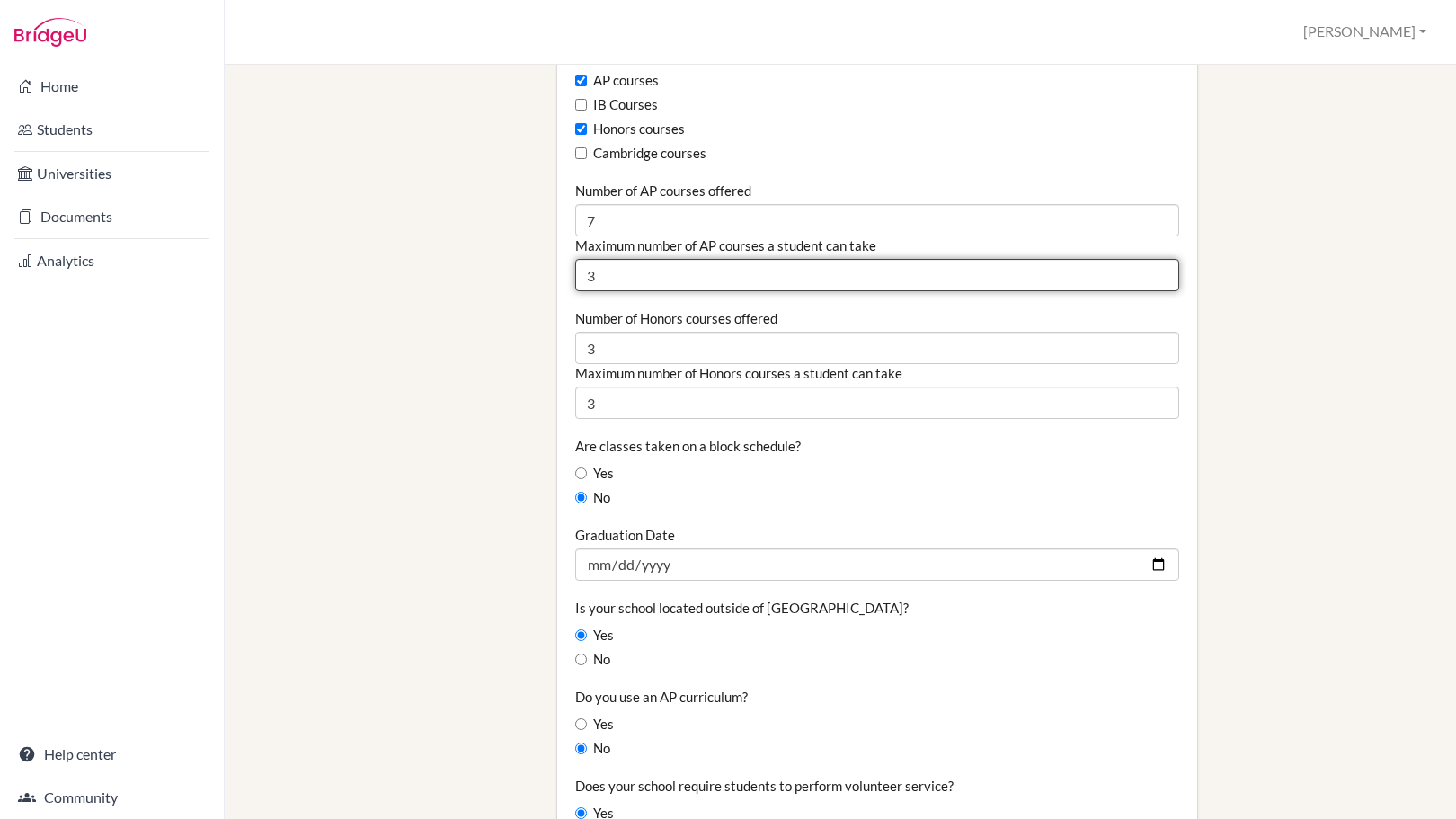
scroll to position [1199, 0]
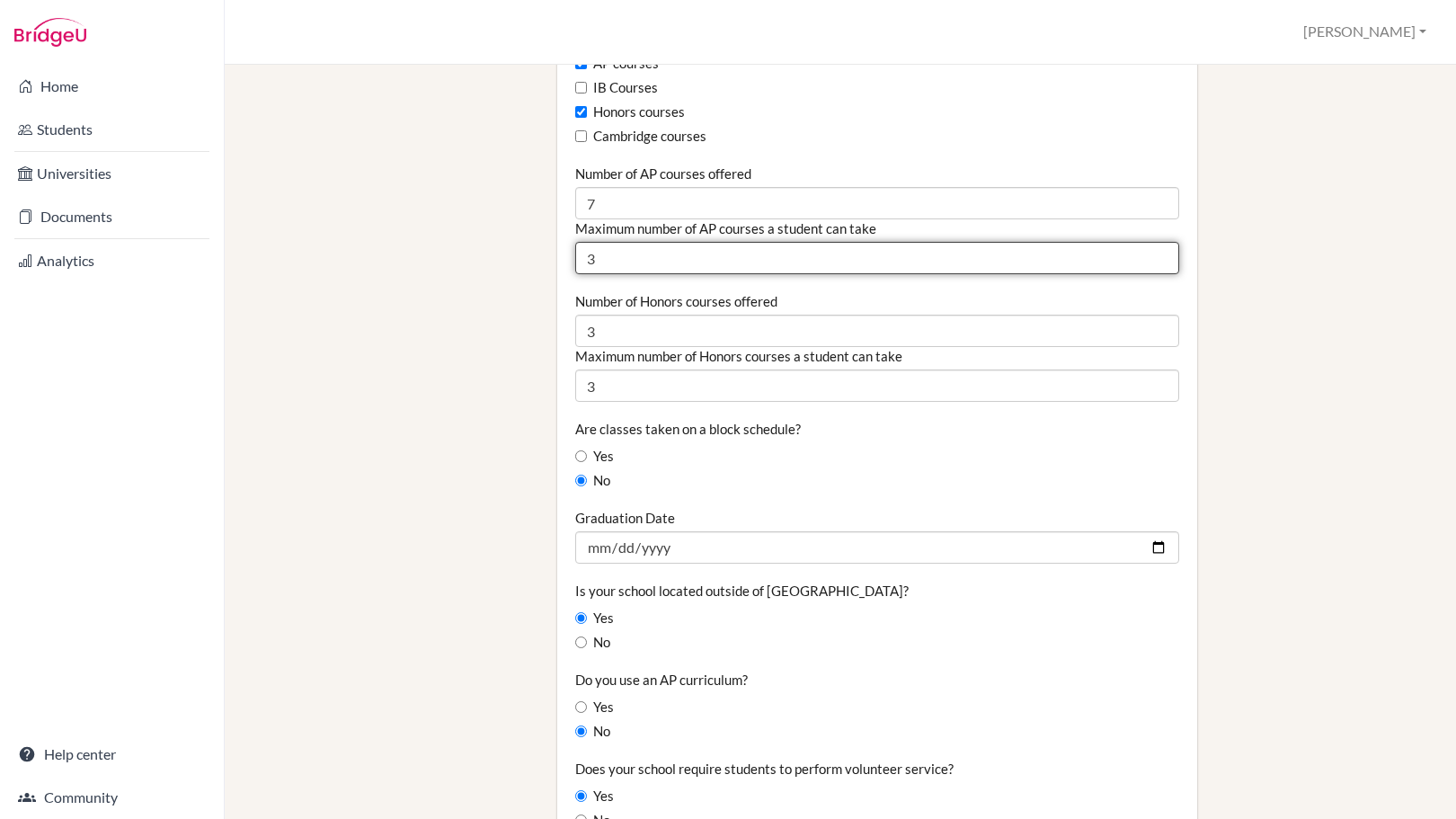
type input "3"
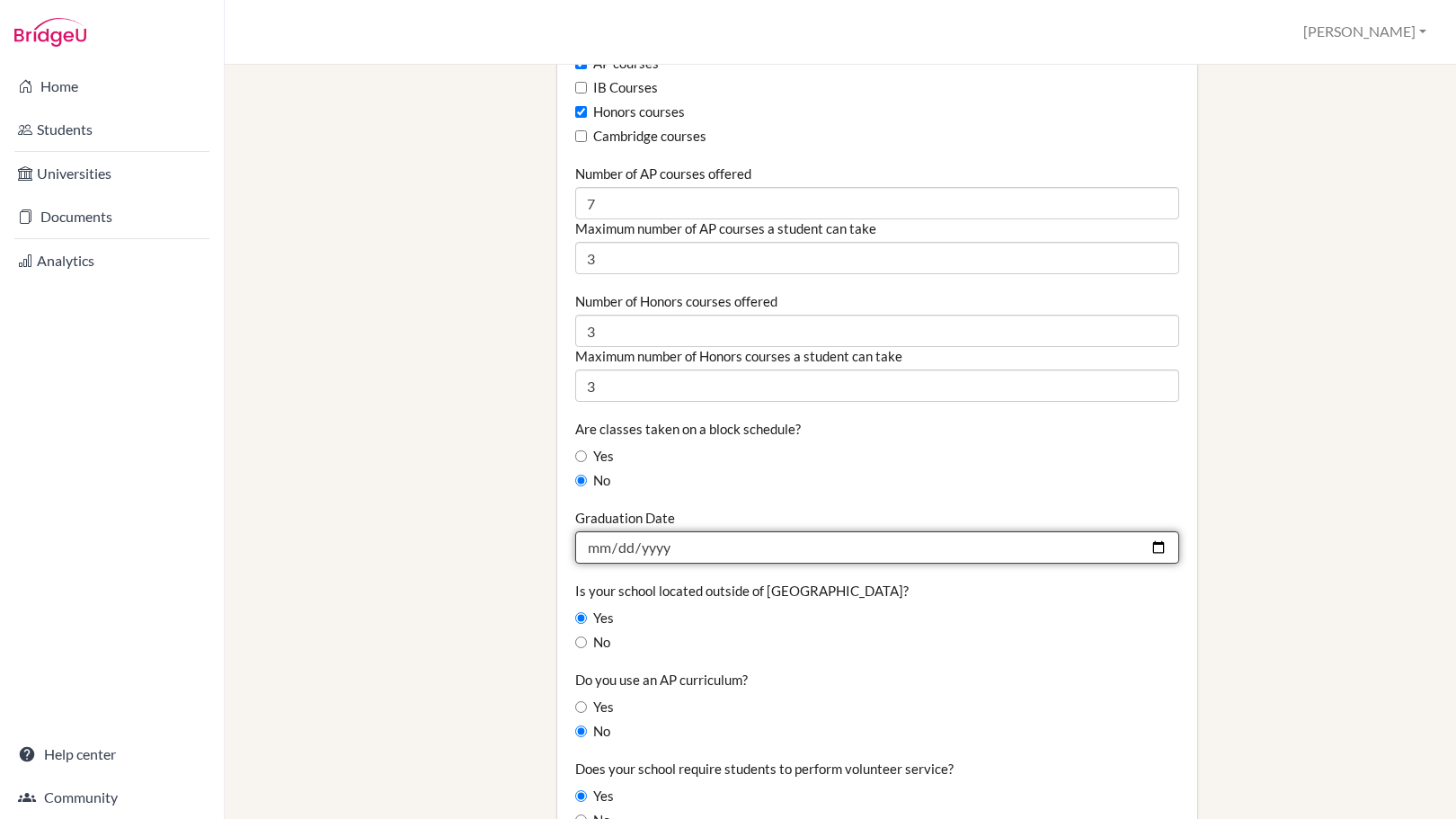
click at [752, 543] on input "2025-05-30" at bounding box center [878, 547] width 604 height 32
click at [712, 546] on input "2025-05-30" at bounding box center [878, 547] width 604 height 32
click at [1156, 547] on input "2025-05-30" at bounding box center [878, 547] width 604 height 32
type input "2026-05-29"
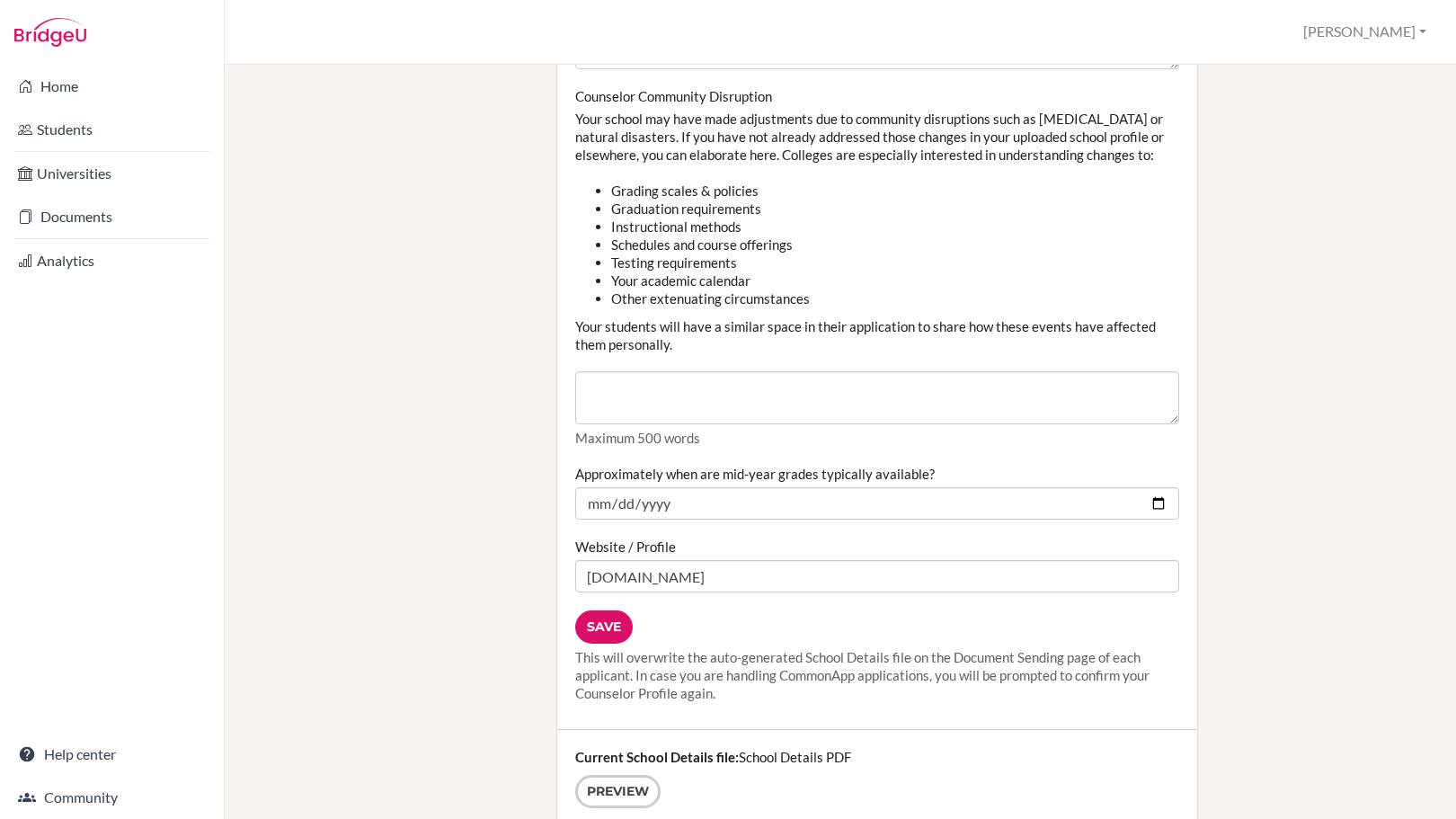
scroll to position [2158, 0]
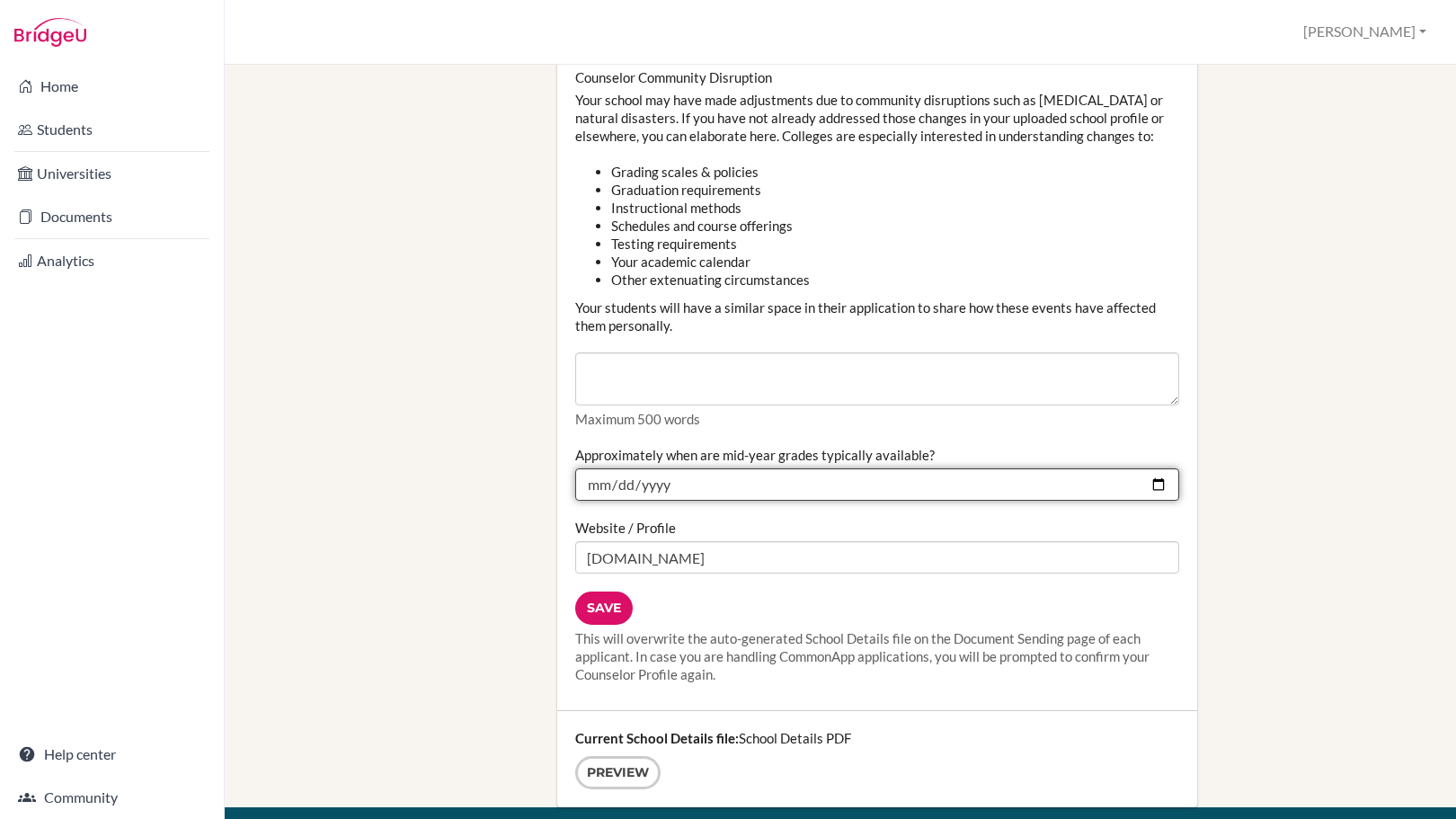
click at [1142, 488] on input "2024-12-16" at bounding box center [878, 485] width 604 height 32
type input "2025-12-19"
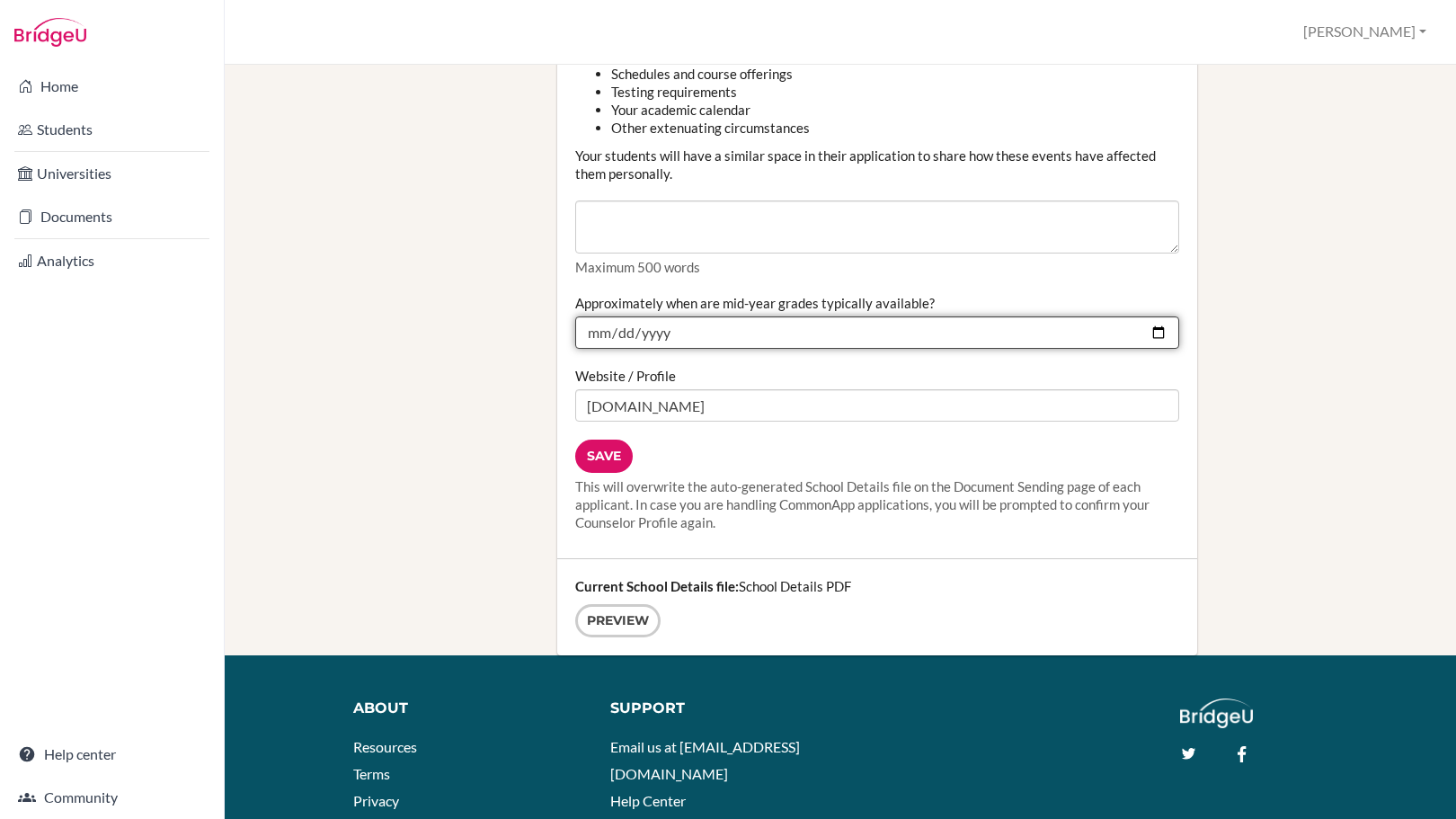
scroll to position [2397, 0]
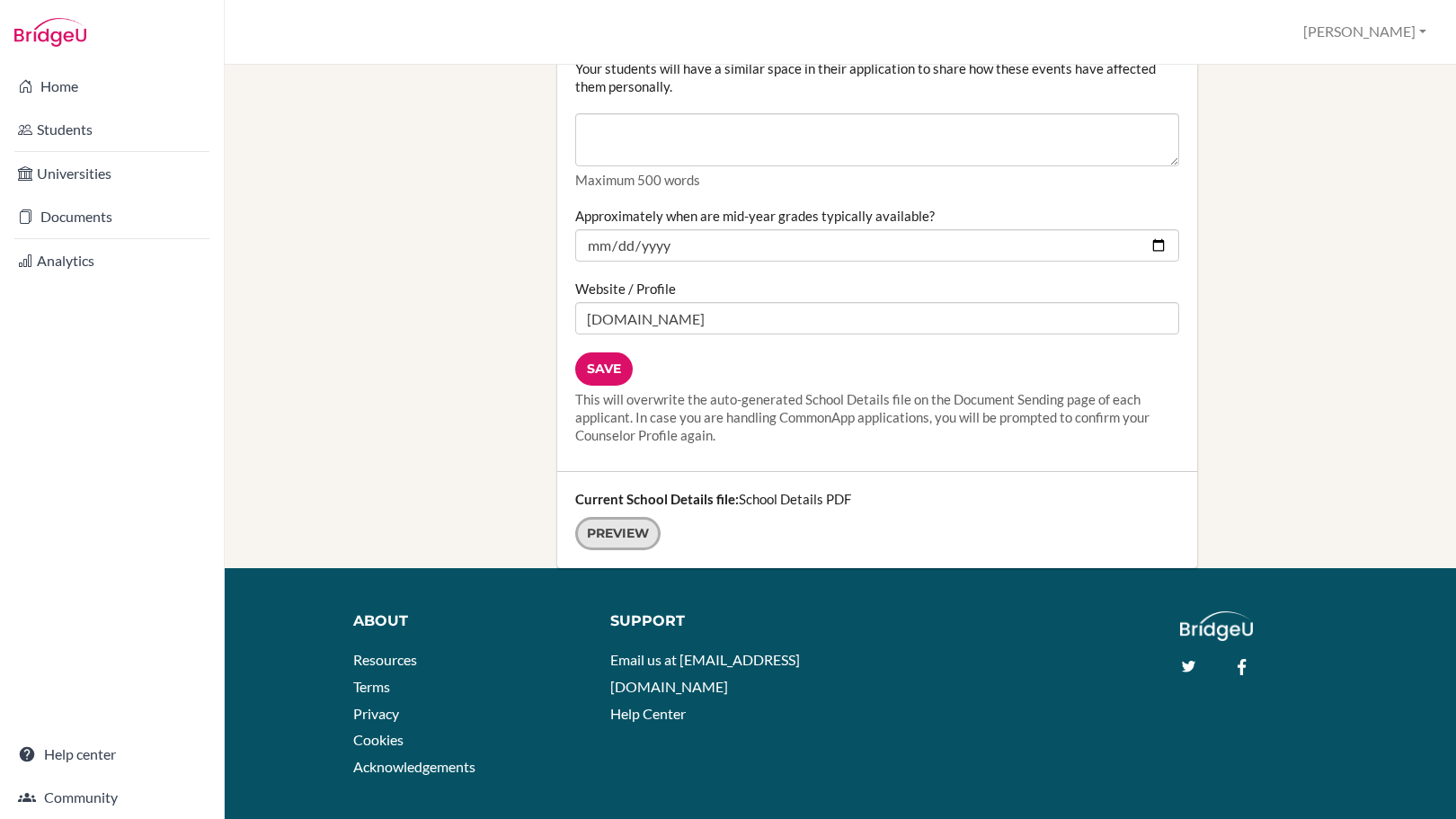
click at [630, 531] on link "Preview" at bounding box center [618, 533] width 85 height 33
click at [625, 360] on input "Save" at bounding box center [604, 368] width 58 height 33
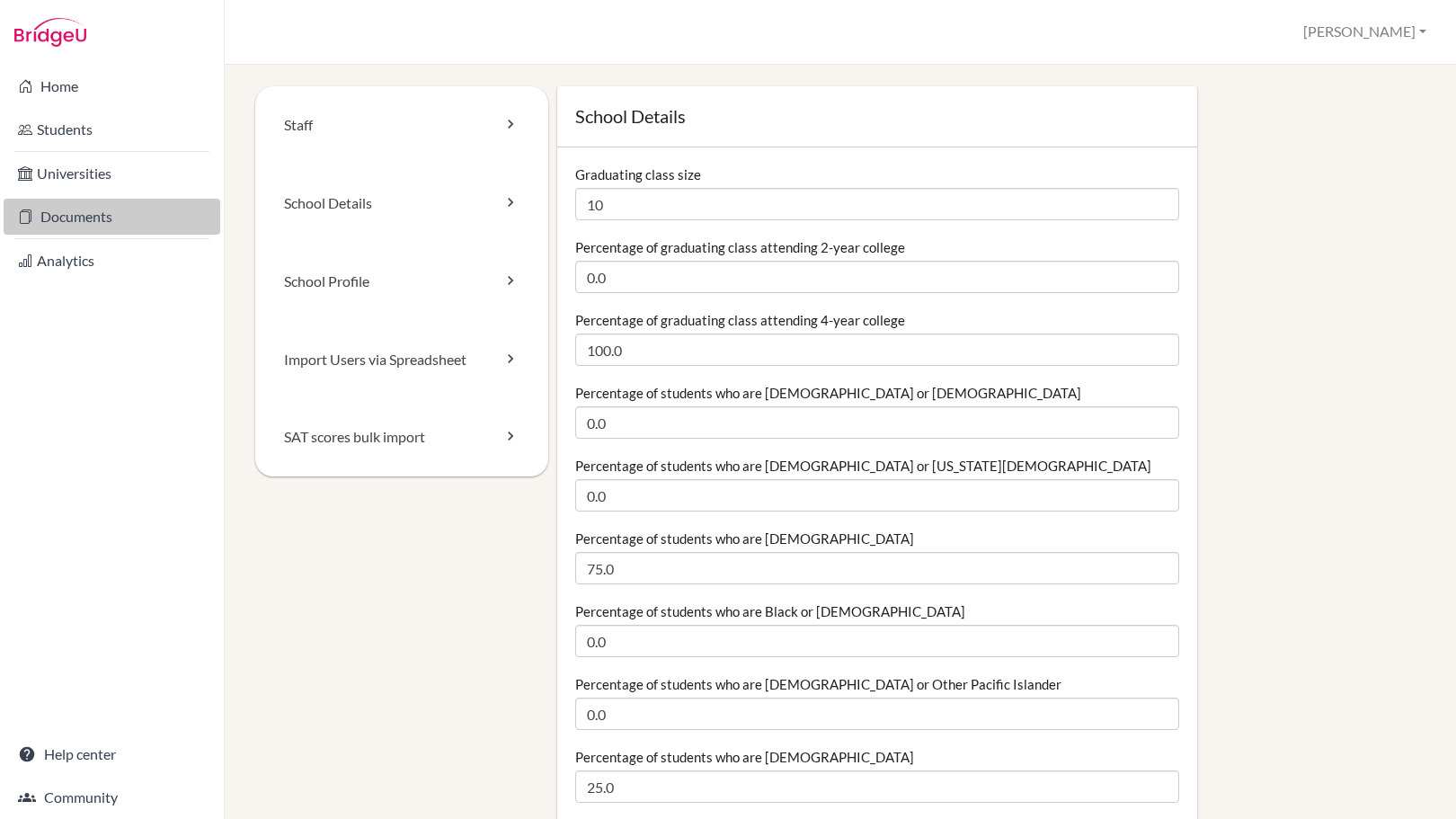
click at [100, 214] on link "Documents" at bounding box center [112, 217] width 217 height 36
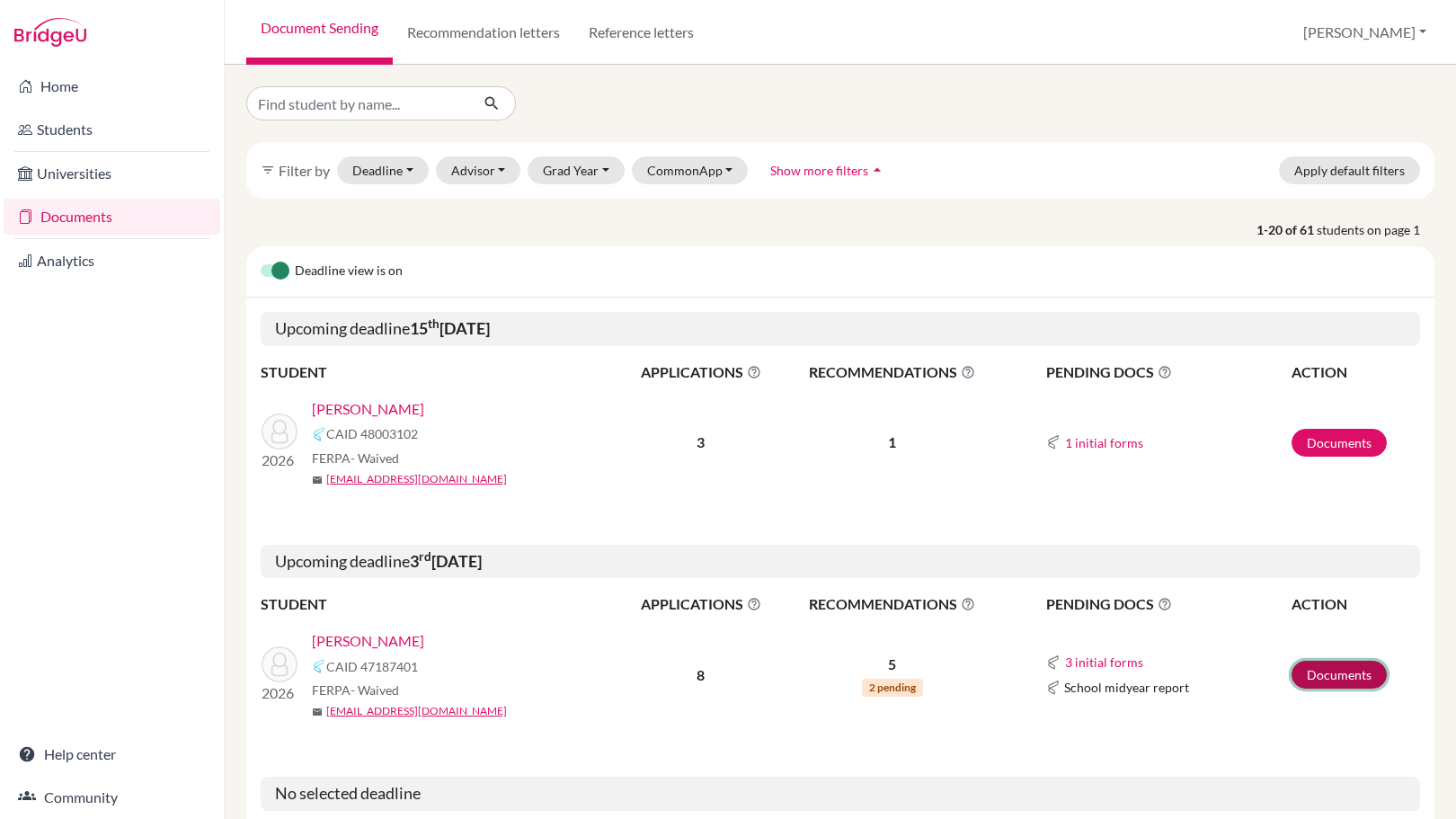
click at [1322, 685] on link "Documents" at bounding box center [1340, 674] width 96 height 27
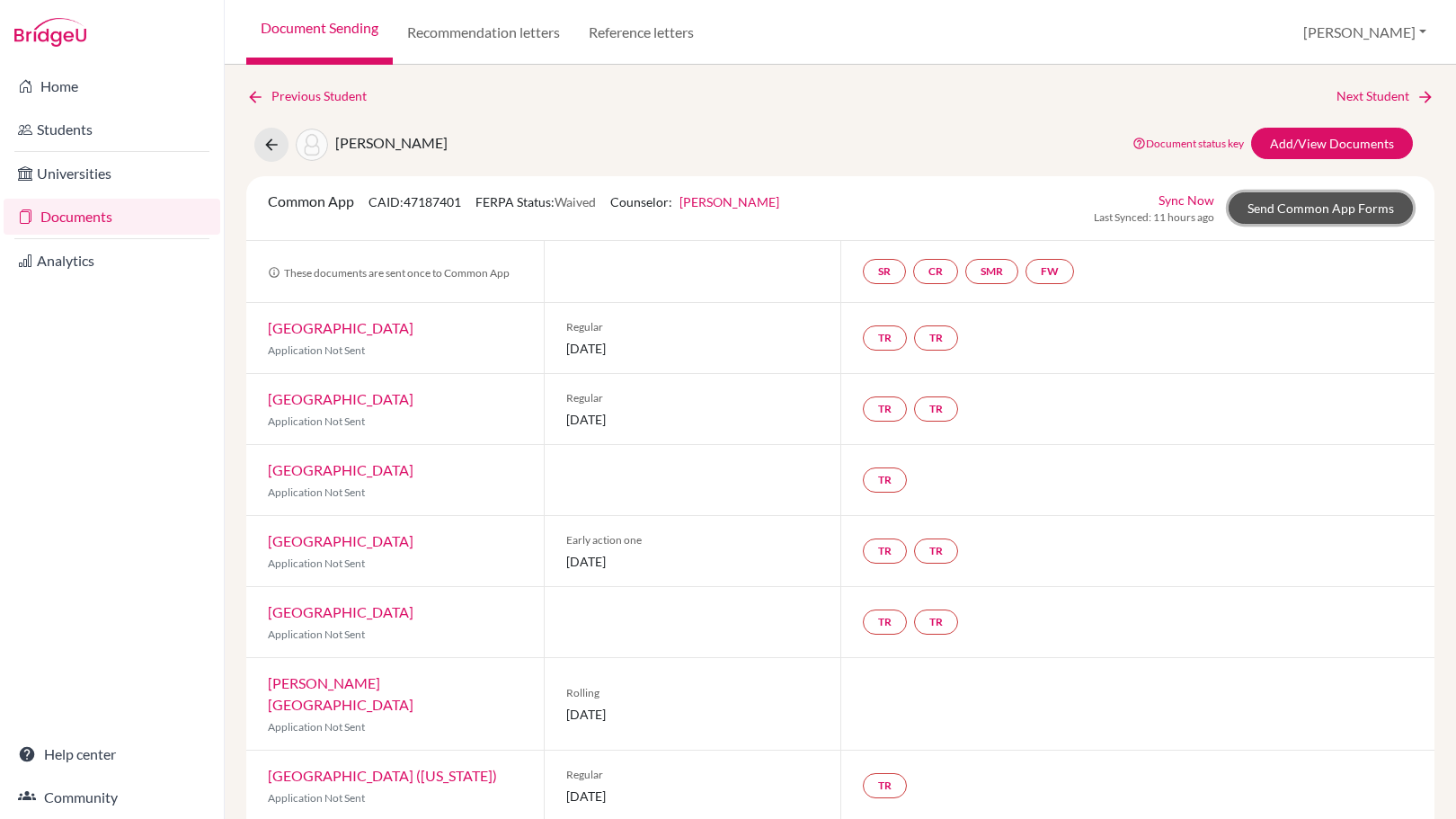
click at [1300, 211] on link "Send Common App Forms" at bounding box center [1321, 207] width 185 height 31
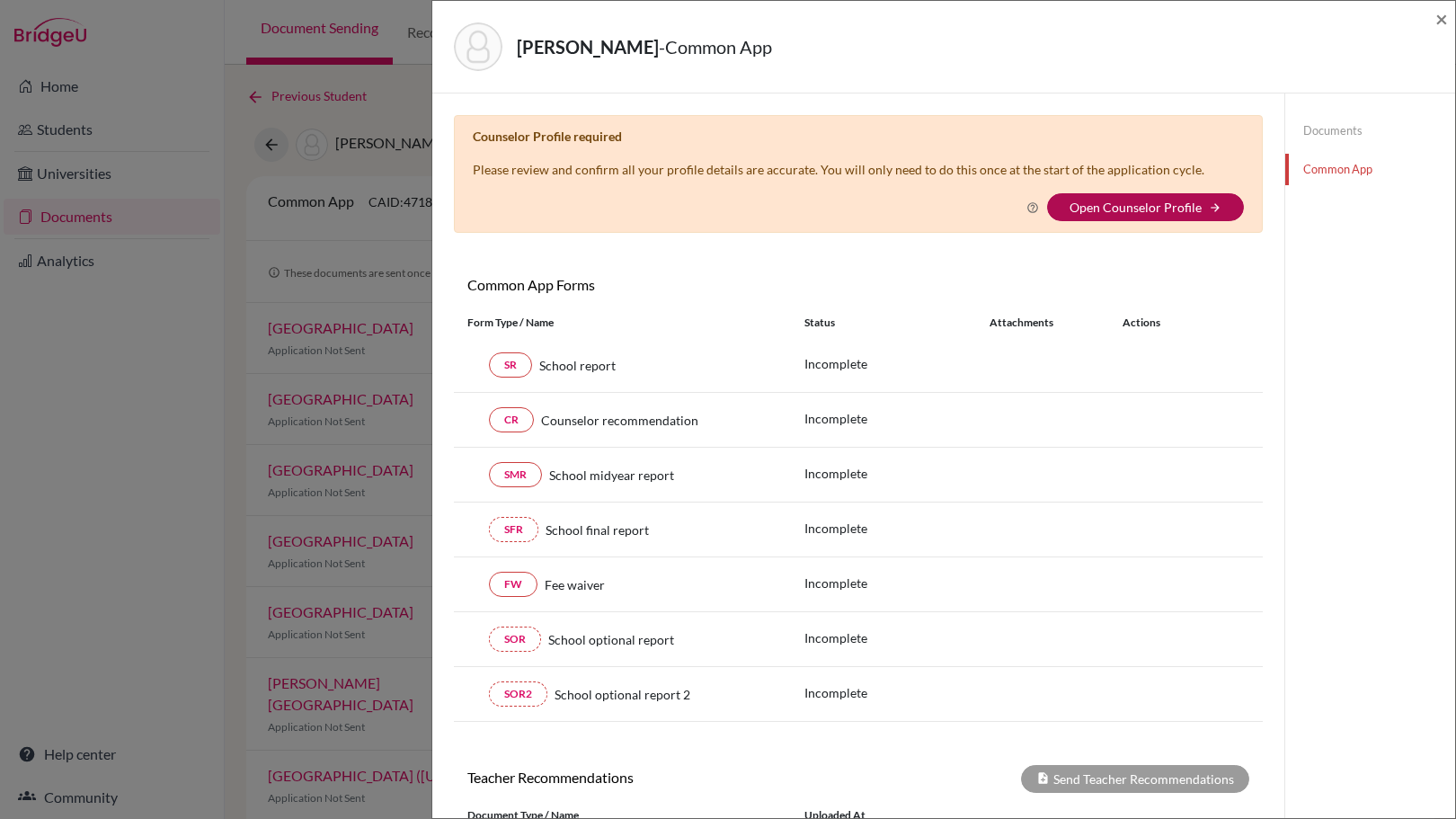
click at [1101, 203] on link "Open Counselor Profile" at bounding box center [1136, 207] width 133 height 15
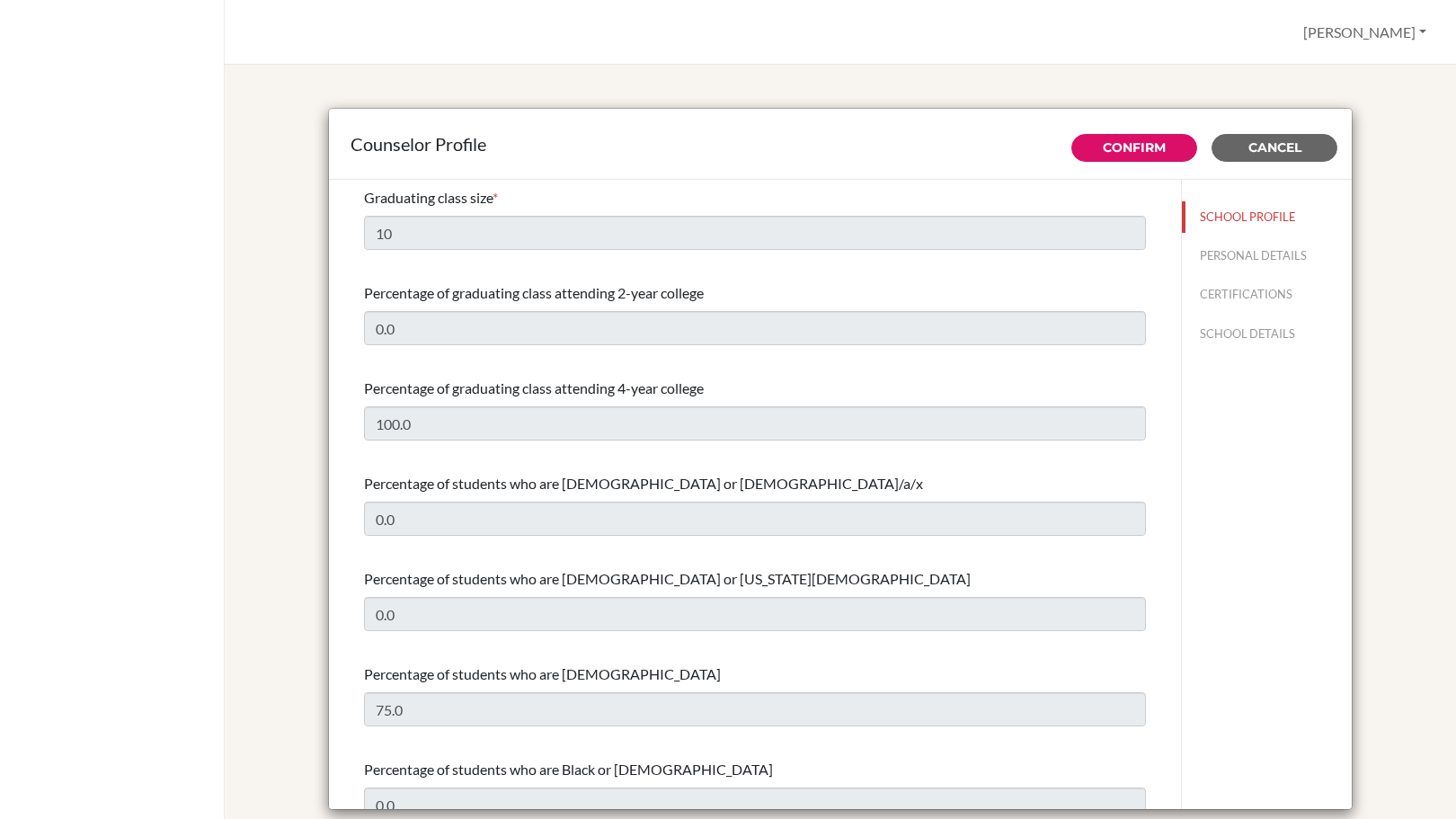
select select "0"
select select "353853"
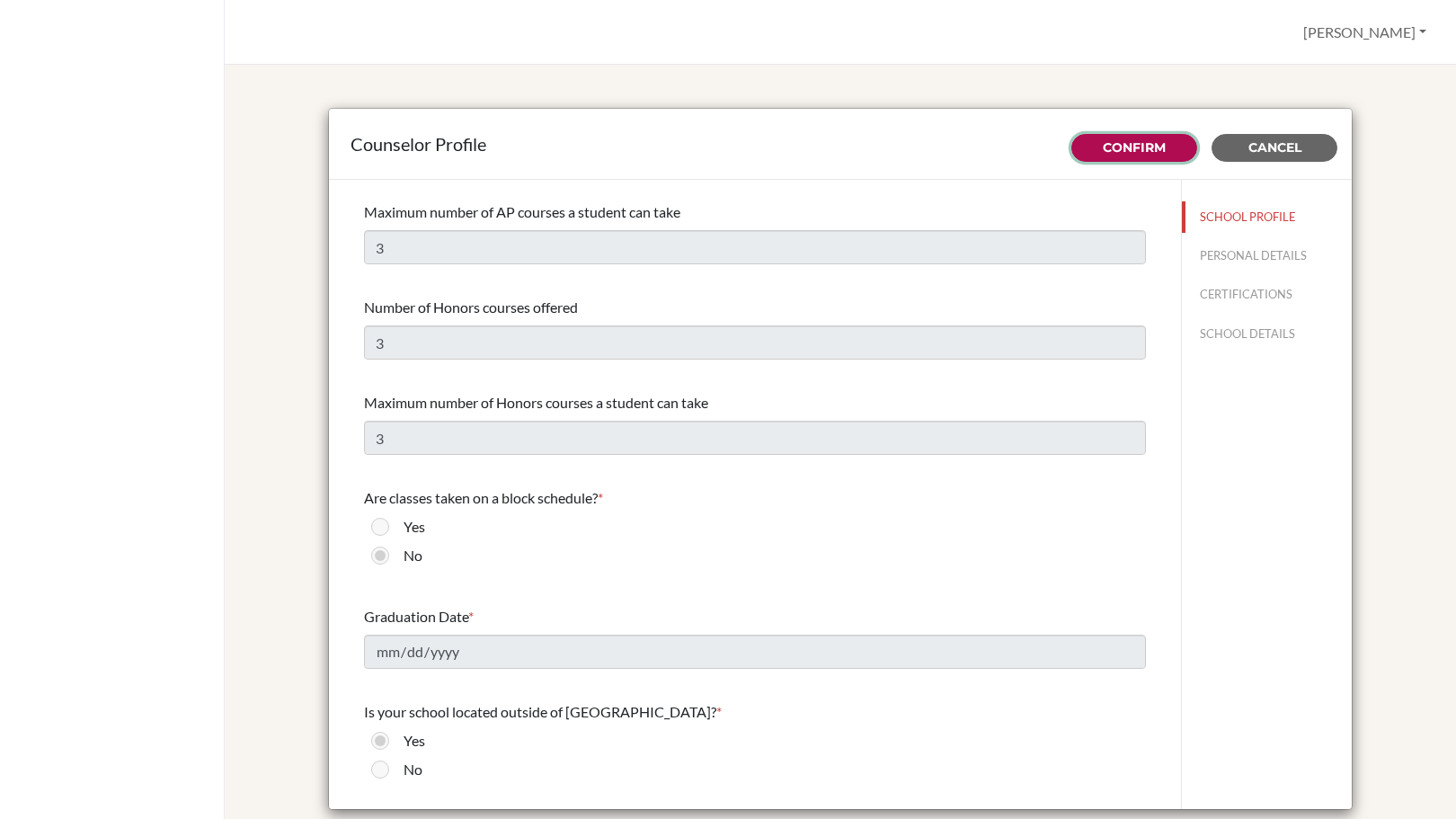
click at [1111, 155] on button "Confirm" at bounding box center [1134, 147] width 126 height 27
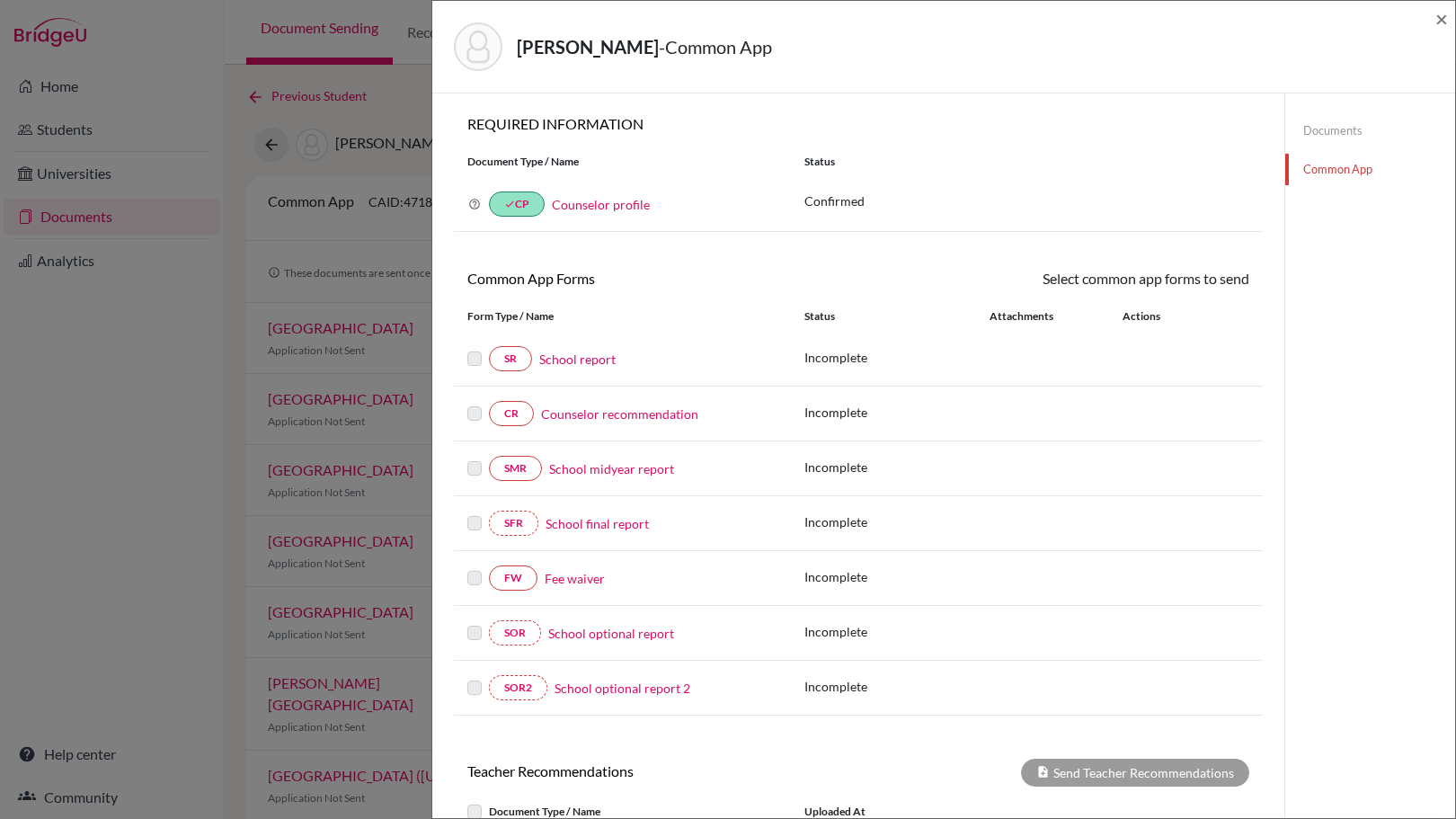
click at [573, 586] on link "Fee waiver" at bounding box center [575, 579] width 61 height 19
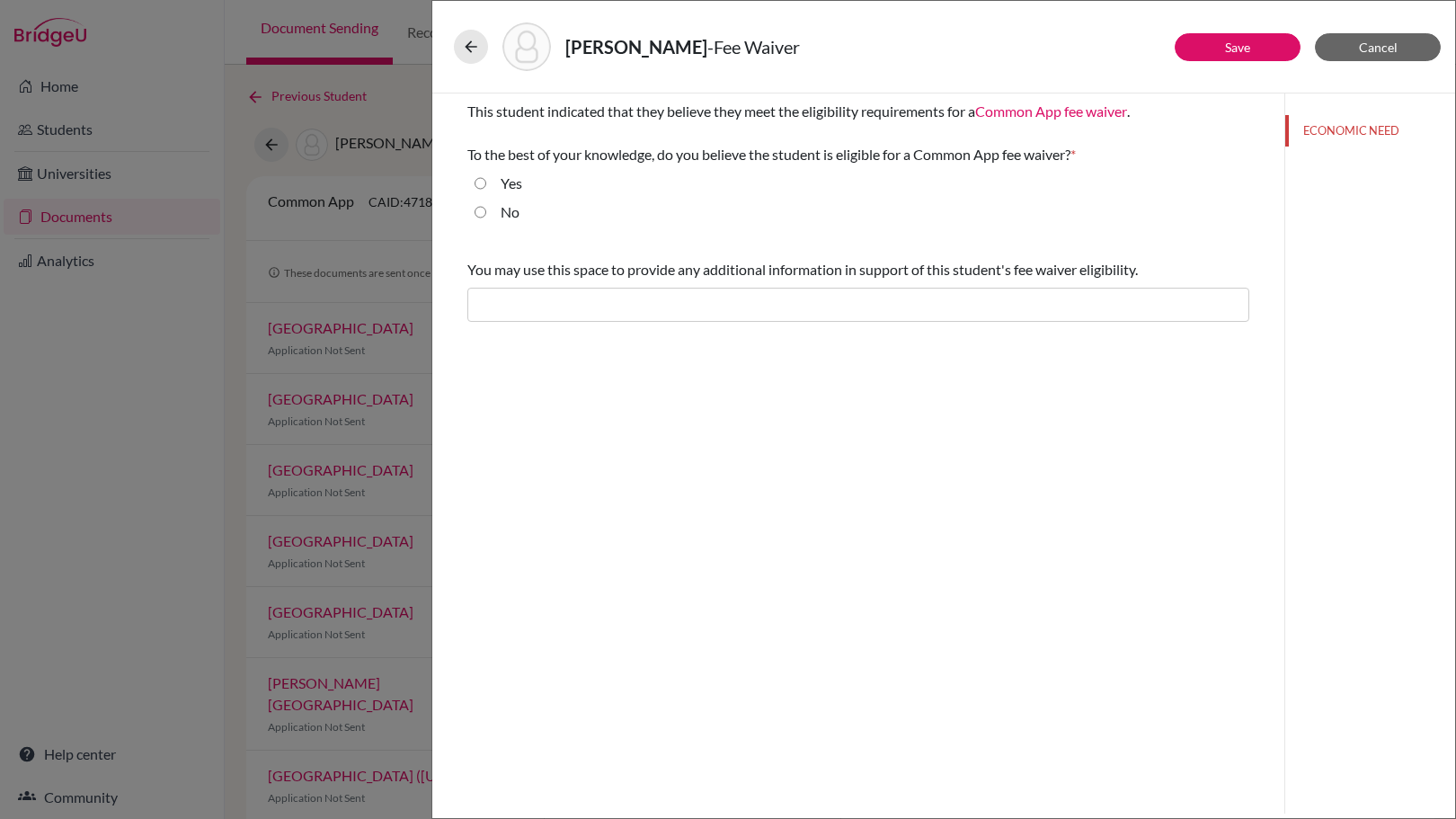
click at [510, 189] on label "Yes" at bounding box center [511, 183] width 22 height 22
click at [487, 189] on input "Yes" at bounding box center [480, 183] width 11 height 22
radio input "true"
click at [1412, 56] on button "Cancel" at bounding box center [1377, 46] width 126 height 27
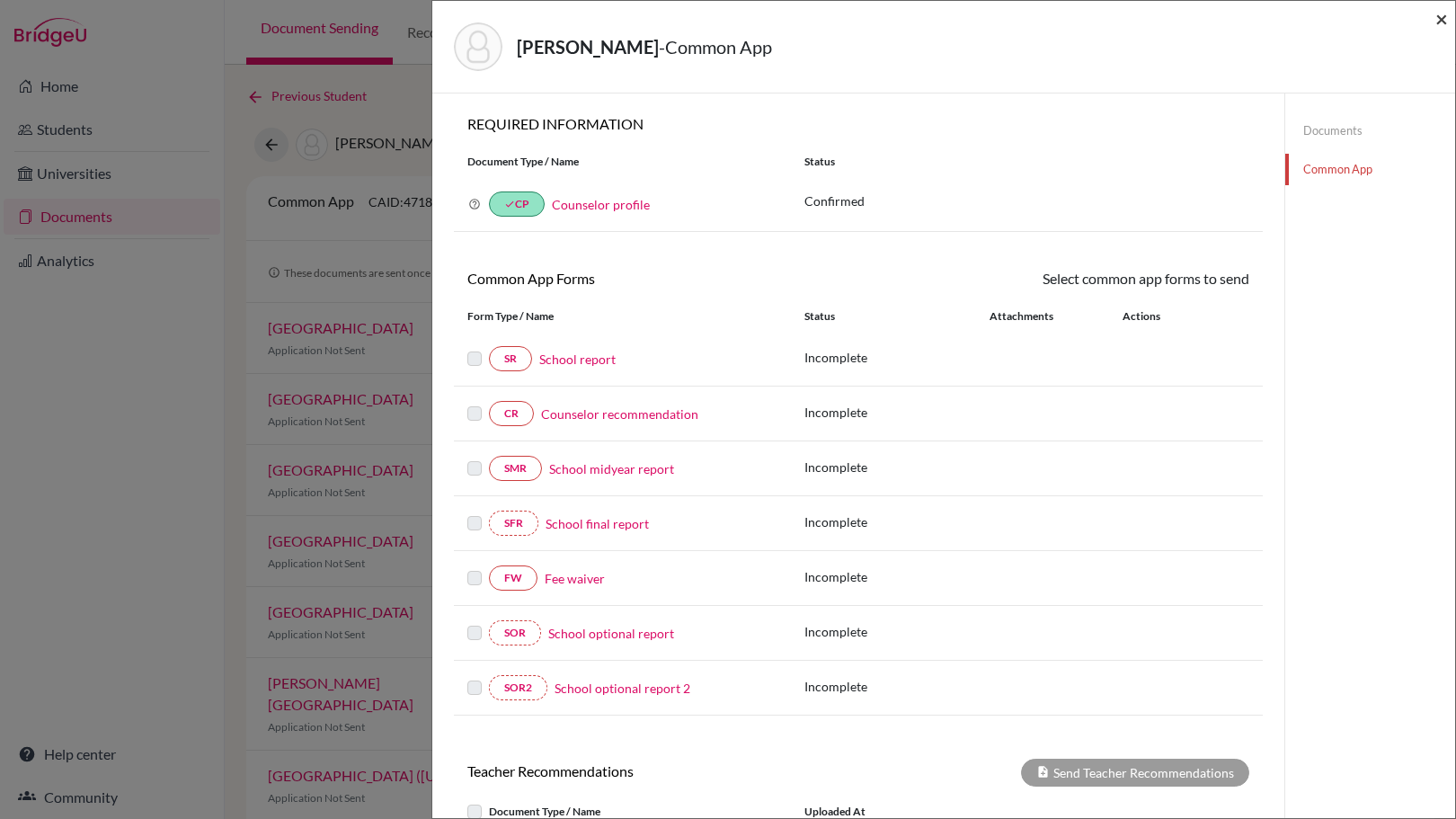
click at [1443, 26] on span "×" at bounding box center [1442, 19] width 12 height 27
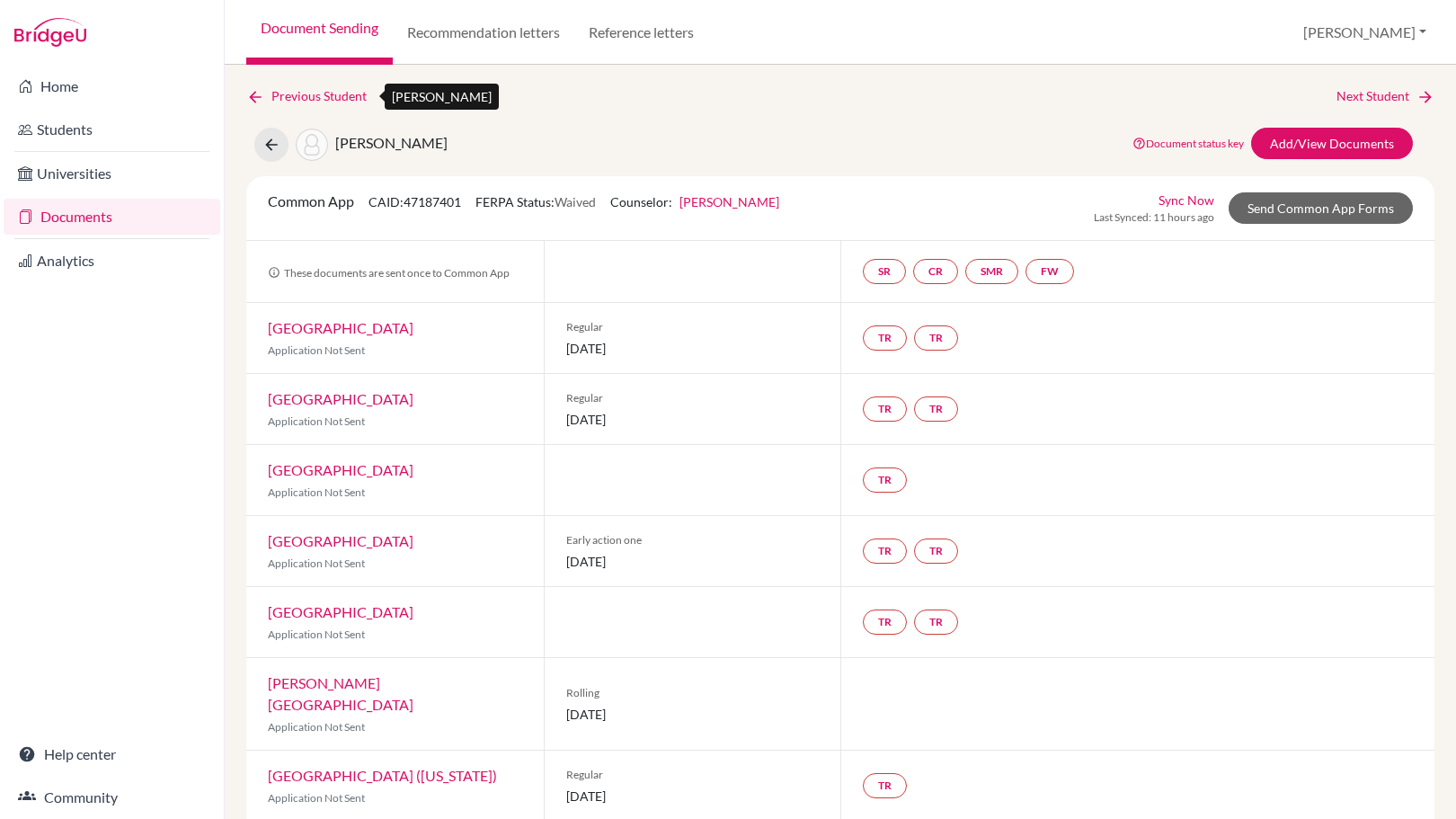
click at [305, 98] on link "Previous Student" at bounding box center [313, 96] width 134 height 20
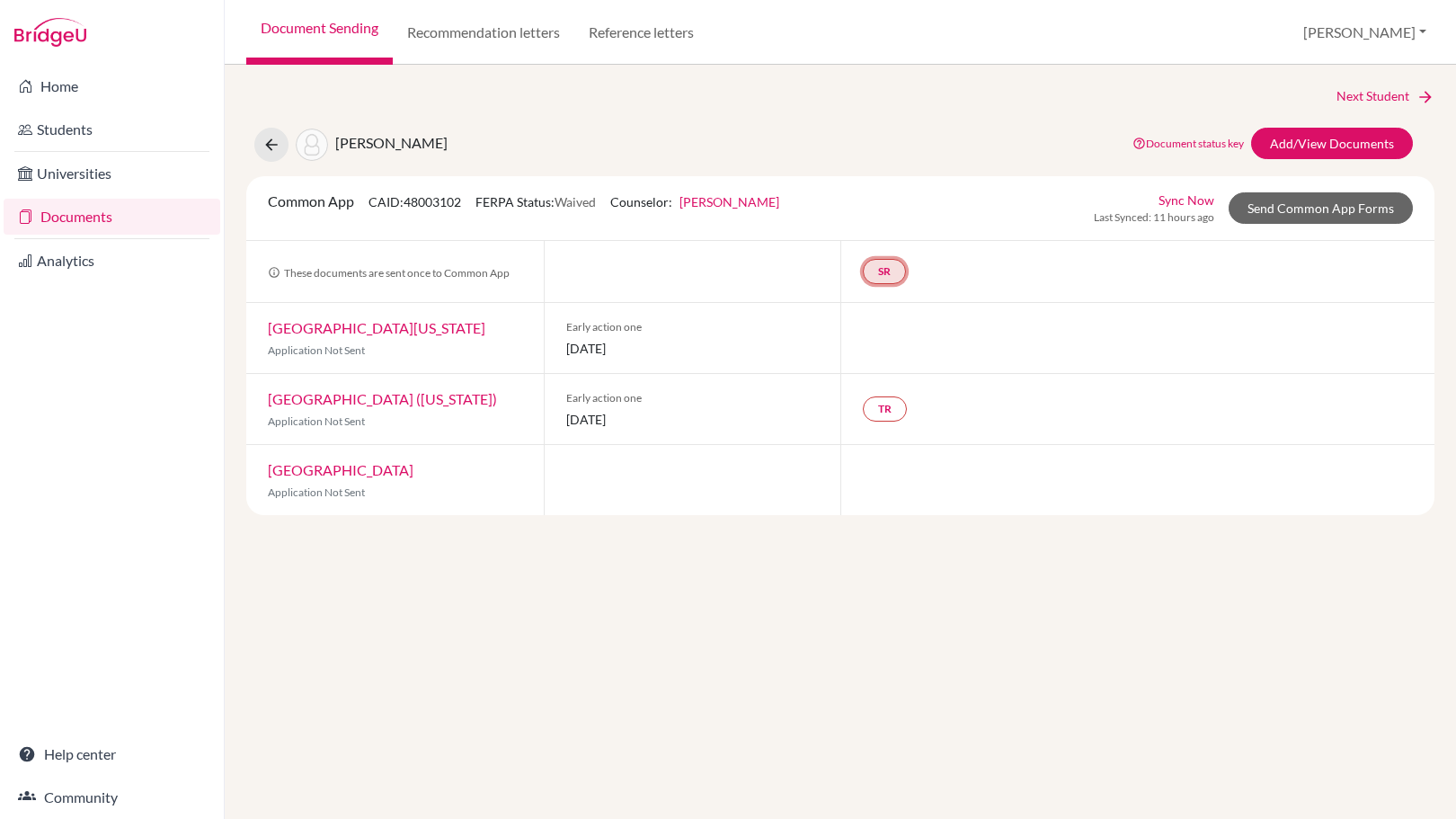
click at [889, 267] on link "SR" at bounding box center [885, 271] width 44 height 26
click at [899, 218] on link "School report" at bounding box center [884, 217] width 77 height 15
click at [1316, 210] on link "Send Common App Forms" at bounding box center [1321, 207] width 185 height 31
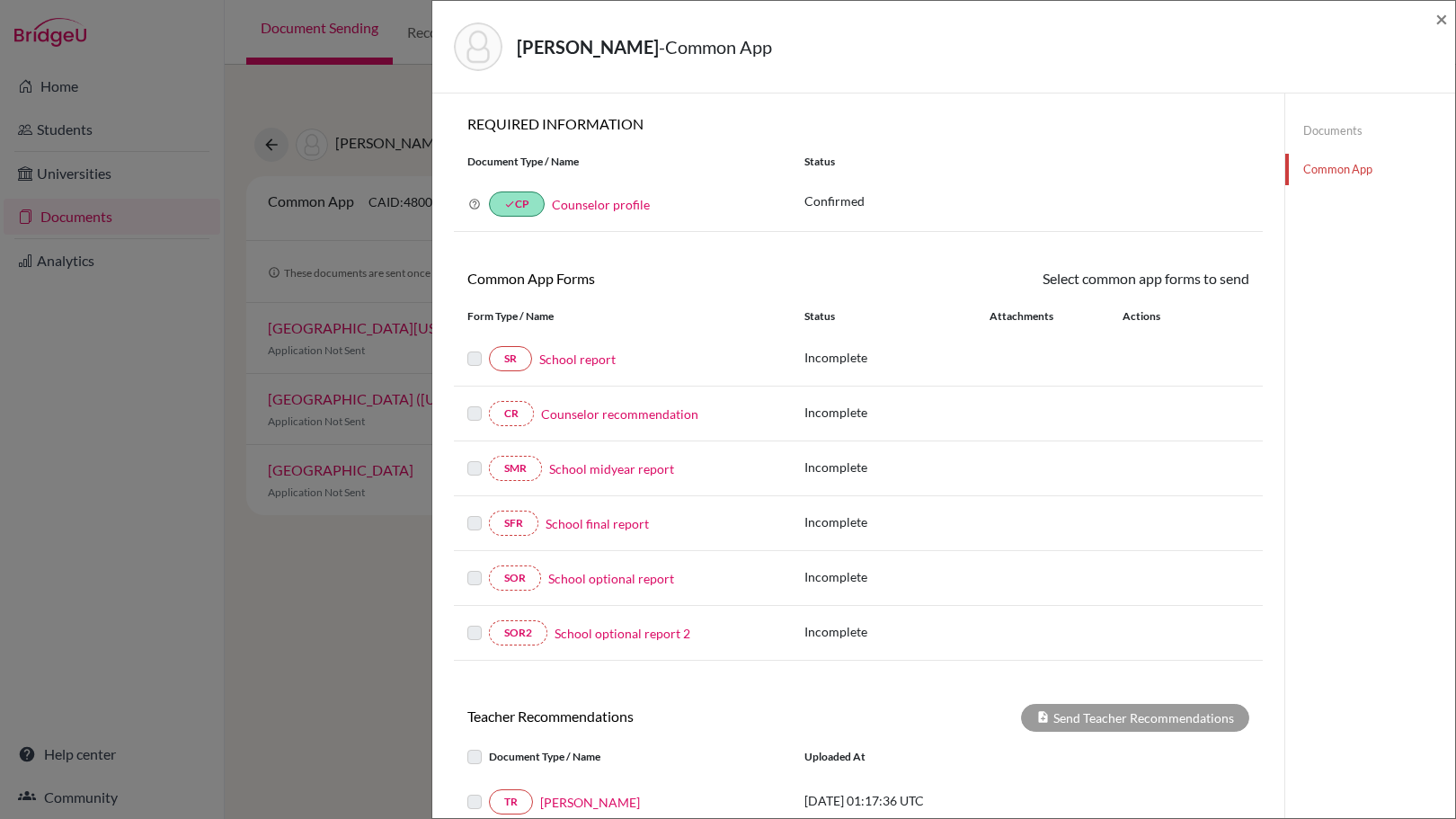
click at [590, 360] on link "School report" at bounding box center [577, 359] width 77 height 19
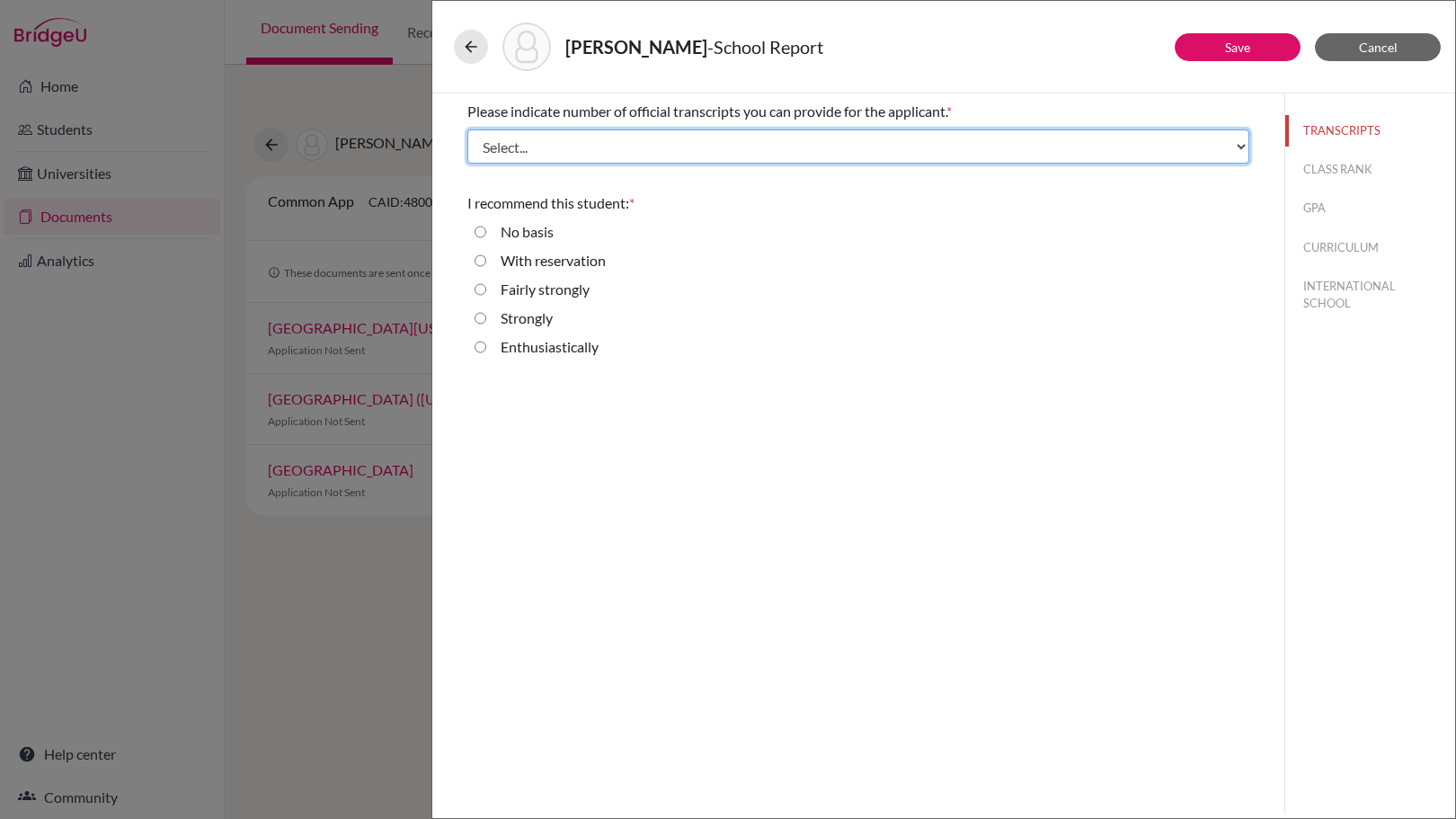
click at [728, 139] on select "Select... 1 2 3 4" at bounding box center [859, 147] width 782 height 34
select select "1"
click at [468, 130] on select "Select... 1 2 3 4" at bounding box center [859, 147] width 782 height 34
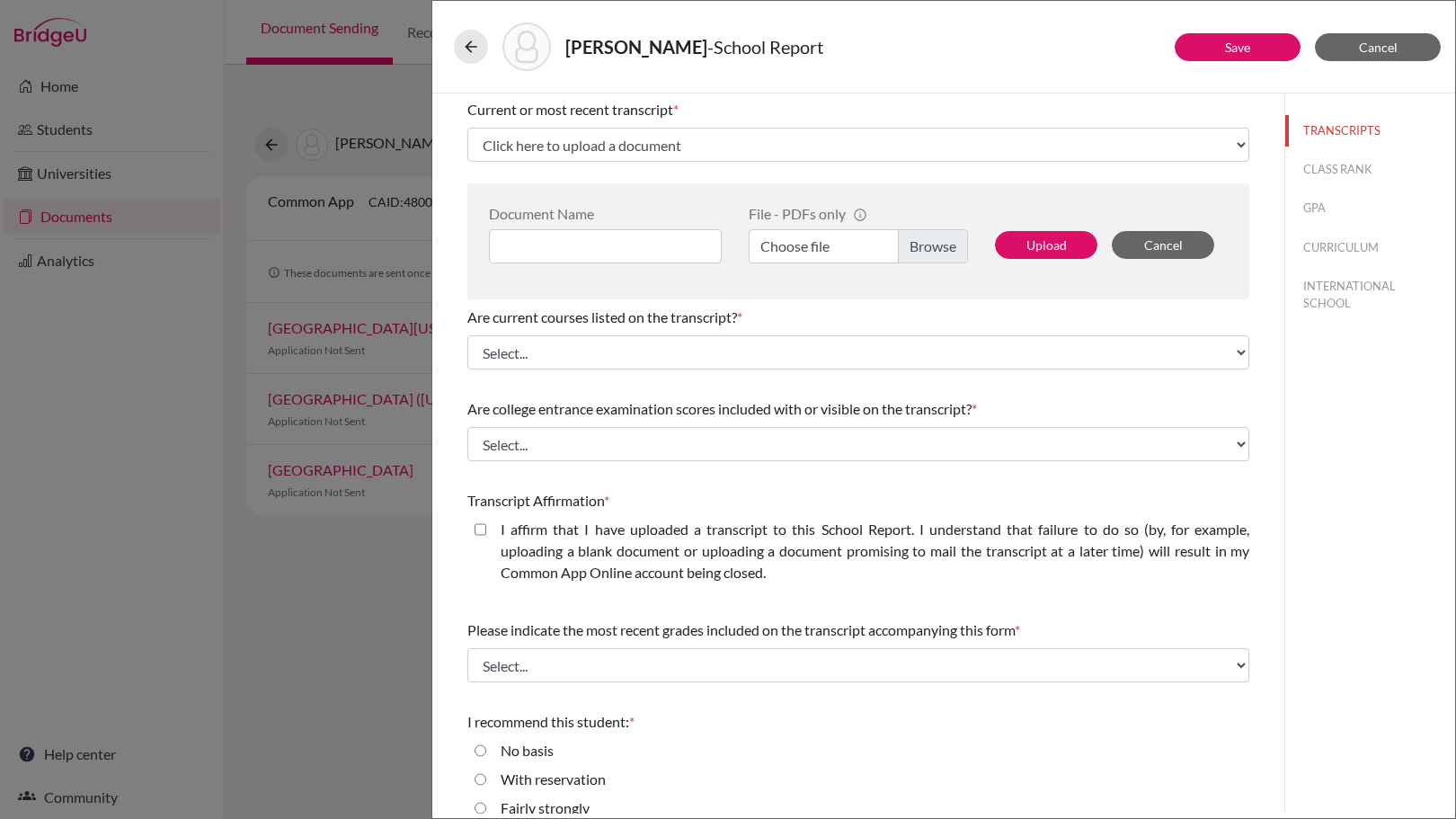
scroll to position [170, 0]
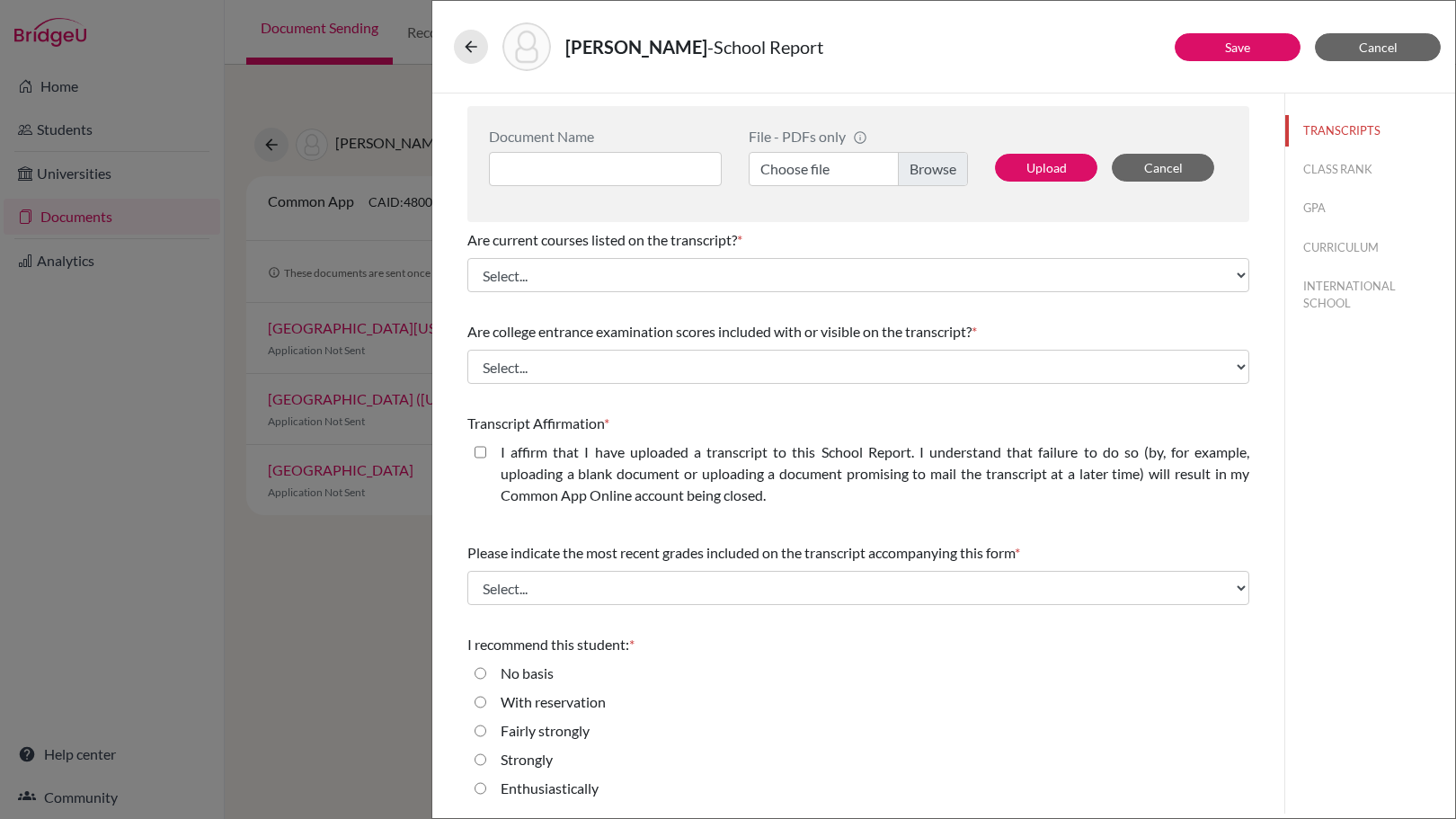
click at [554, 455] on label "I affirm that I have uploaded a transcript to this School Report. I understand …" at bounding box center [875, 473] width 749 height 64
click at [487, 455] on closed\ "I affirm that I have uploaded a transcript to this School Report. I understand …" at bounding box center [480, 452] width 11 height 22
click at [596, 457] on label "I affirm that I have uploaded a transcript to this School Report. I understand …" at bounding box center [875, 473] width 749 height 64
click at [487, 457] on closed\ "I affirm that I have uploaded a transcript to this School Report. I understand …" at bounding box center [480, 452] width 11 height 22
checkbox closed\ "false"
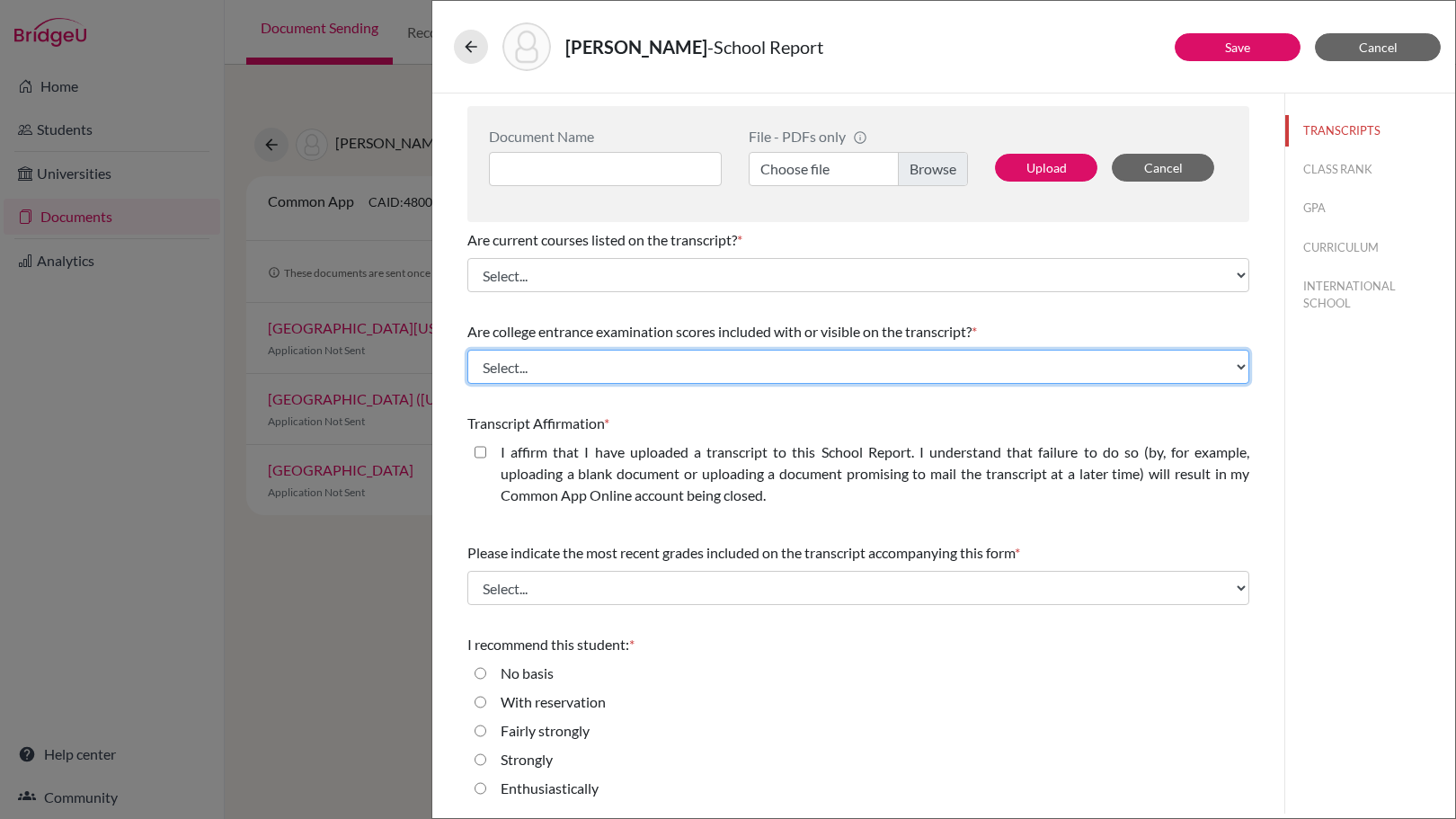
click at [656, 364] on select "Select... Yes No" at bounding box center [859, 366] width 782 height 34
select select "1"
click at [468, 349] on select "Select... Yes No" at bounding box center [859, 366] width 782 height 34
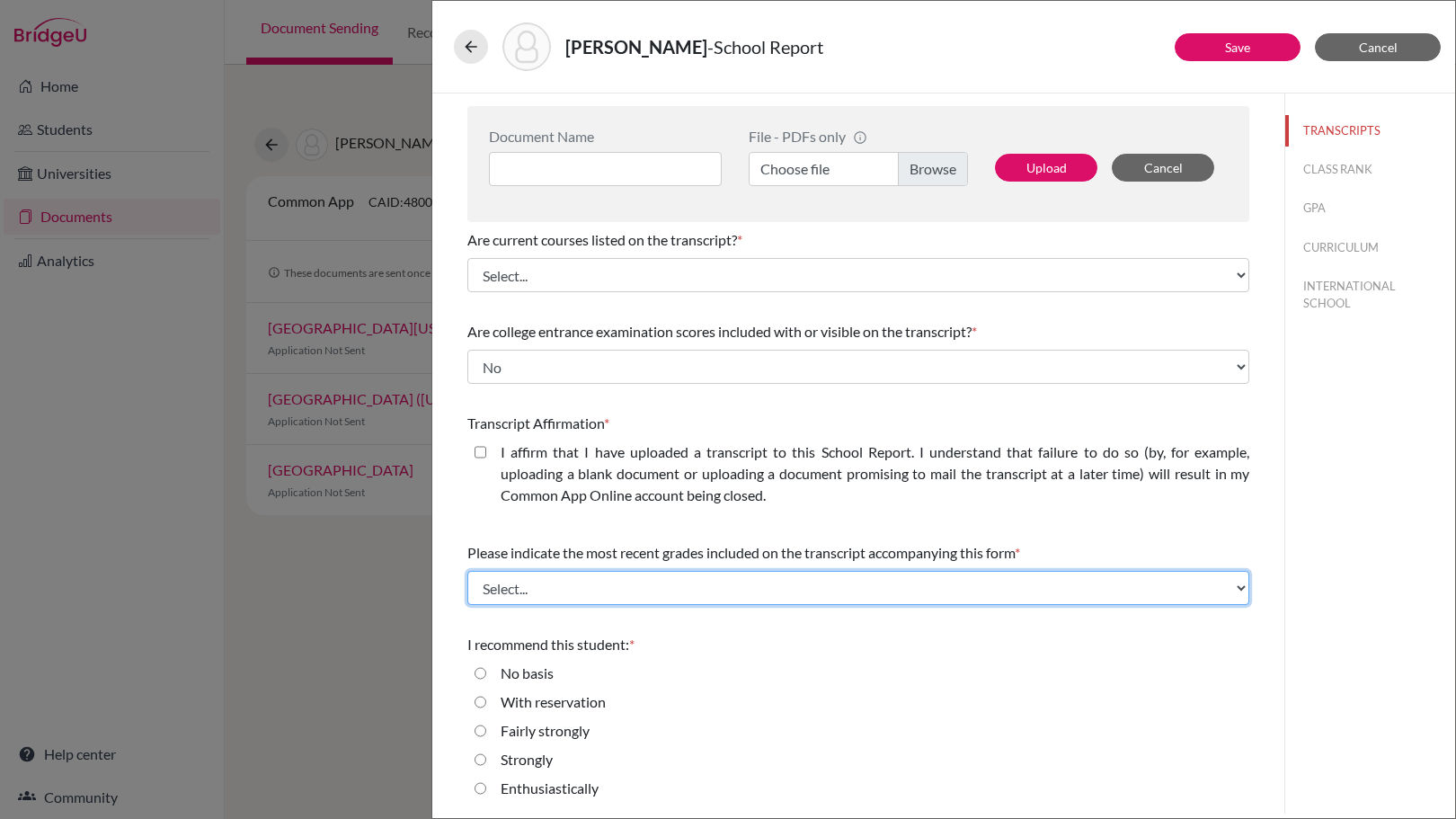
click at [669, 593] on select "Select... Final junior year grades 1st Quarter senior year grades 2nd Quarter/1…" at bounding box center [859, 588] width 782 height 34
select select "0"
click at [468, 571] on select "Select... Final junior year grades 1st Quarter senior year grades 2nd Quarter/1…" at bounding box center [859, 588] width 782 height 34
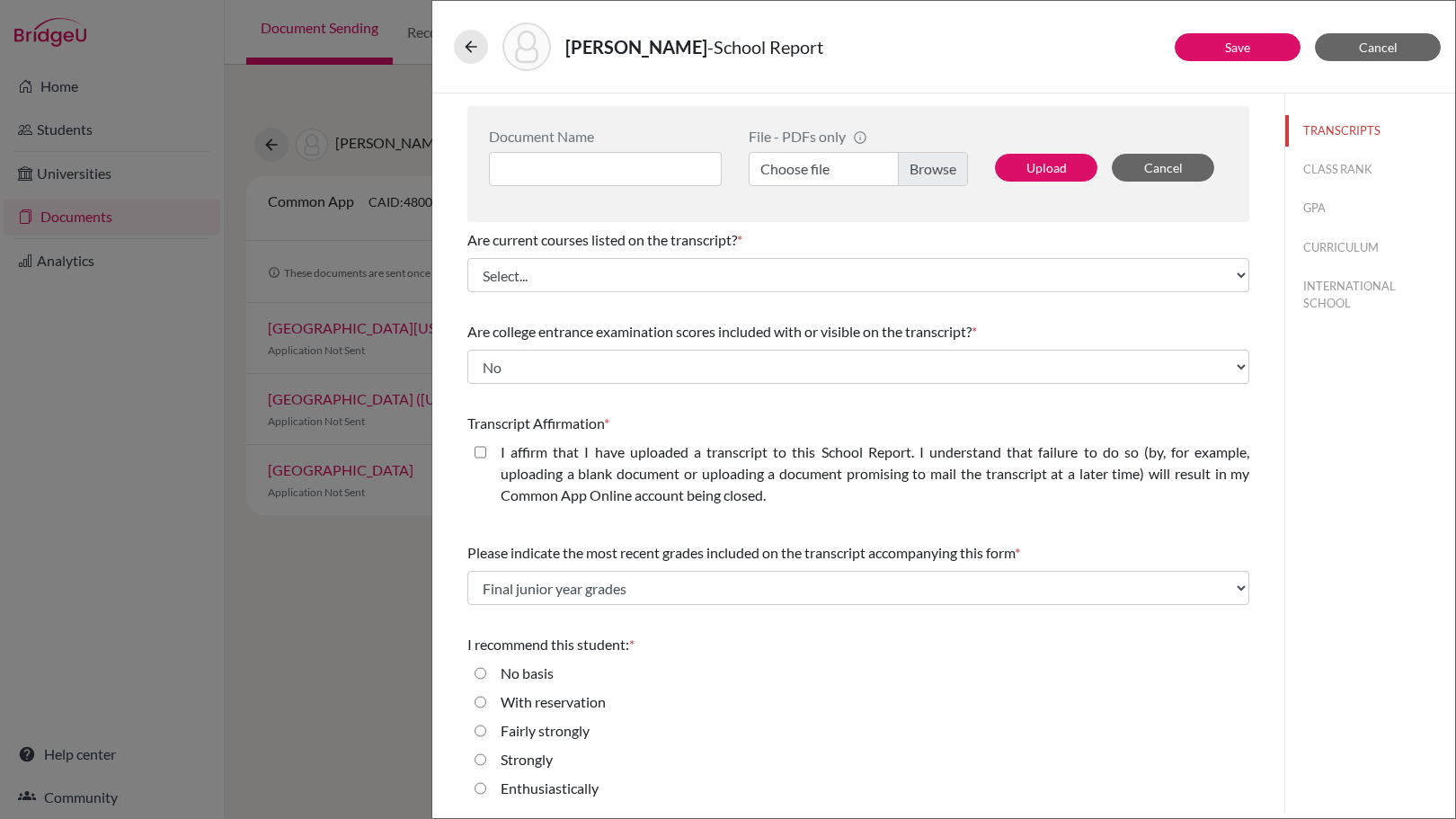
click at [553, 792] on label "Enthusiastically" at bounding box center [550, 788] width 98 height 22
click at [487, 792] on input "Enthusiastically" at bounding box center [480, 788] width 11 height 22
radio input "true"
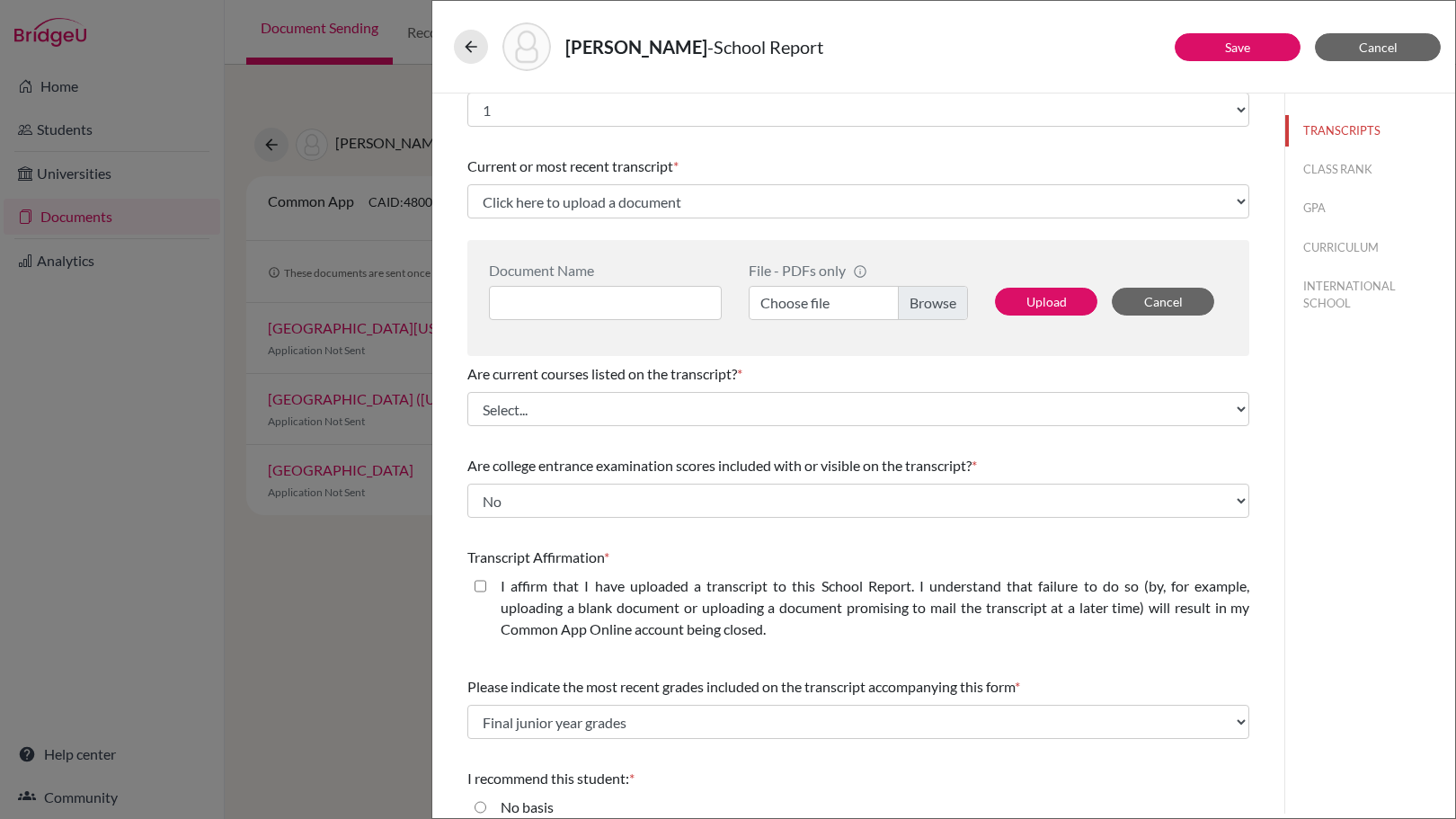
scroll to position [0, 0]
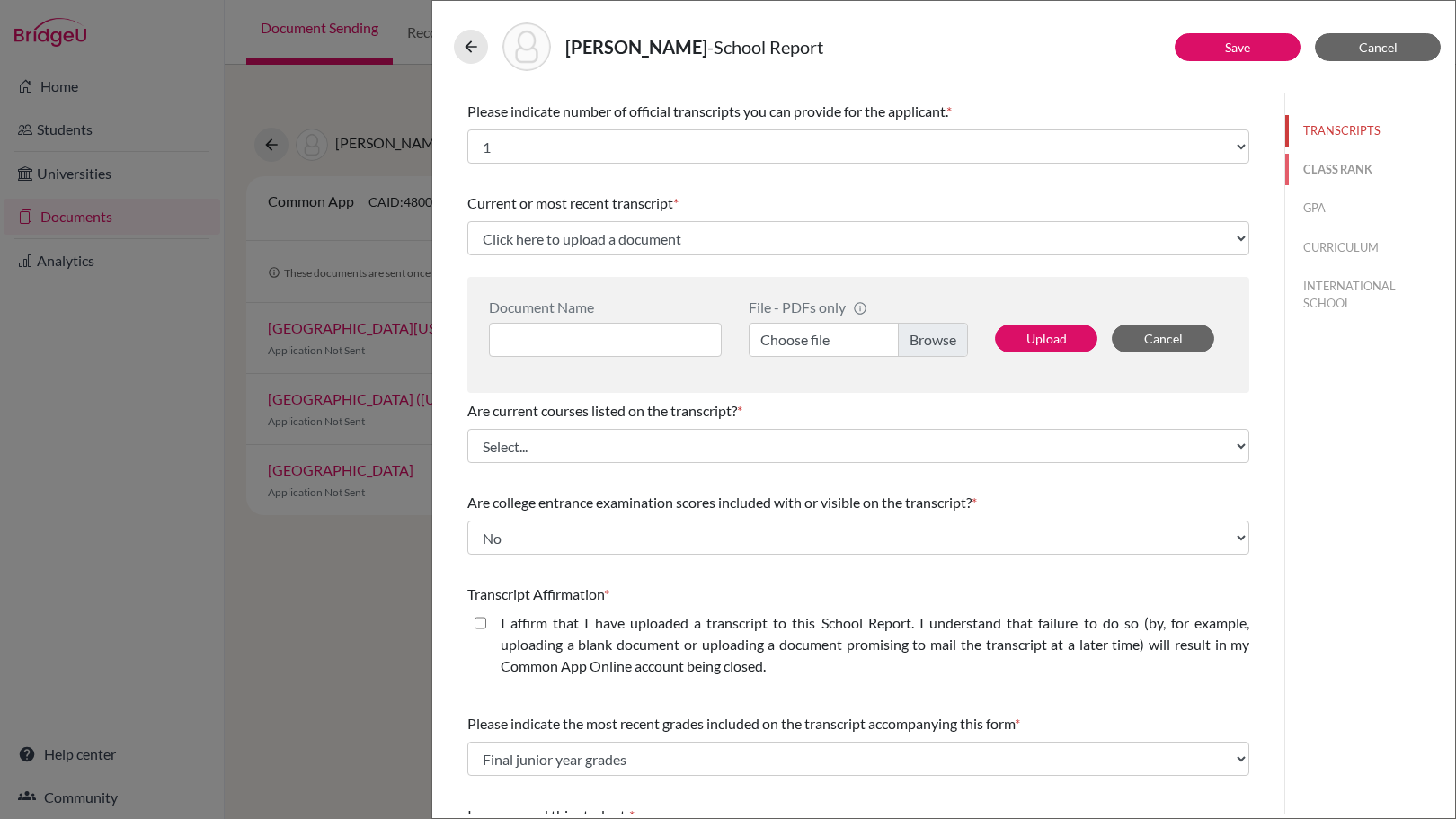
click at [1342, 171] on button "CLASS RANK" at bounding box center [1370, 169] width 169 height 31
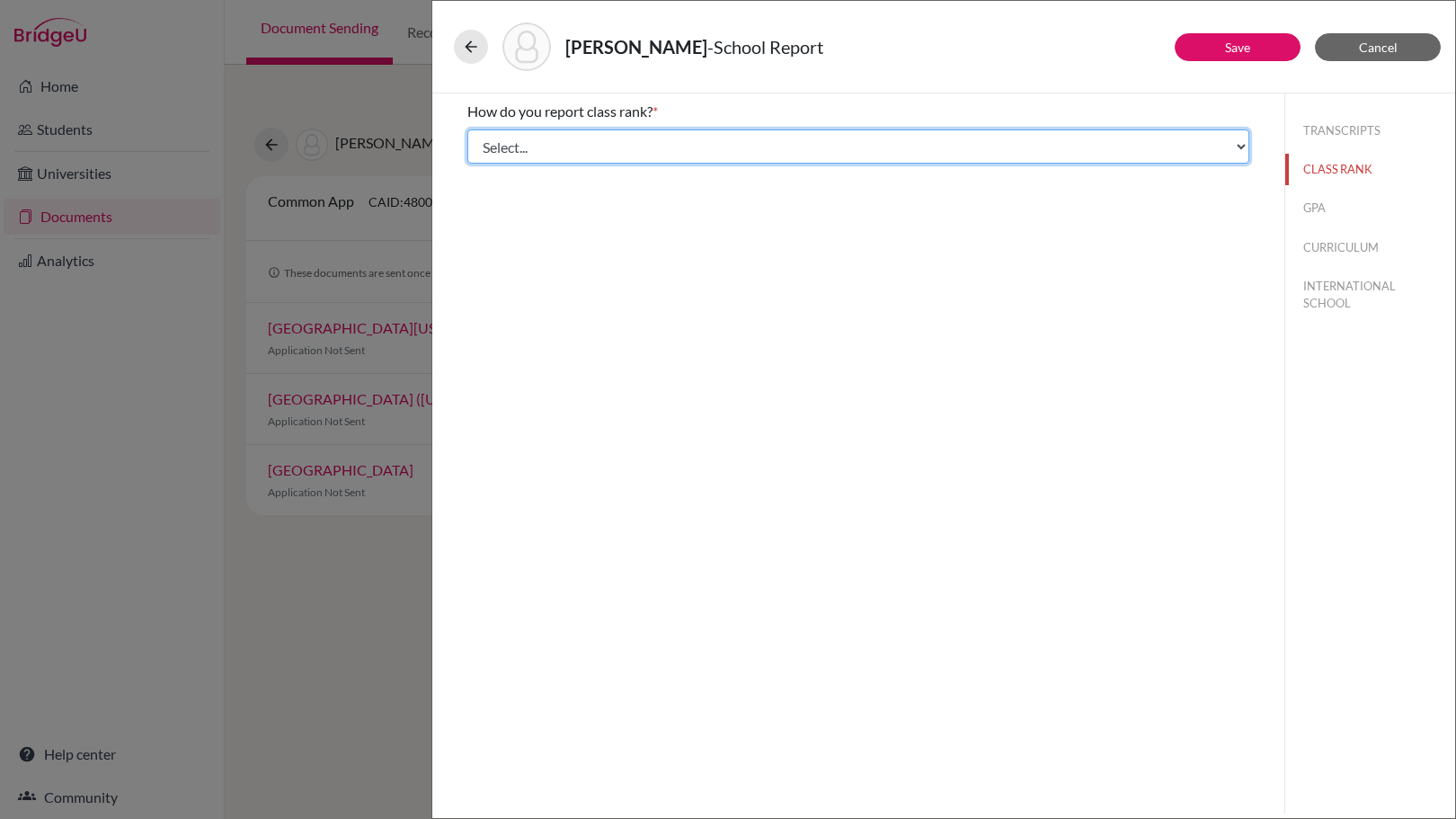
click at [985, 158] on select "Select... Exact Decile Quintile Quartile None" at bounding box center [859, 147] width 782 height 34
click at [468, 130] on select "Select... Exact Decile Quintile Quartile None" at bounding box center [859, 147] width 782 height 34
click at [807, 151] on select "Select... Exact Decile Quintile Quartile None" at bounding box center [859, 147] width 782 height 34
select select "1"
click at [468, 130] on select "Select... Exact Decile Quintile Quartile None" at bounding box center [859, 147] width 782 height 34
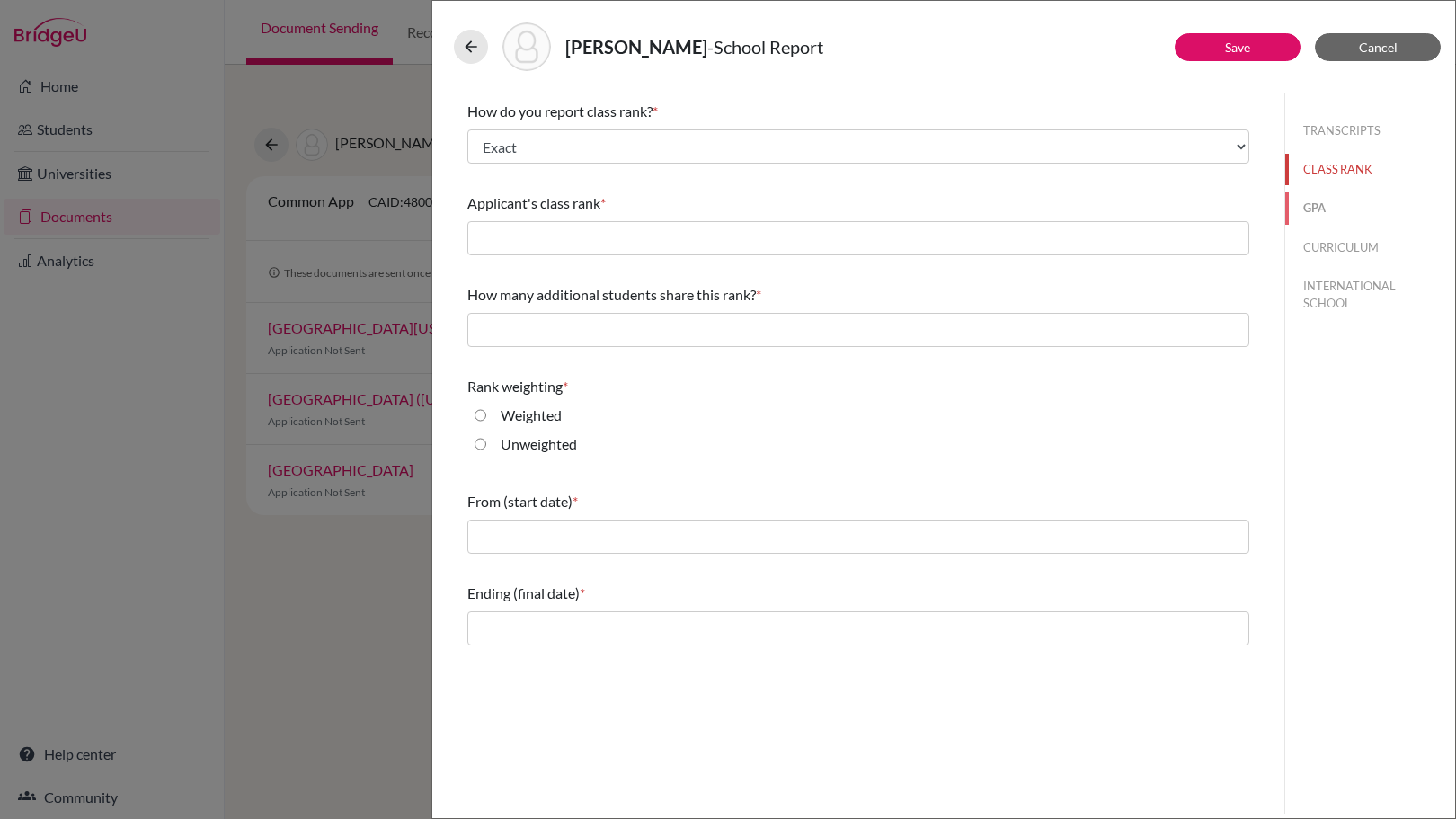
click at [1317, 211] on button "GPA" at bounding box center [1370, 207] width 169 height 31
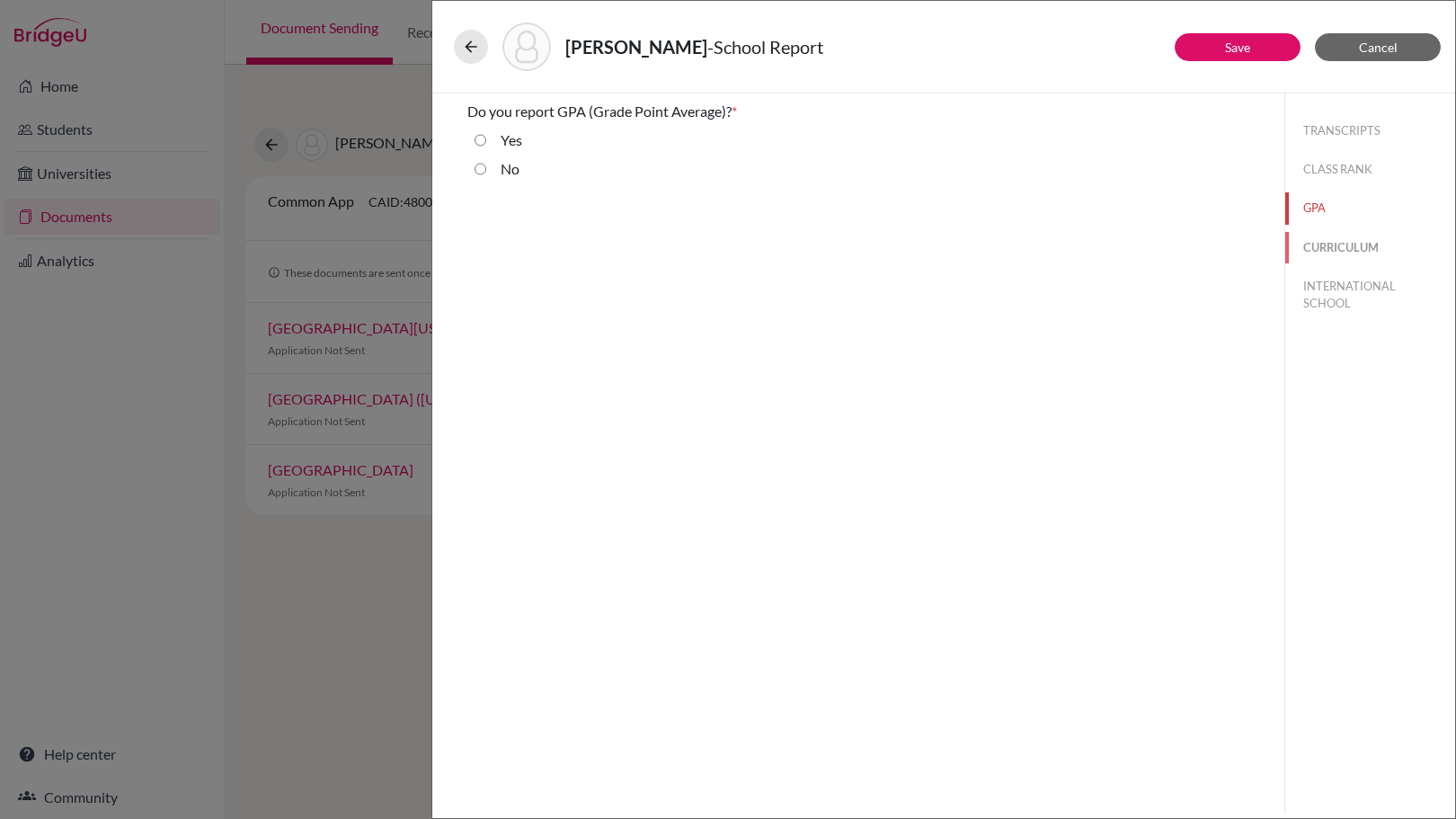
click at [1336, 240] on button "CURRICULUM" at bounding box center [1370, 247] width 169 height 31
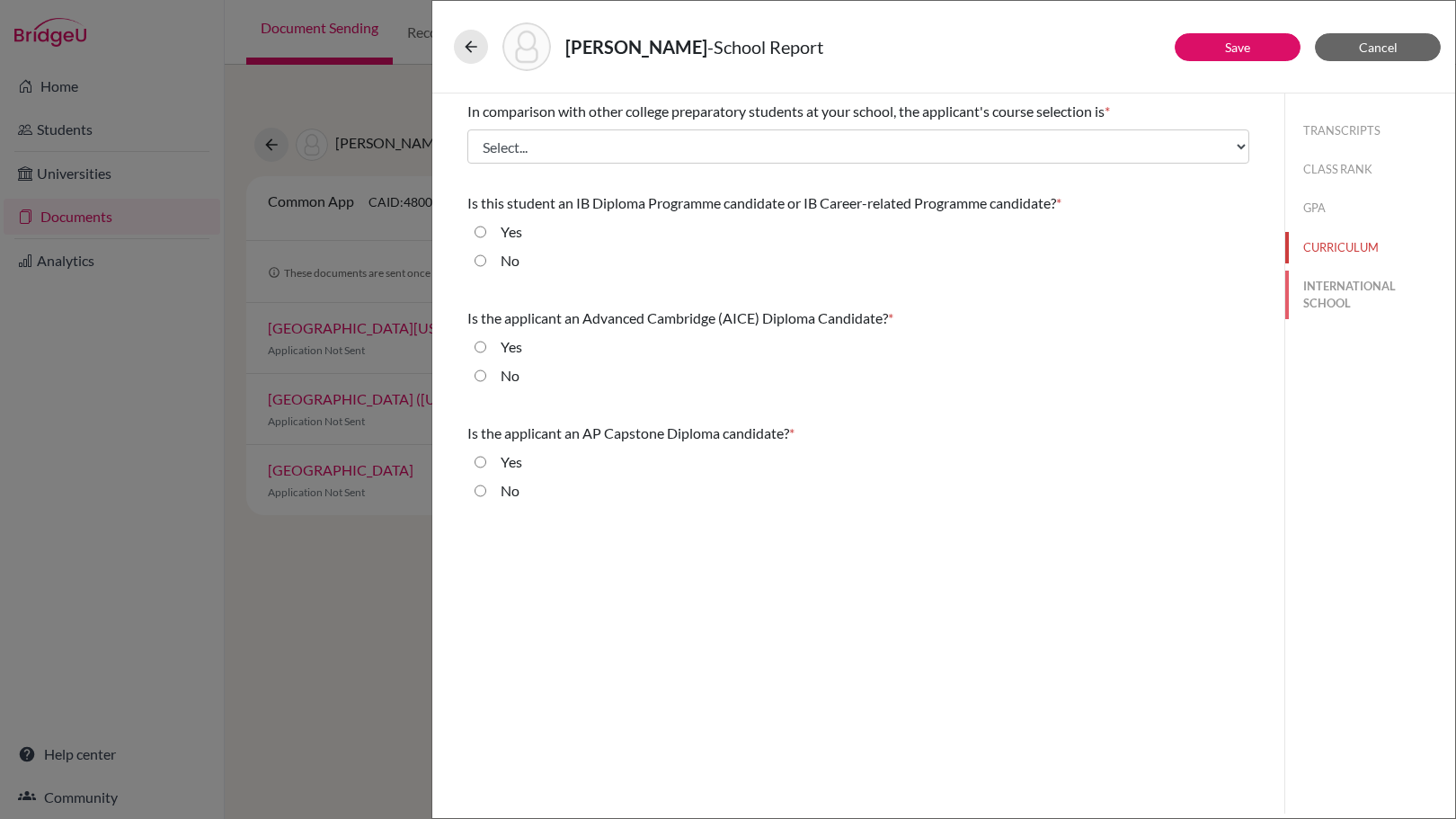
click at [1356, 289] on button "INTERNATIONAL SCHOOL" at bounding box center [1370, 294] width 169 height 48
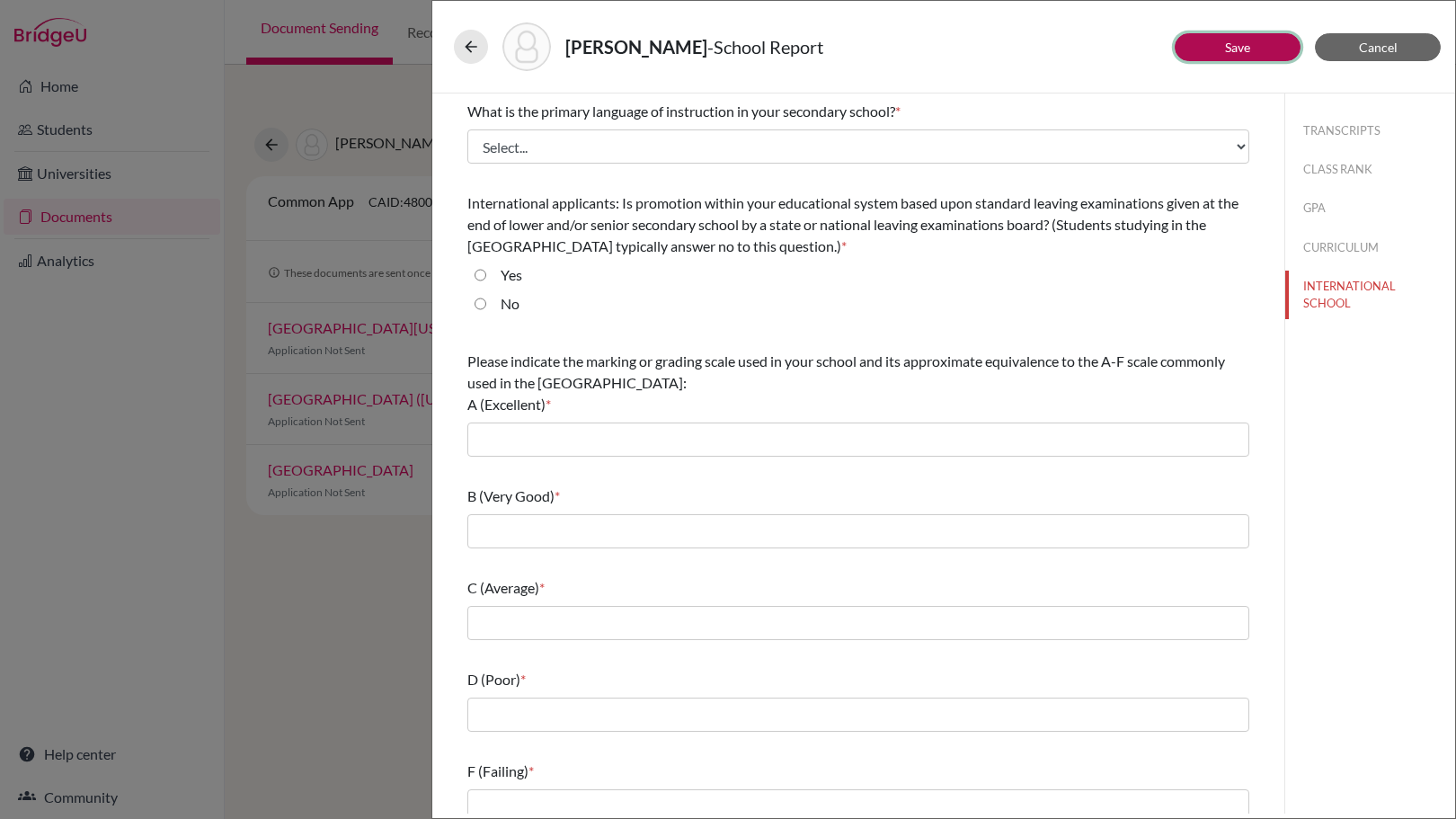
click at [1257, 53] on button "Save" at bounding box center [1237, 46] width 126 height 27
select select "1"
select select "0"
select select "1"
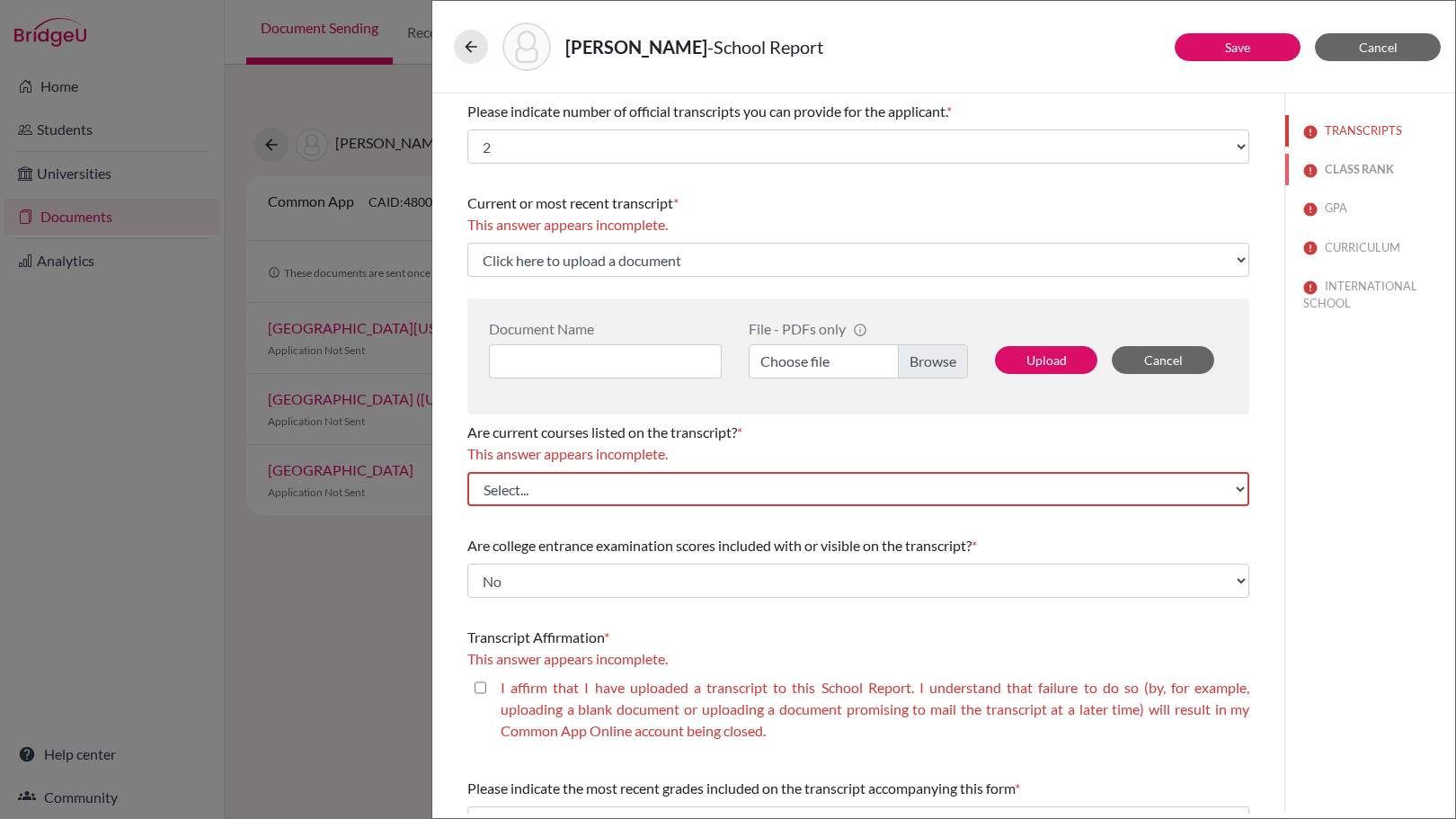
click at [1337, 169] on button "CLASS RANK" at bounding box center [1370, 169] width 169 height 31
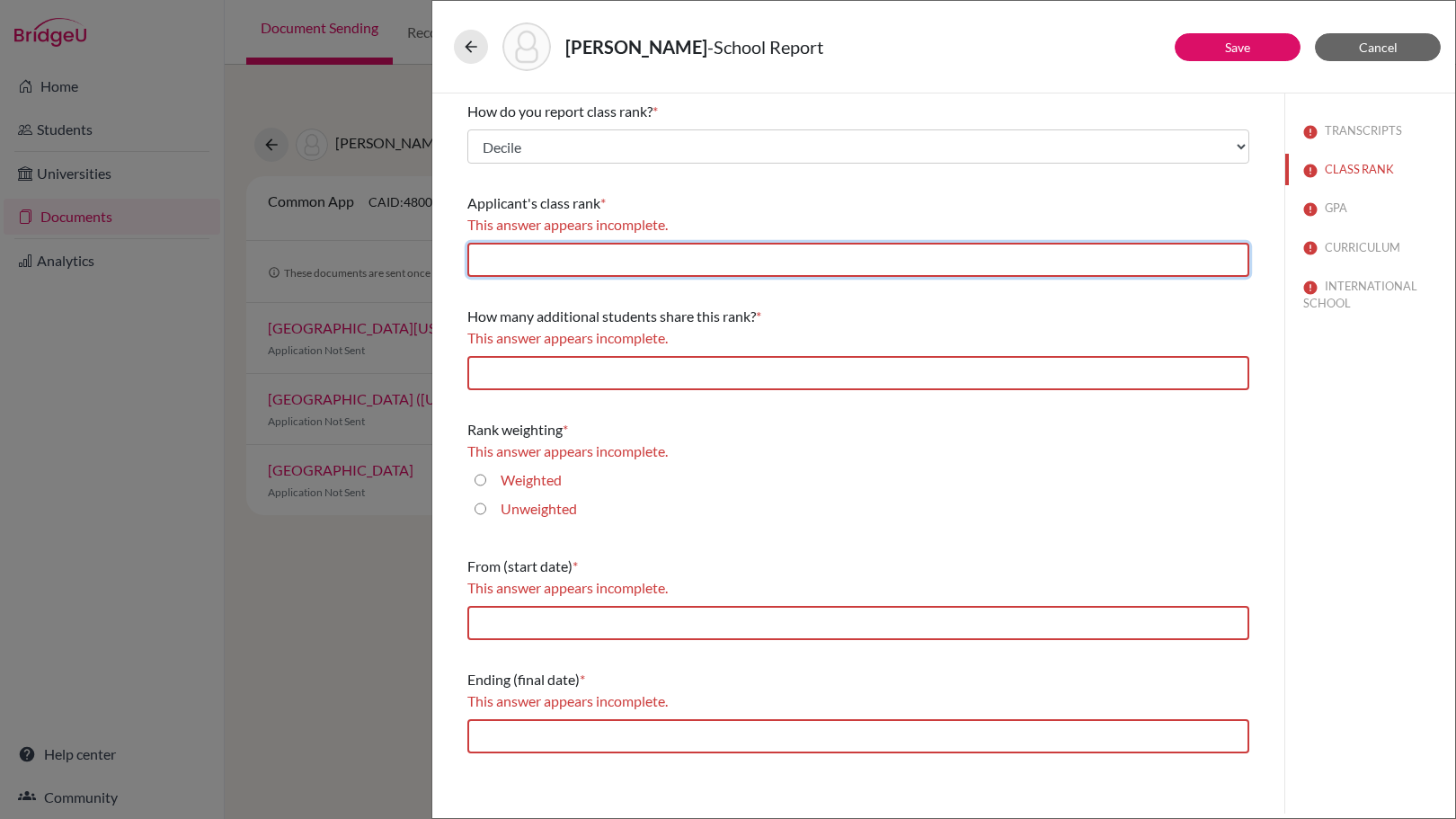
click at [743, 269] on input "text" at bounding box center [859, 259] width 782 height 34
click at [1341, 205] on button "GPA" at bounding box center [1370, 207] width 169 height 31
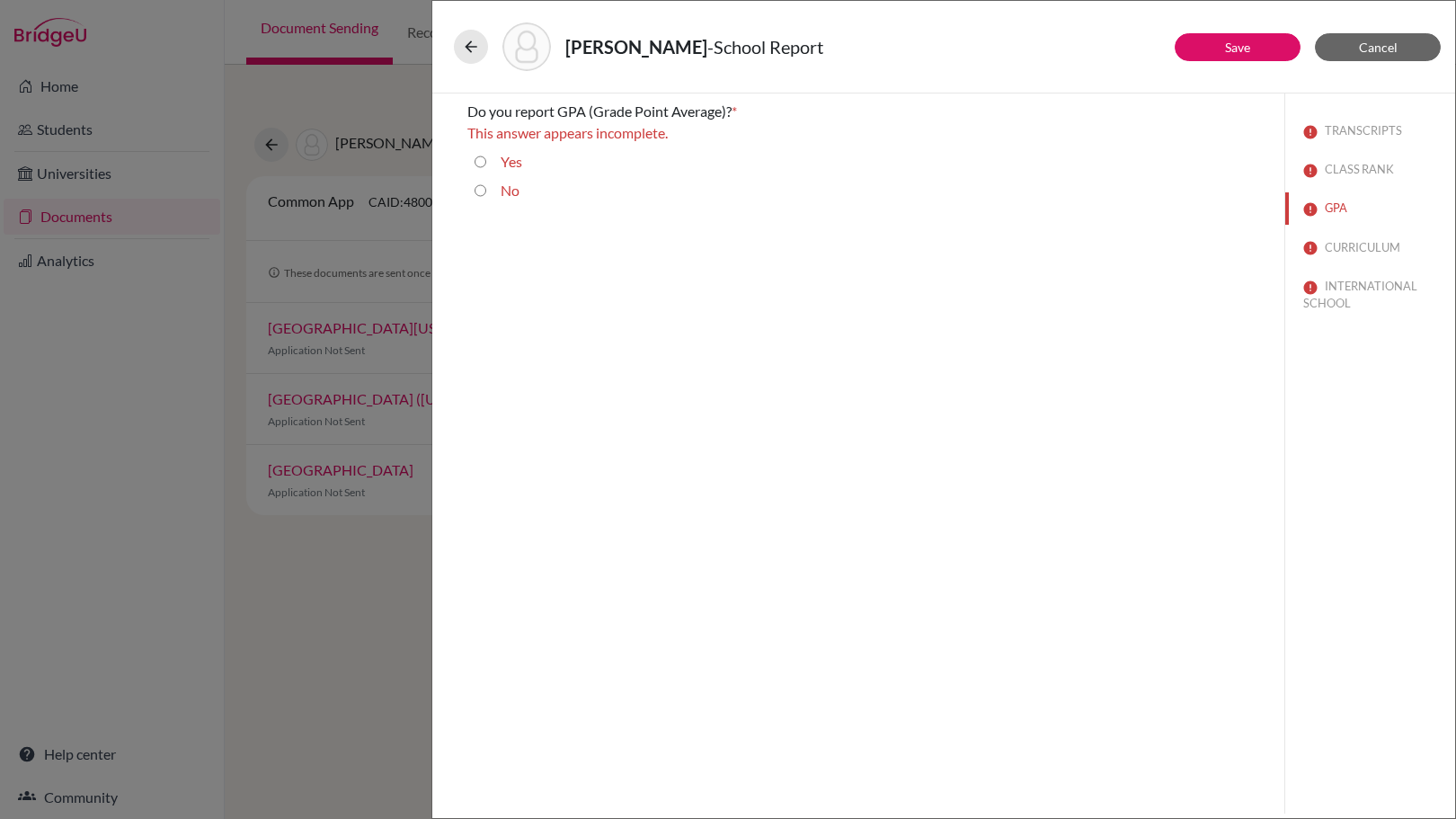
click at [478, 158] on input "Yes" at bounding box center [480, 162] width 11 height 22
radio input "true"
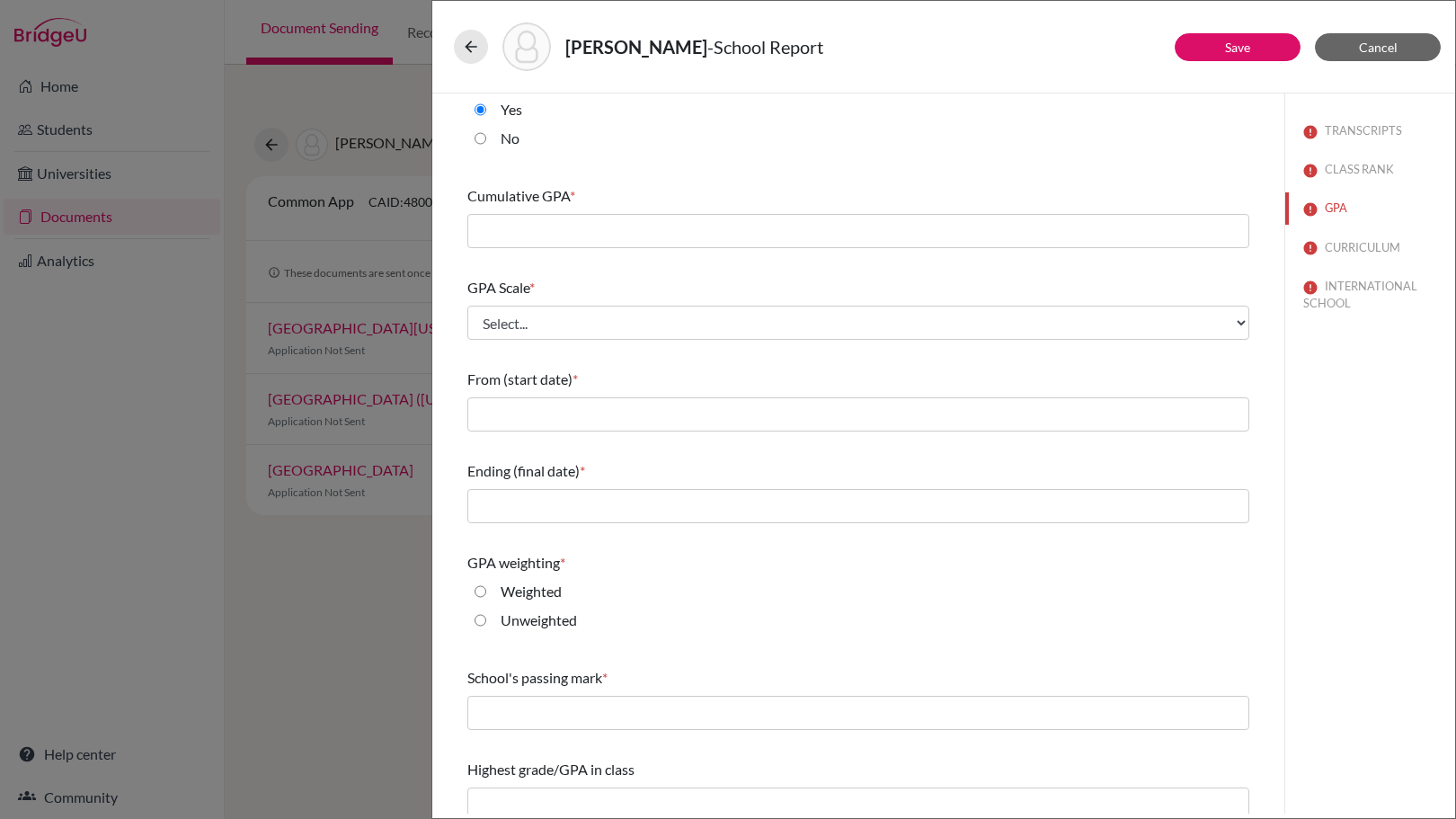
scroll to position [45, 0]
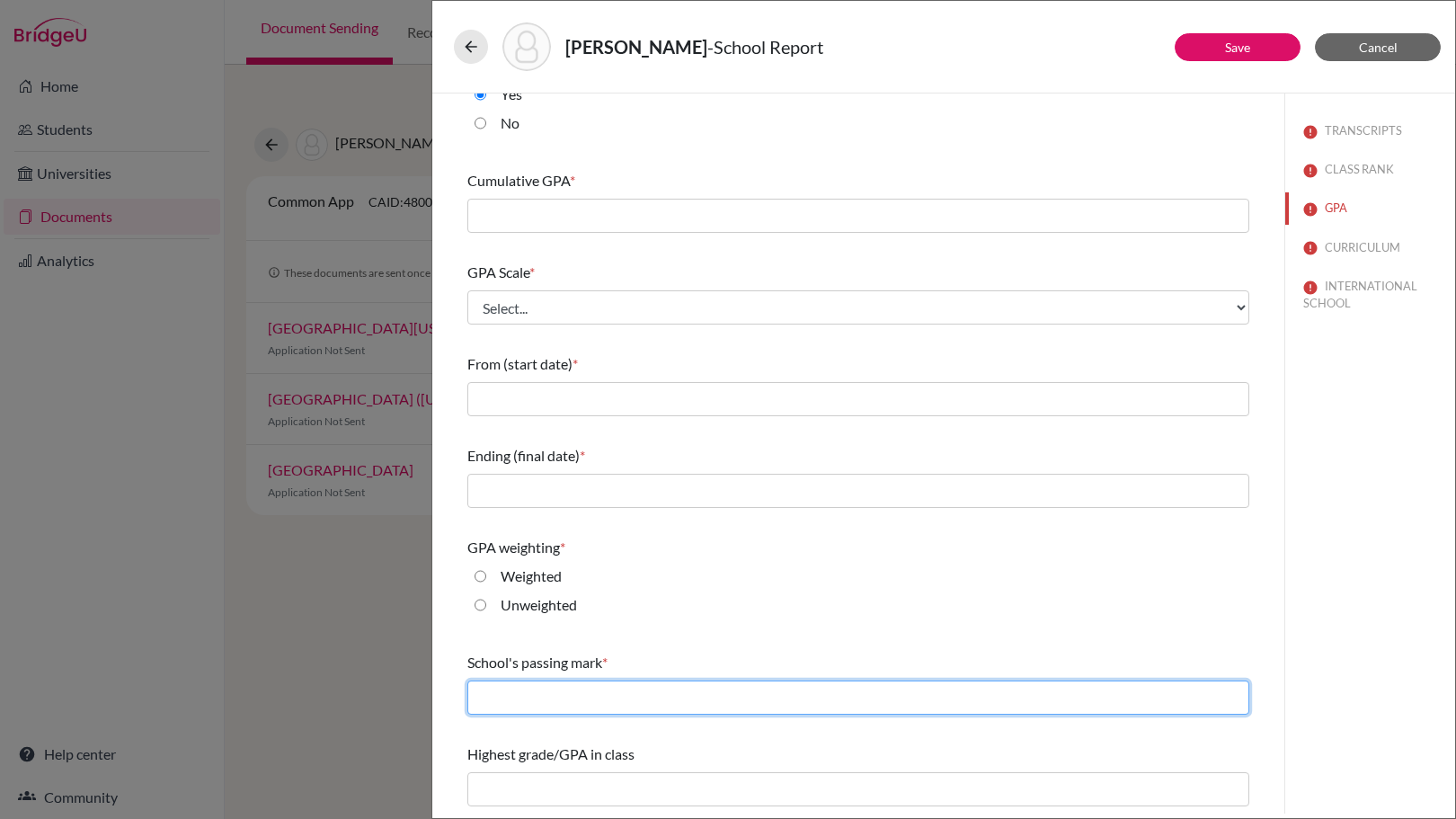
click at [651, 688] on input "text" at bounding box center [859, 698] width 782 height 34
type input "2.0"
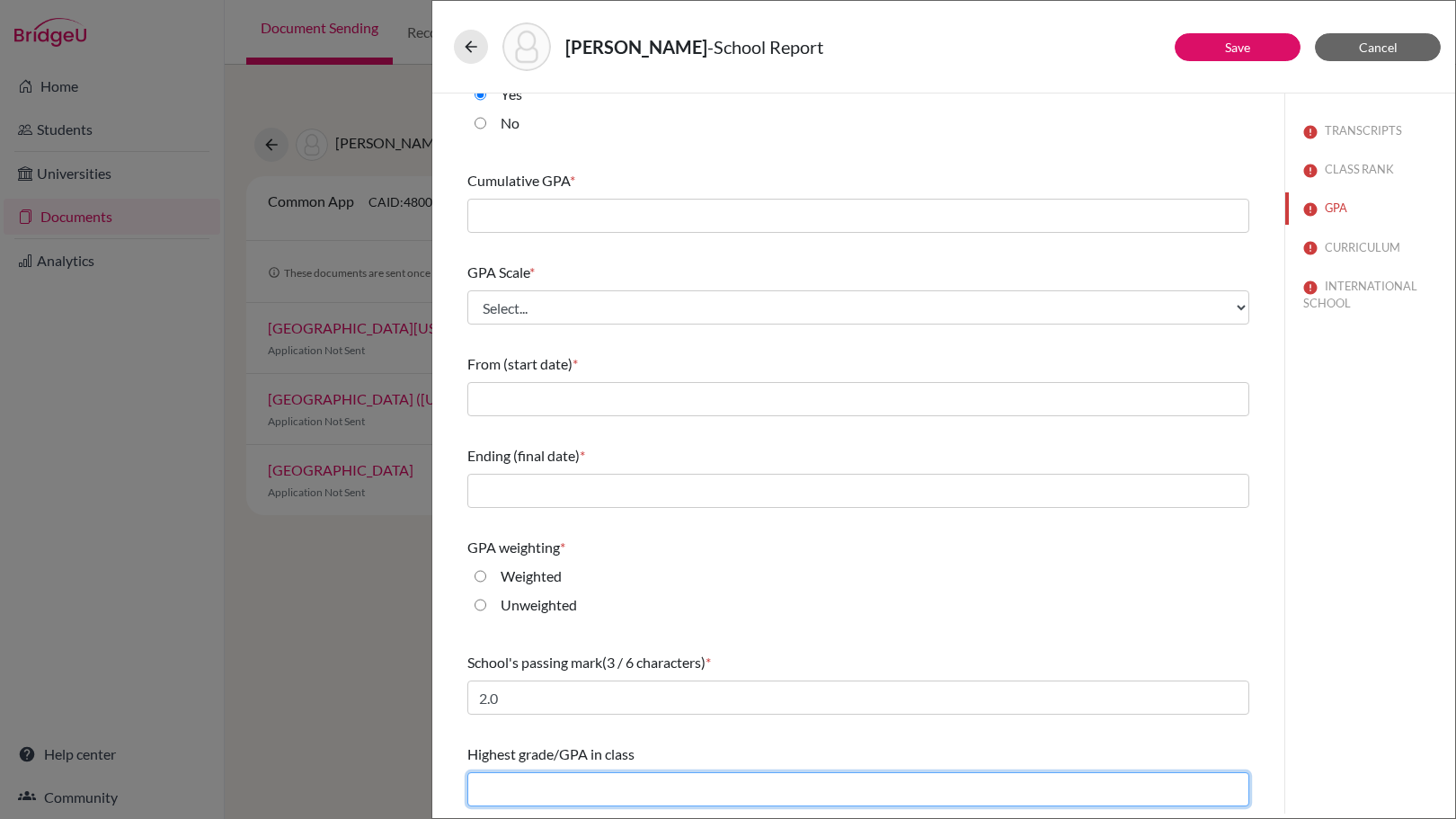
click at [593, 794] on input "text" at bounding box center [859, 790] width 782 height 34
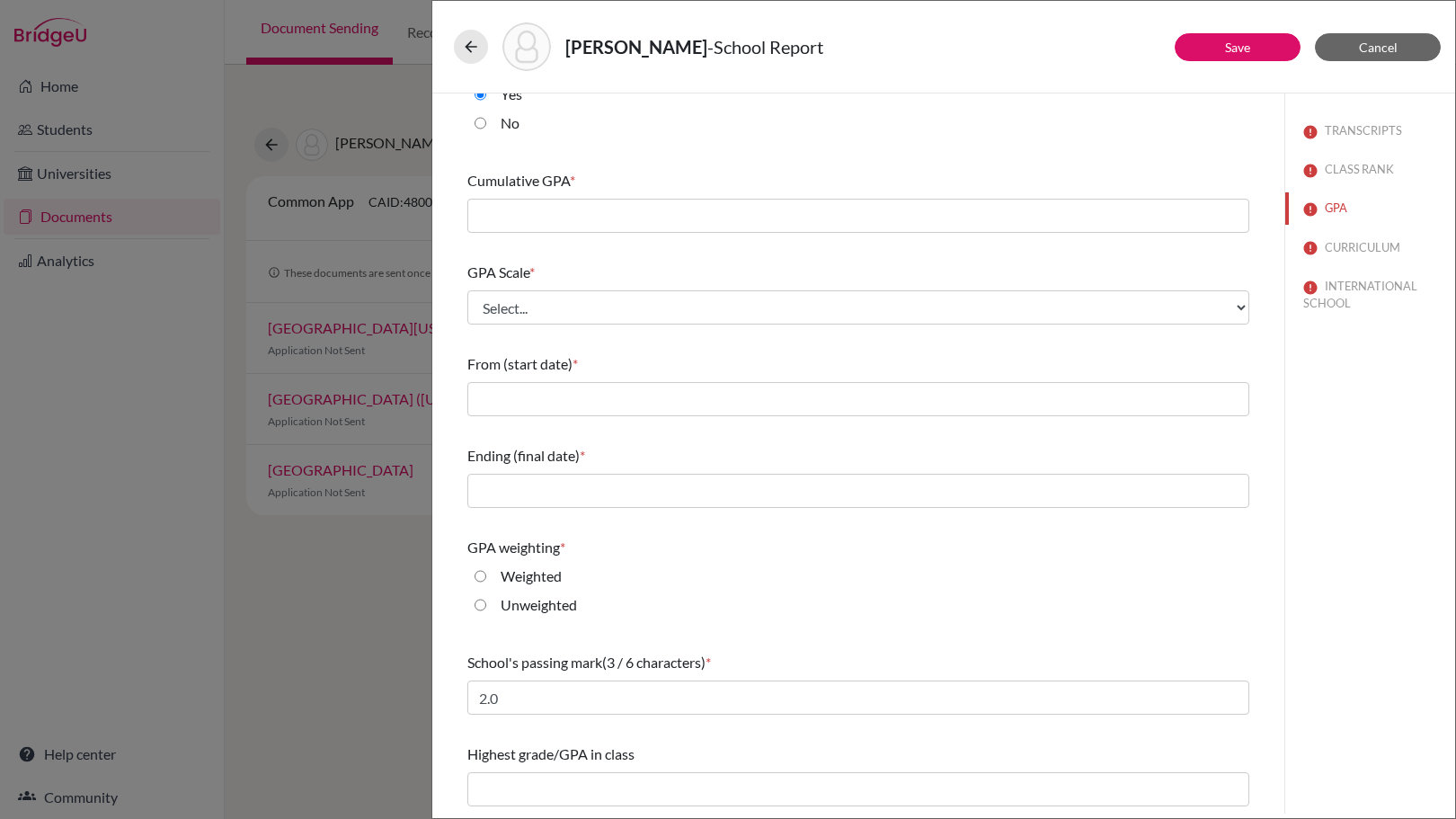
click at [728, 536] on div "GPA weighting * Weighted Unweighted" at bounding box center [859, 579] width 782 height 100
